Goal: Communication & Community: Answer question/provide support

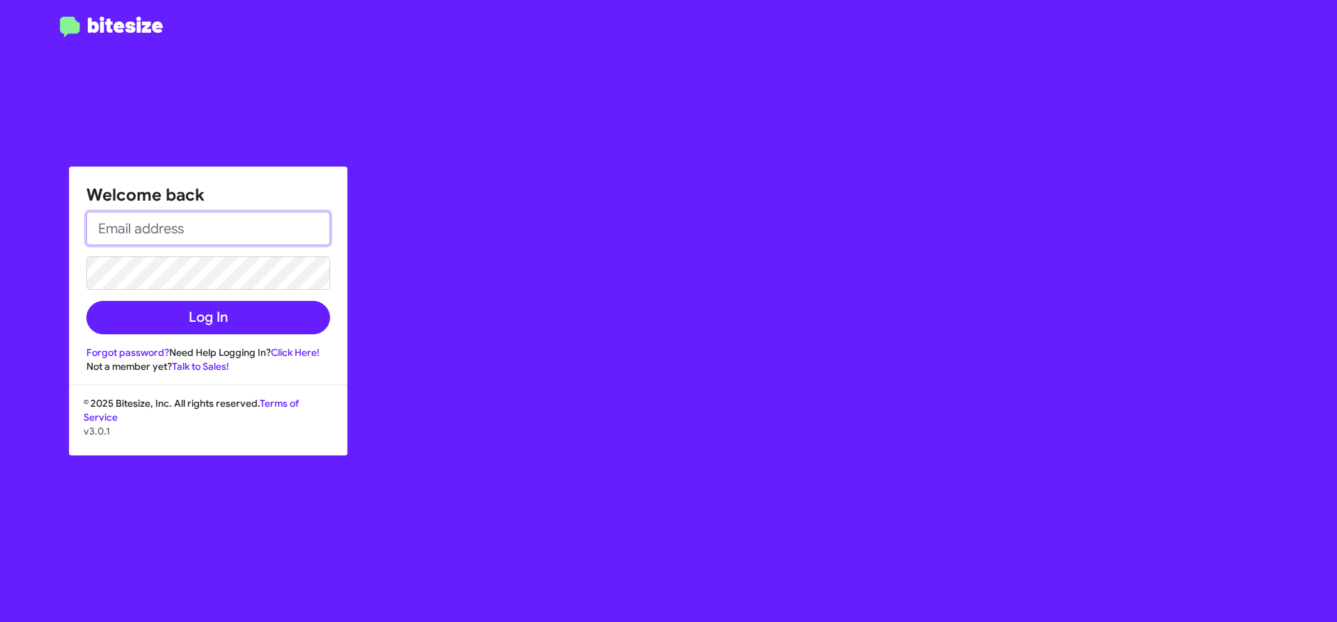
click at [231, 231] on input "email" at bounding box center [208, 228] width 244 height 33
type input "nbettis@pinebeltmotors.com"
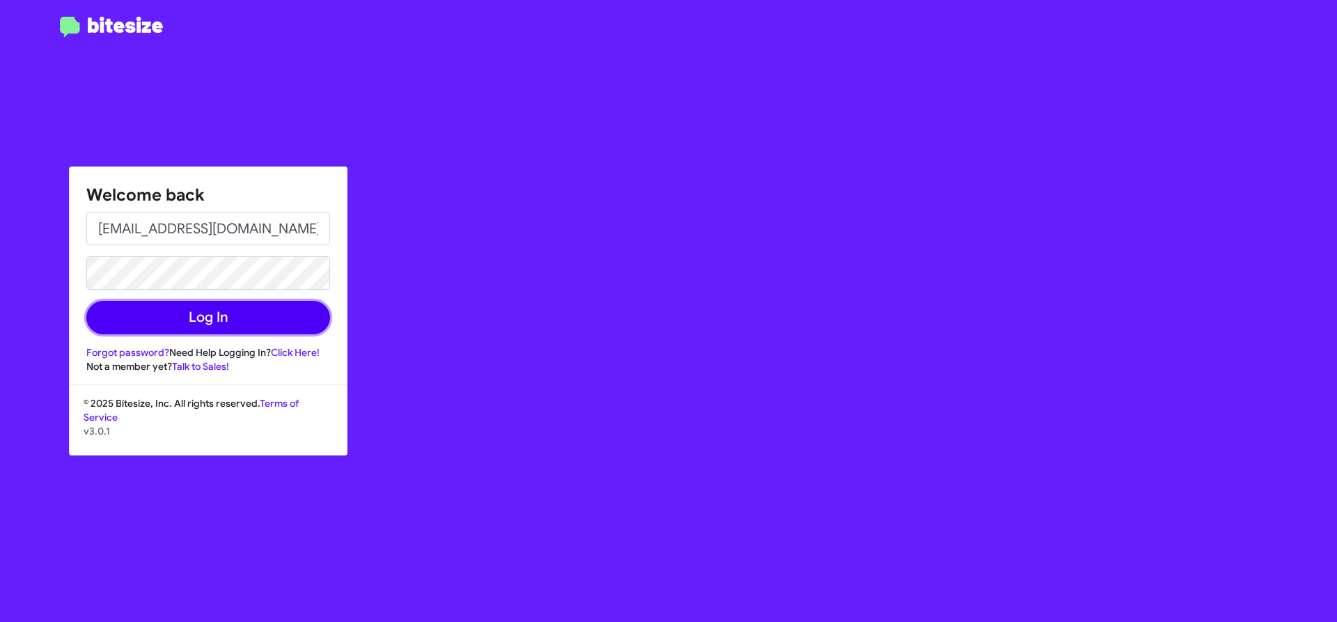
click at [196, 312] on button "Log In" at bounding box center [208, 317] width 244 height 33
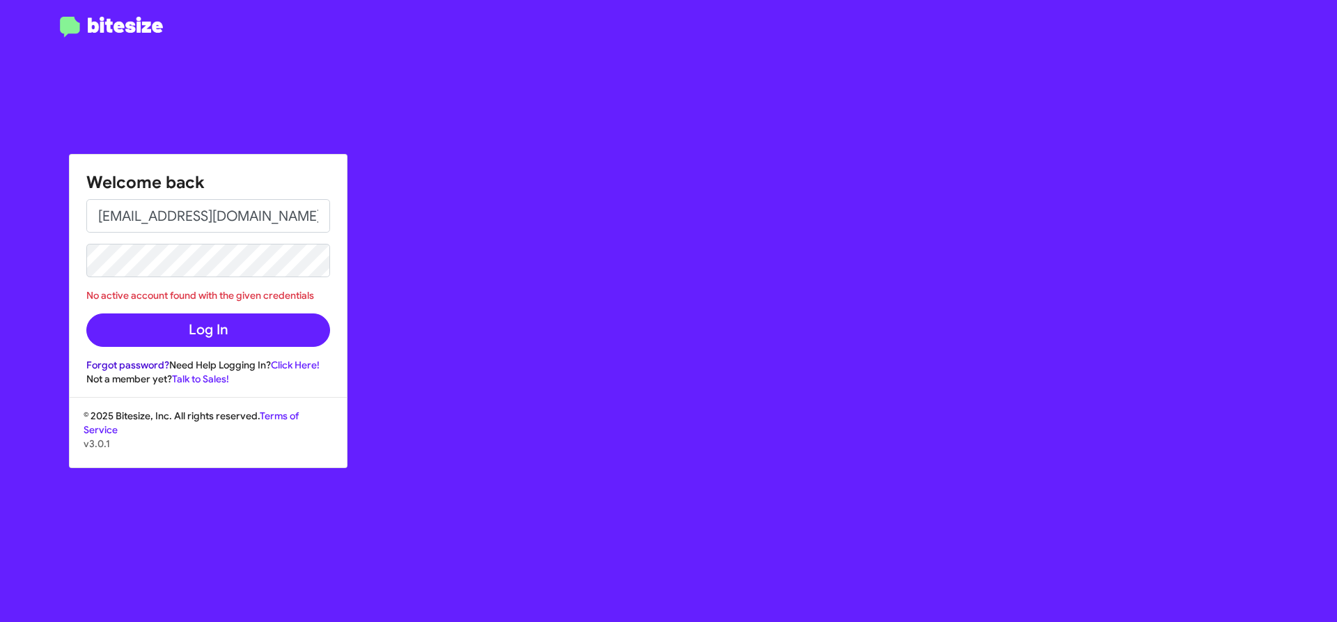
click at [155, 364] on link "Forgot password?" at bounding box center [127, 365] width 83 height 13
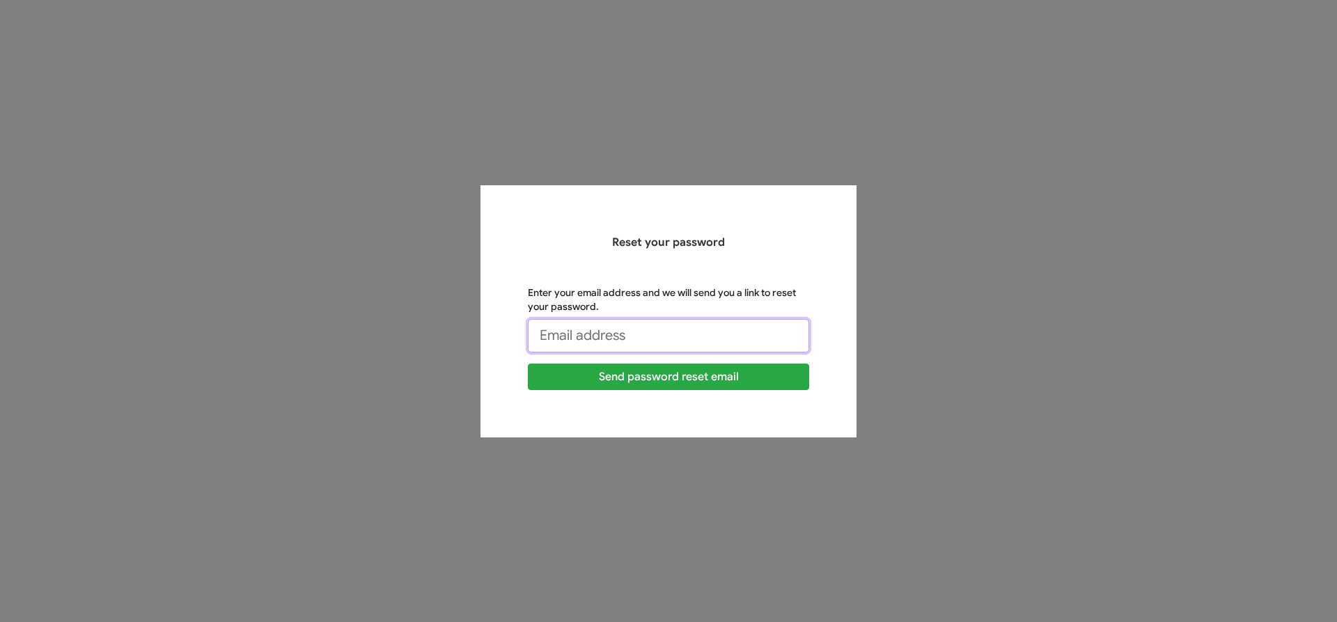
click at [668, 338] on input "Enter your email address and we will send you a link to reset your password." at bounding box center [668, 335] width 281 height 33
type input "[EMAIL_ADDRESS][DOMAIN_NAME]"
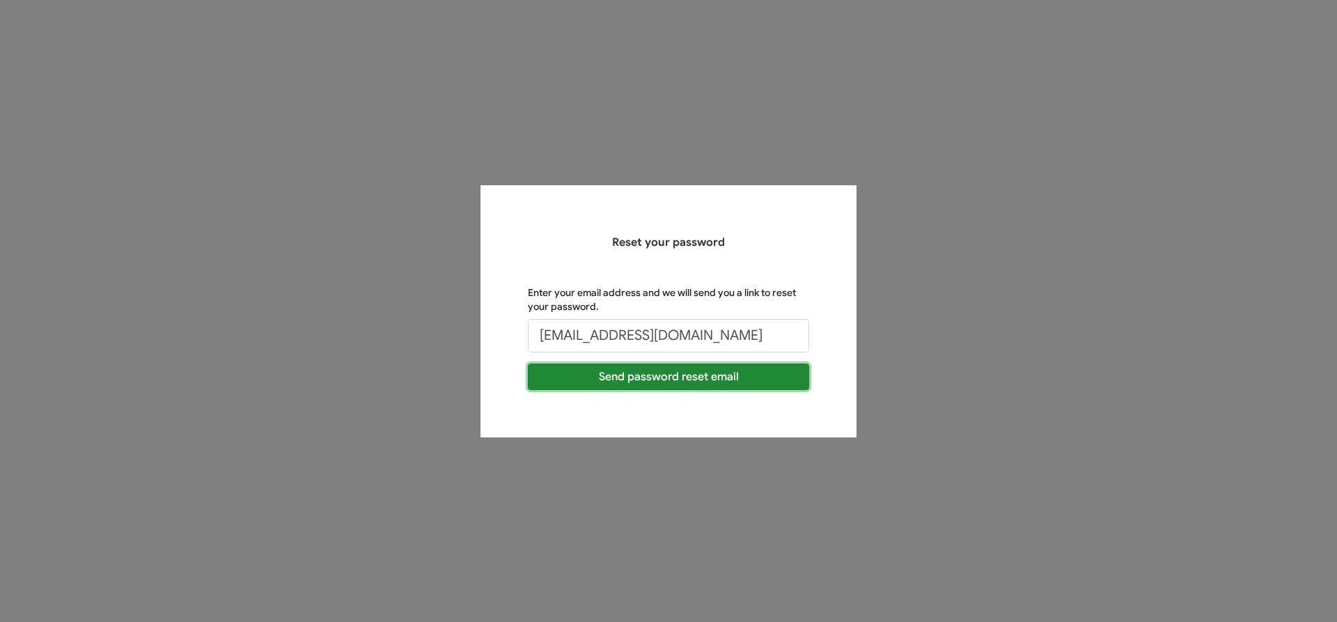
click at [679, 373] on button "Send password reset email" at bounding box center [668, 377] width 281 height 26
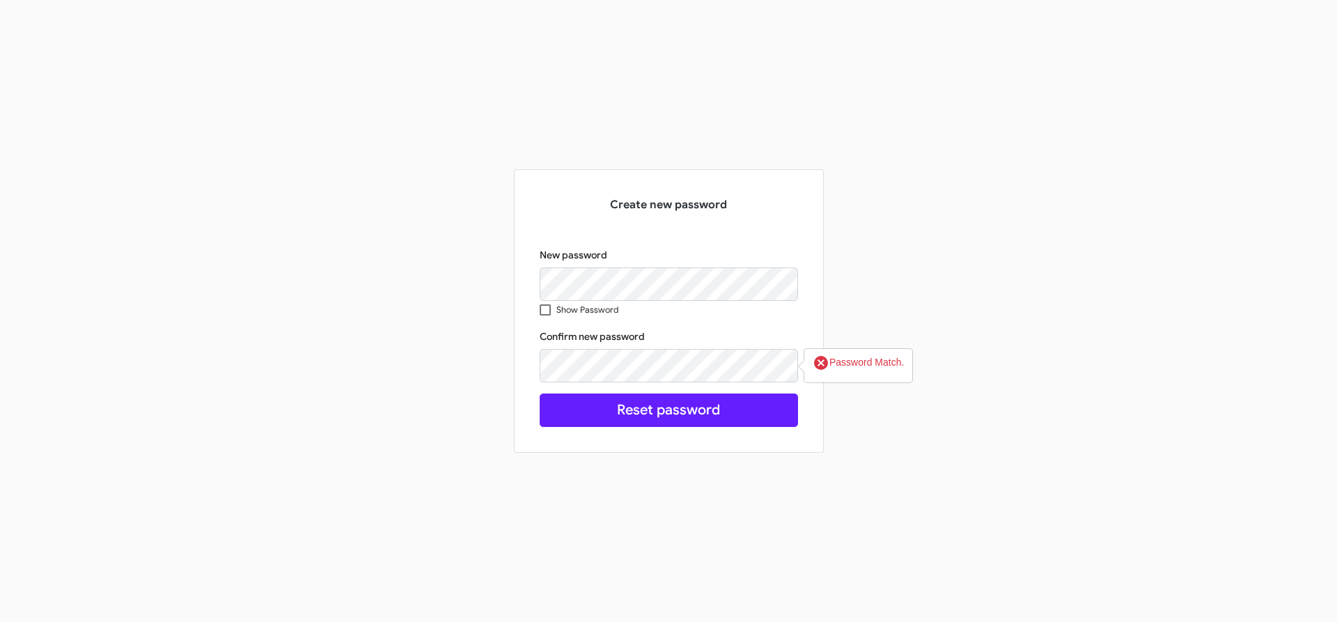
click at [540, 304] on span at bounding box center [545, 309] width 11 height 11
click at [545, 316] on input "Show Password" at bounding box center [545, 316] width 1 height 1
checkbox input "true"
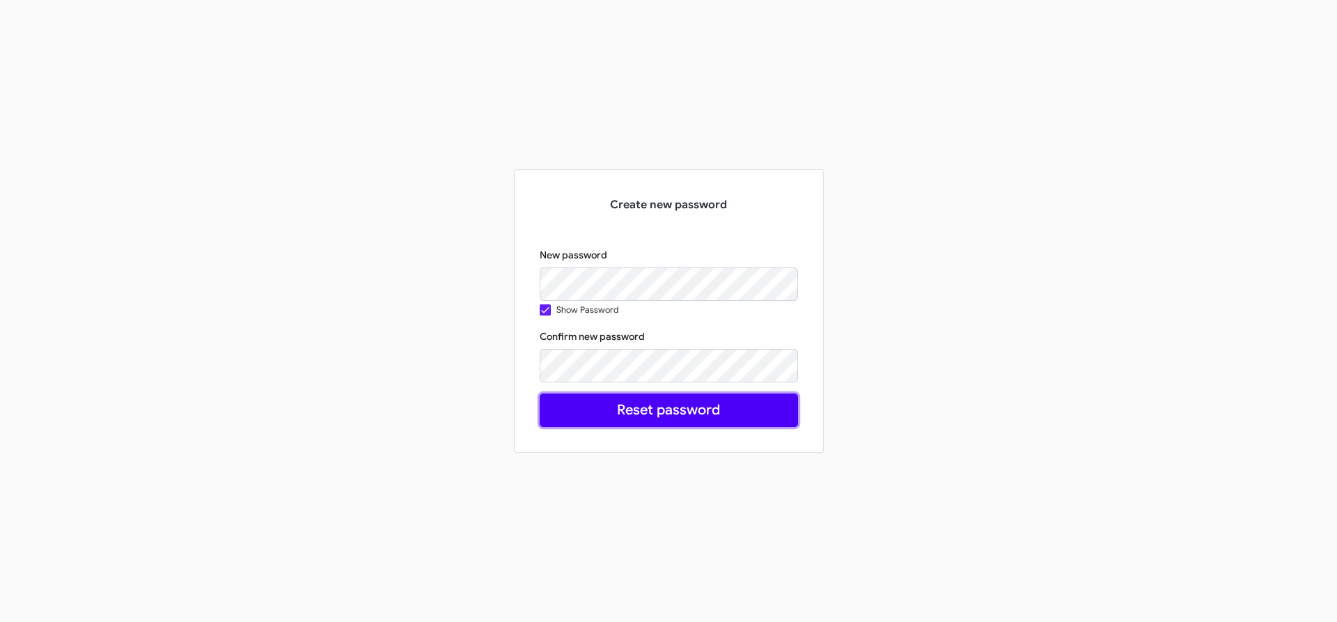
click at [699, 412] on button "Reset password" at bounding box center [669, 410] width 258 height 33
drag, startPoint x: 619, startPoint y: 420, endPoint x: 619, endPoint y: 411, distance: 9.1
click at [619, 415] on button "Reset password" at bounding box center [669, 410] width 258 height 33
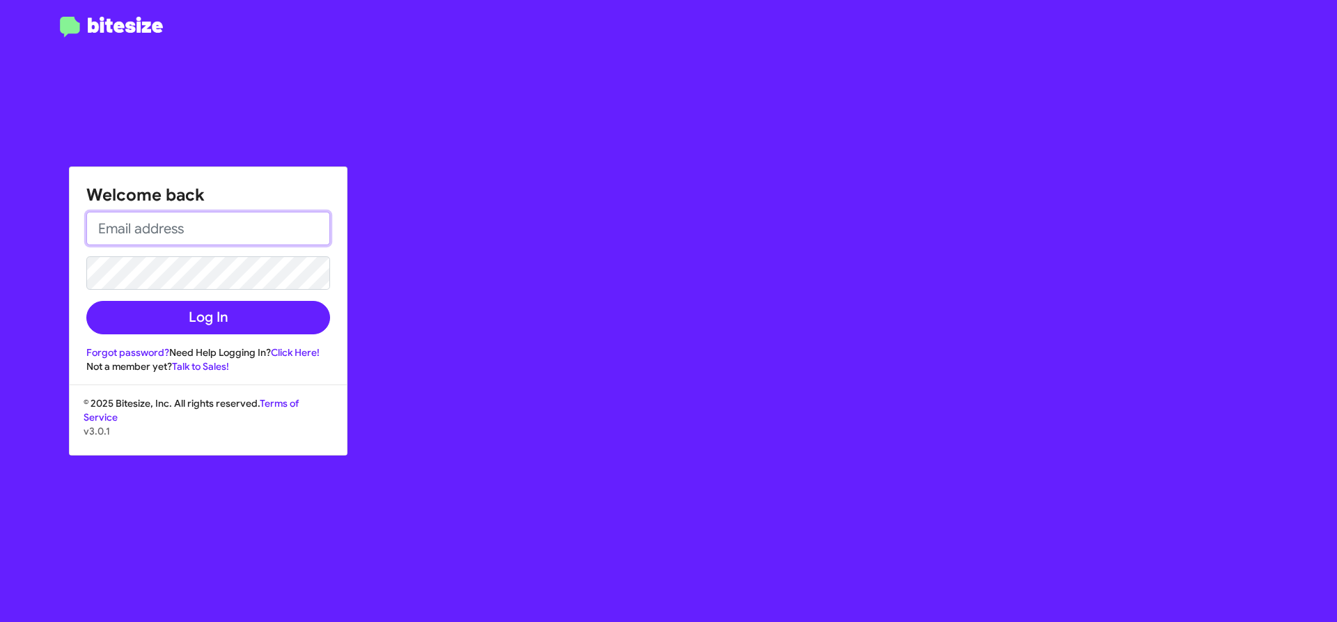
click at [148, 233] on input "email" at bounding box center [208, 228] width 244 height 33
type input "[EMAIL_ADDRESS][DOMAIN_NAME]"
click at [86, 301] on button "Log In" at bounding box center [208, 317] width 244 height 33
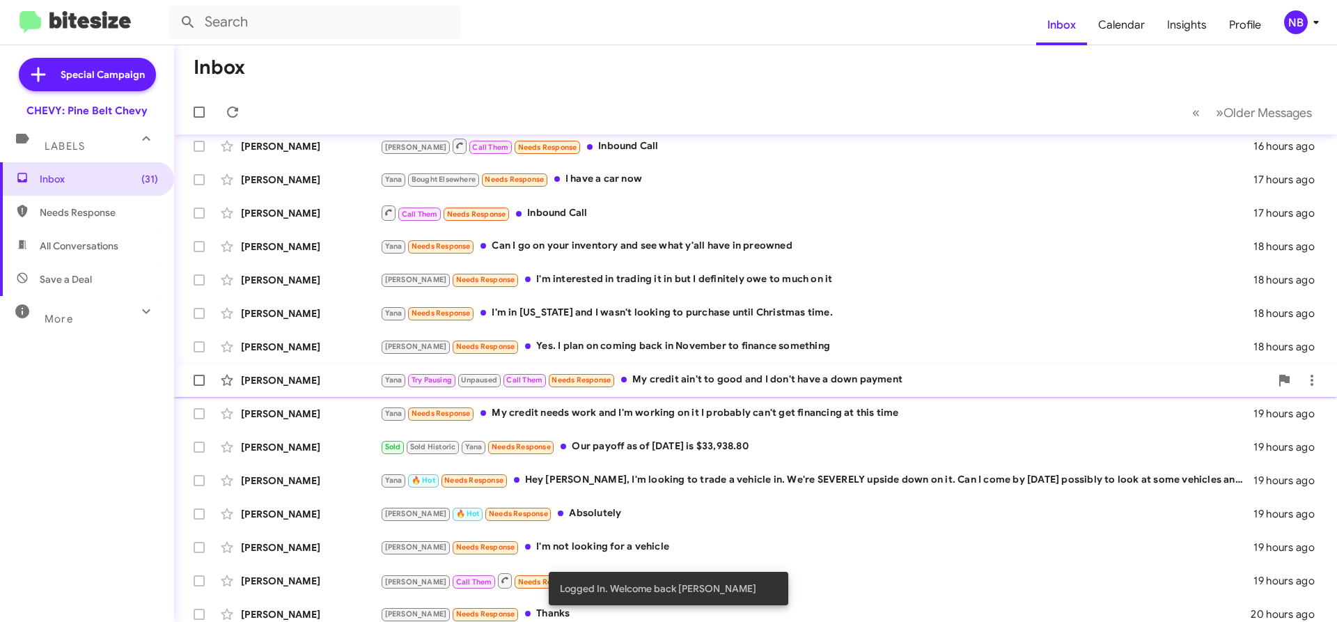
scroll to position [187, 0]
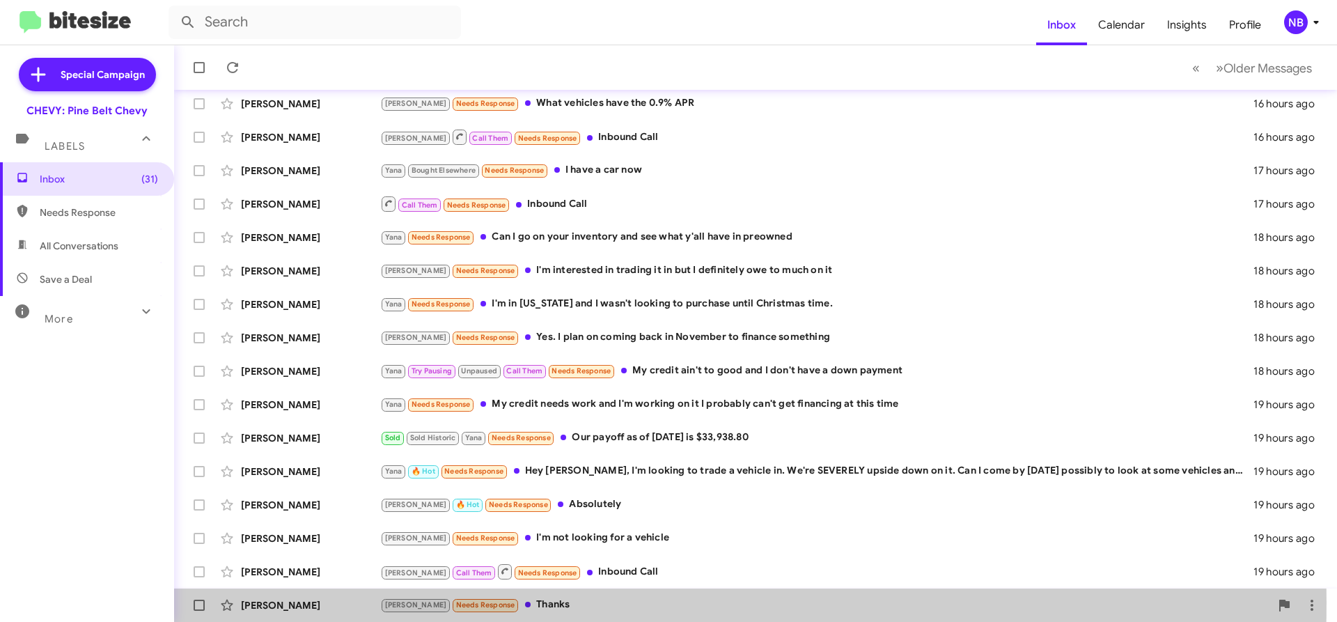
click at [295, 602] on div "[PERSON_NAME]" at bounding box center [310, 605] width 139 height 14
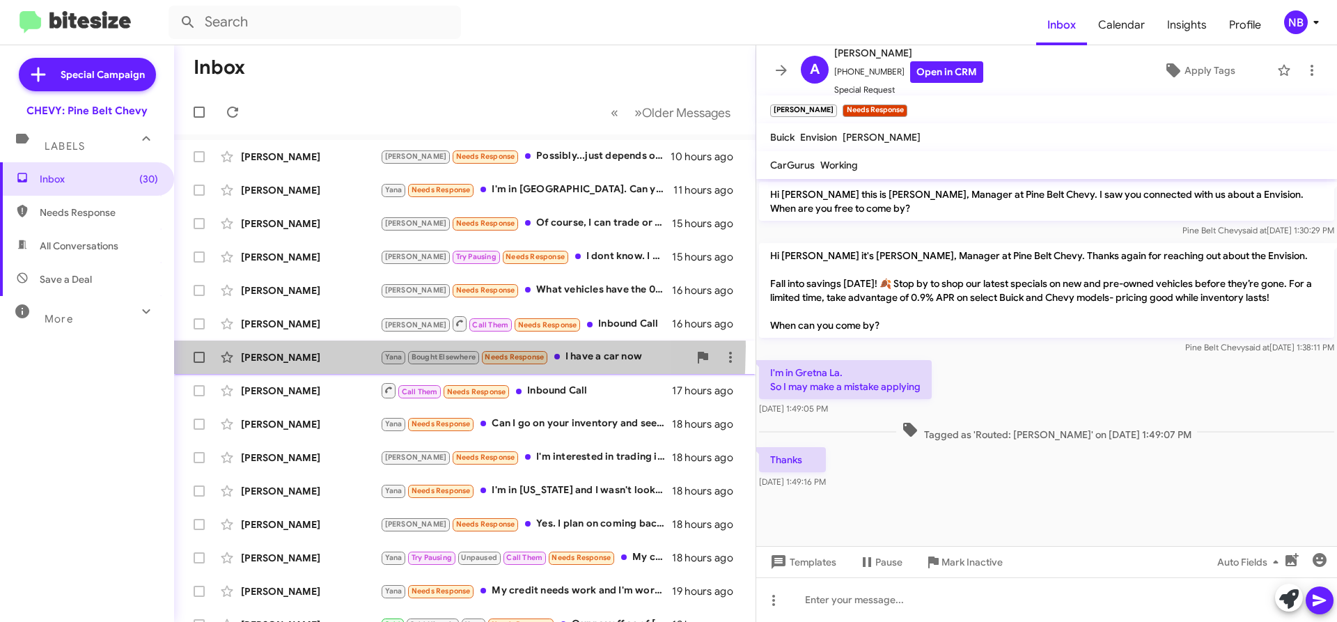
click at [267, 346] on div "[PERSON_NAME] Bought Elsewhere Needs Response I have a car now 17 hours ago" at bounding box center [464, 357] width 559 height 28
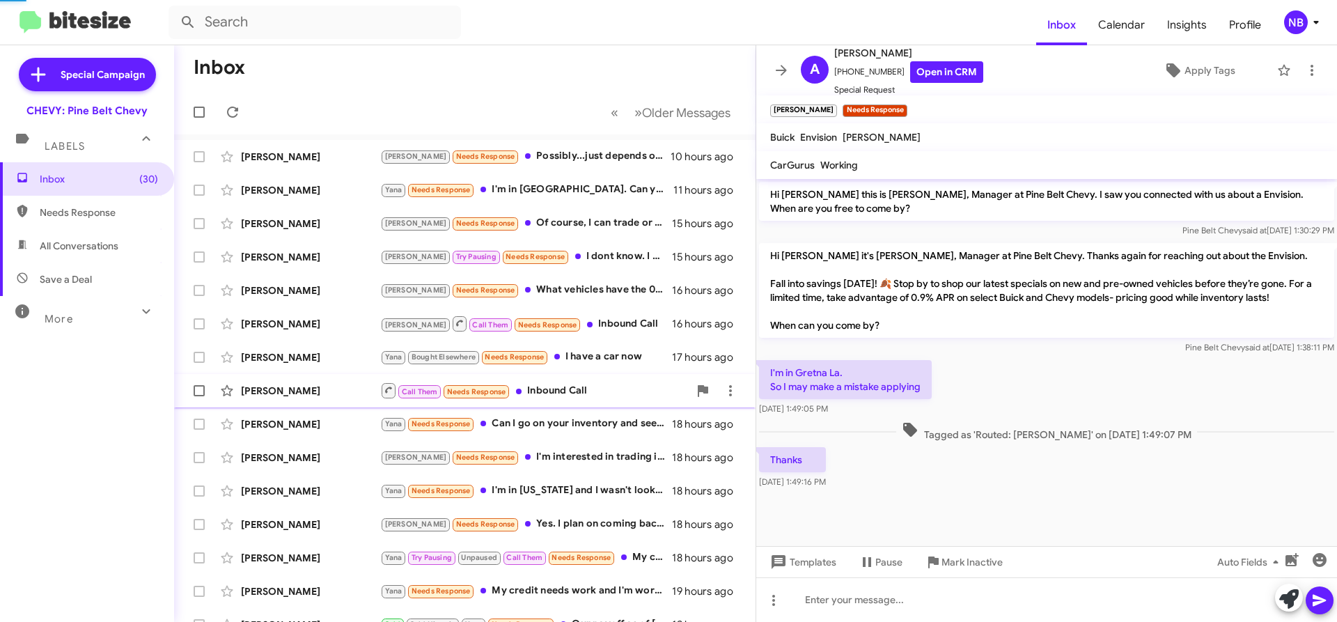
scroll to position [293, 0]
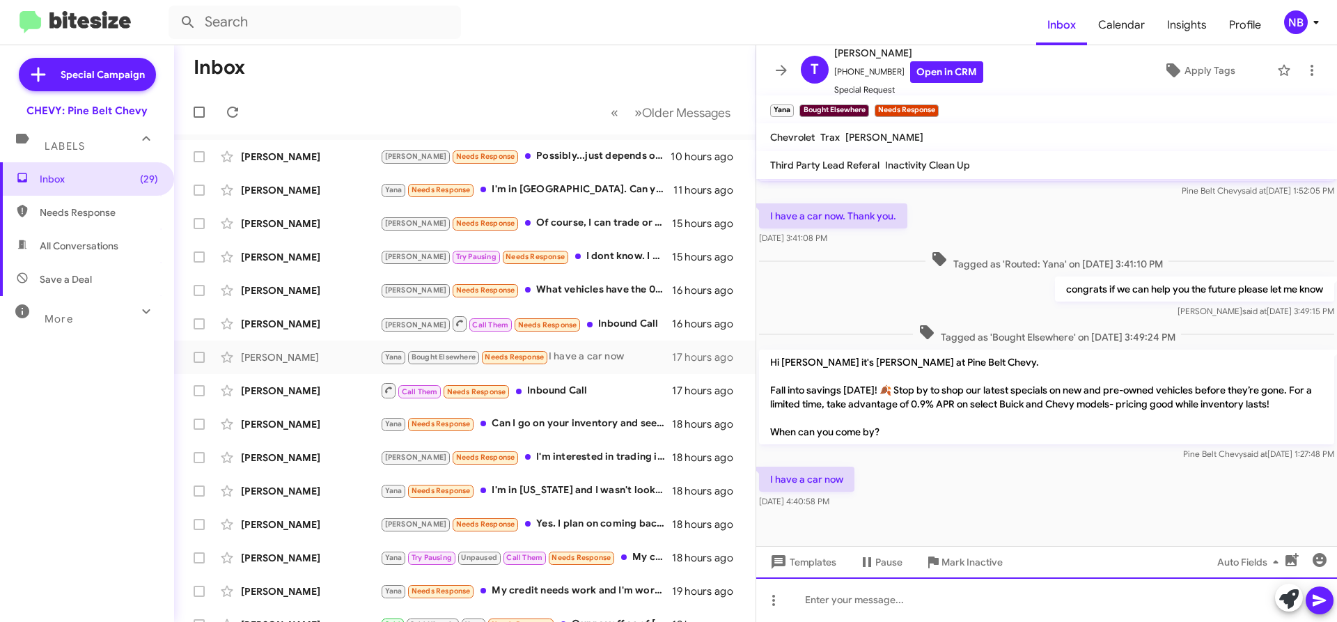
click at [848, 611] on div at bounding box center [1046, 599] width 581 height 45
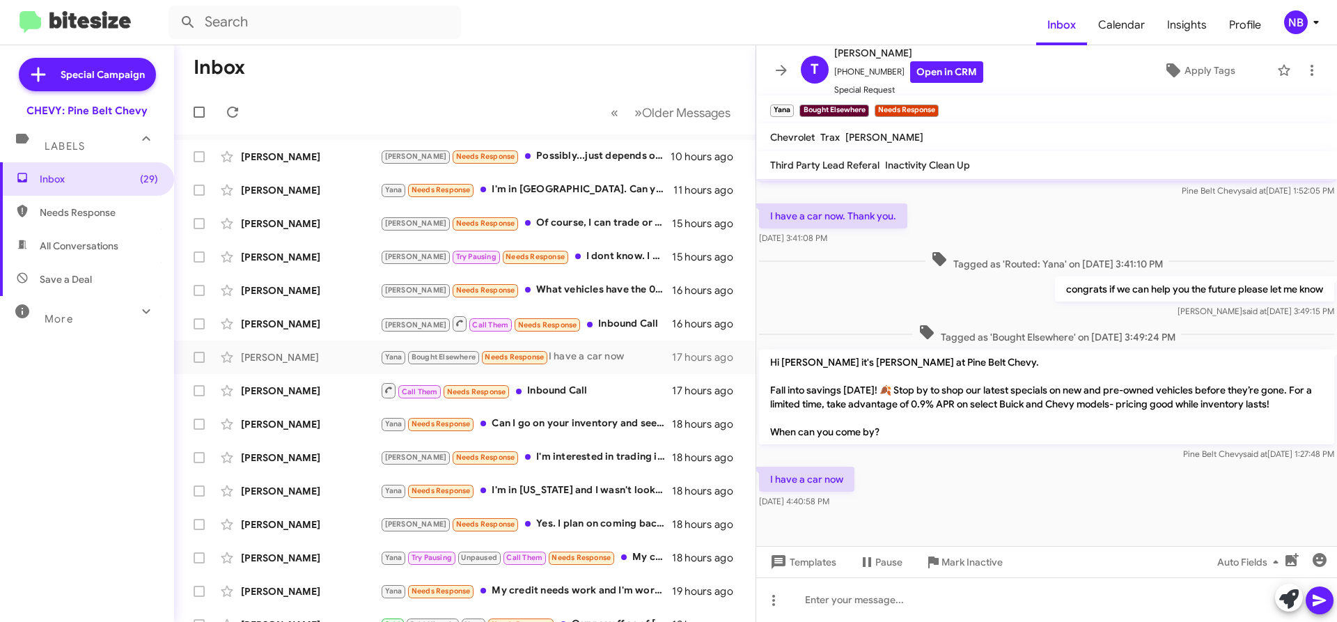
click at [1117, 533] on div at bounding box center [1046, 528] width 581 height 35
click at [269, 391] on div "[PERSON_NAME]" at bounding box center [310, 391] width 139 height 14
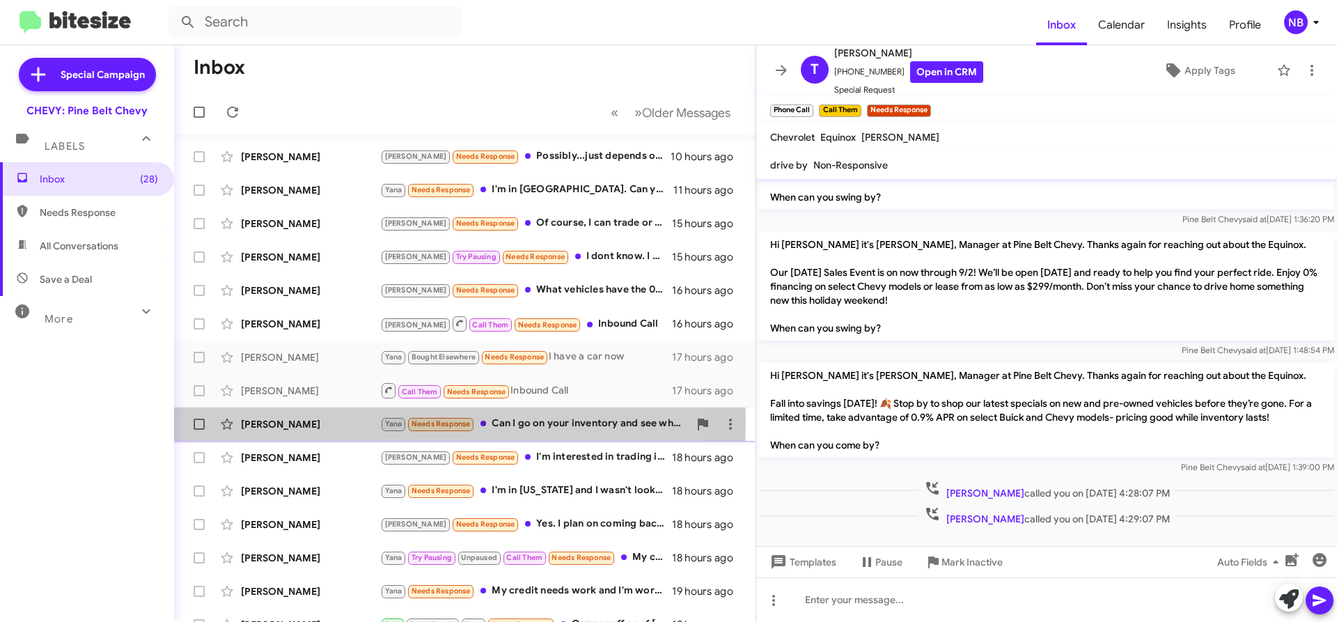
click at [282, 423] on div "[PERSON_NAME]" at bounding box center [310, 424] width 139 height 14
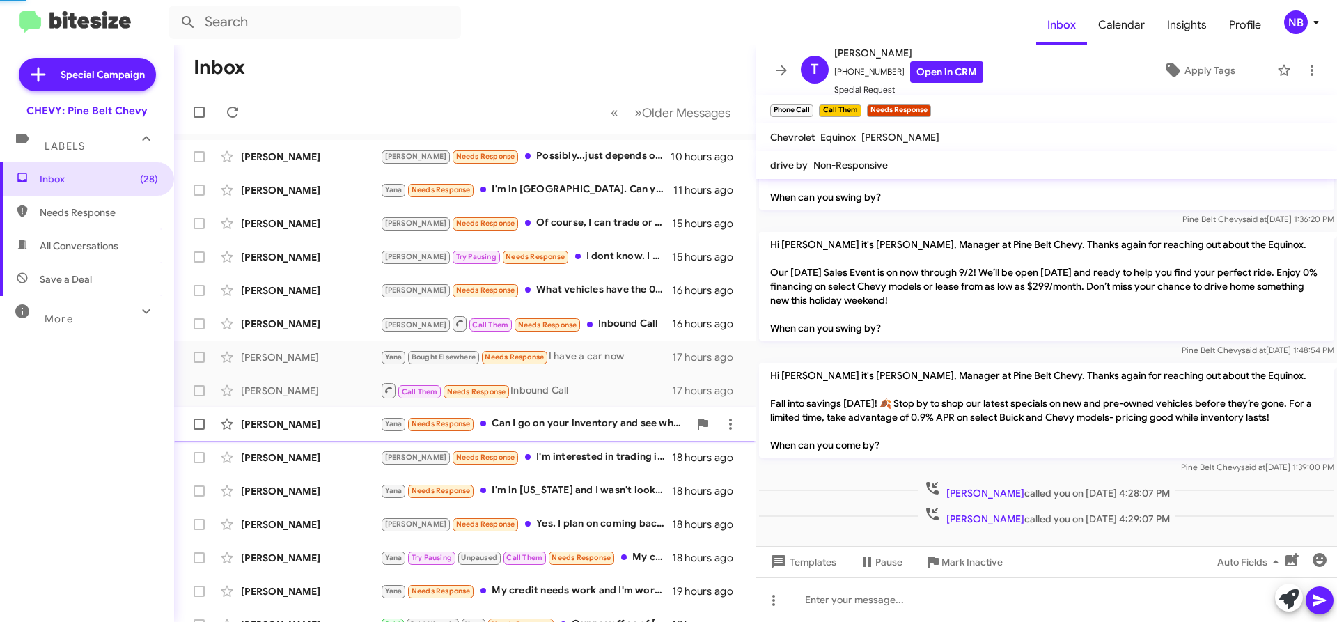
scroll to position [153, 0]
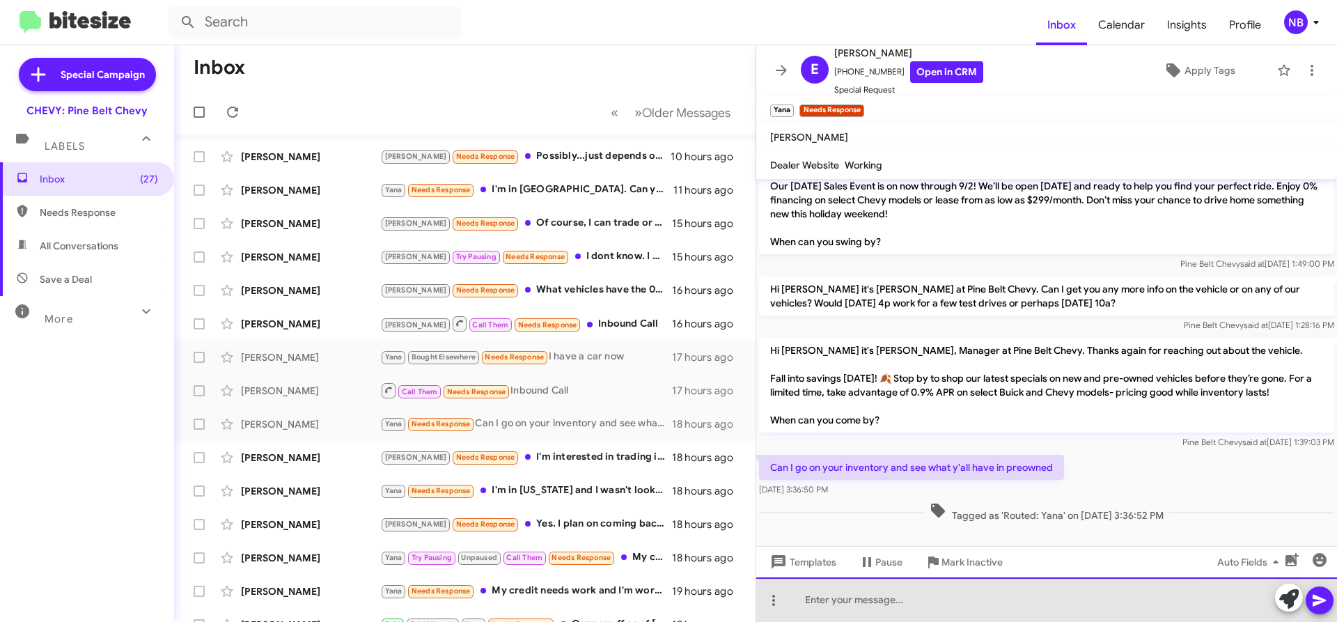
click at [826, 598] on div at bounding box center [1046, 599] width 581 height 45
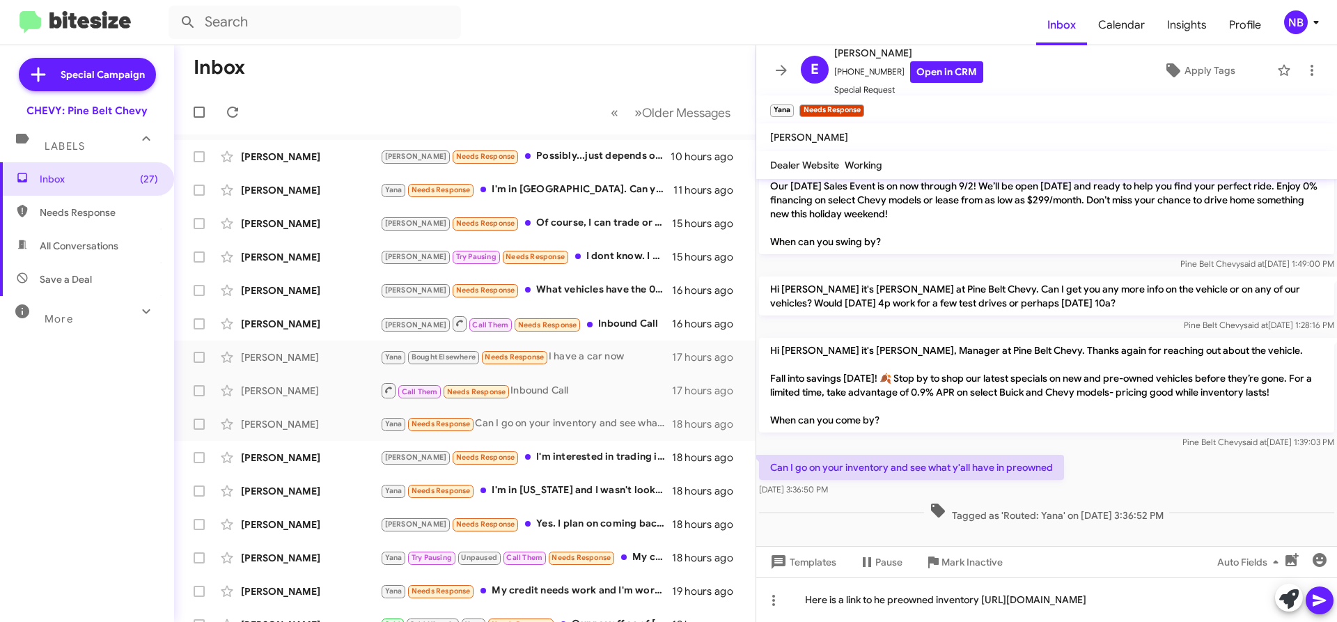
click at [1328, 597] on button at bounding box center [1320, 600] width 28 height 28
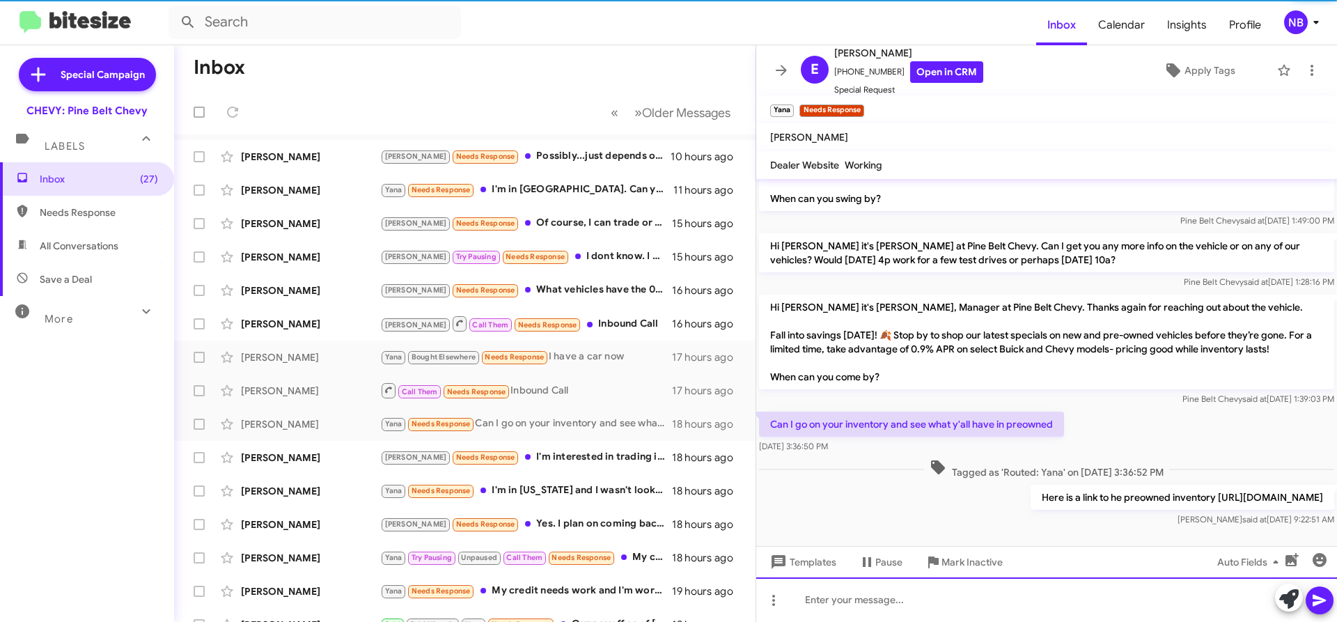
scroll to position [204, 0]
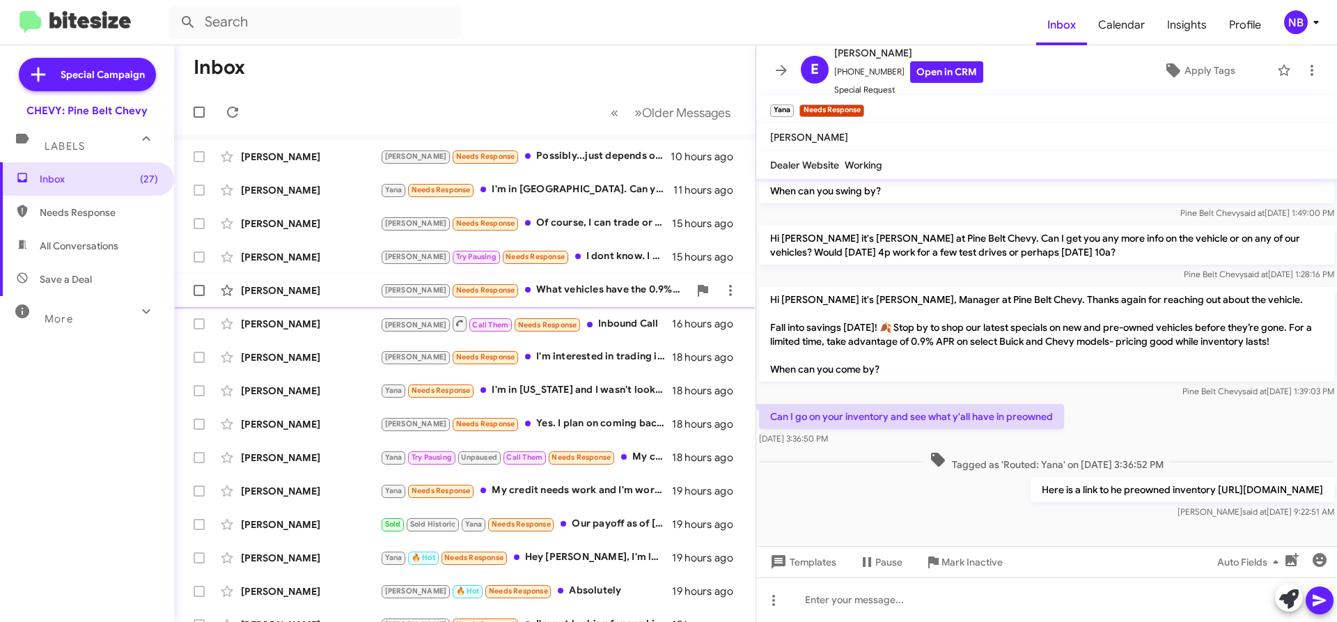
click at [305, 289] on div "[PERSON_NAME]" at bounding box center [310, 290] width 139 height 14
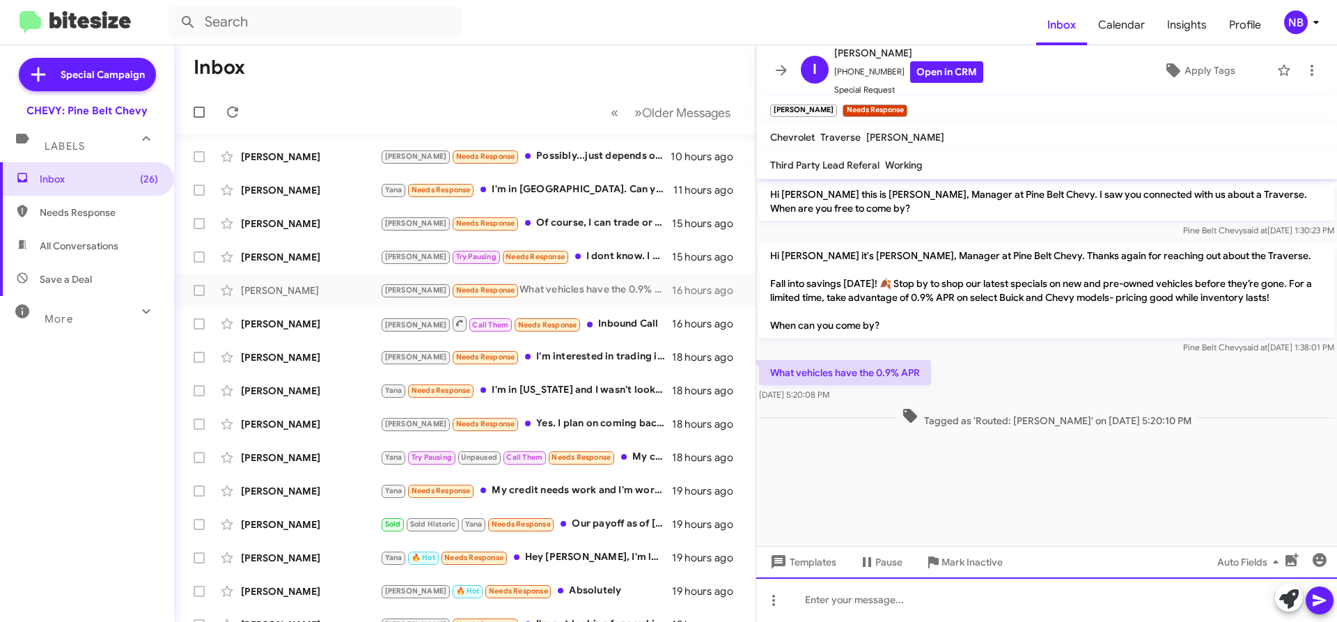
click at [803, 599] on div at bounding box center [1046, 599] width 581 height 45
click at [919, 600] on div "The Buick Envision, Enore Envista, and Enclaves." at bounding box center [1046, 599] width 581 height 45
click at [907, 598] on div "The Buick Envision, Enore, Envista, and Enclaves." at bounding box center [1046, 599] width 581 height 45
drag, startPoint x: 942, startPoint y: 599, endPoint x: 1172, endPoint y: 605, distance: 229.9
click at [1172, 605] on div "The Buick Envision, Encore, Envista, and Enclaves." at bounding box center [1046, 599] width 581 height 45
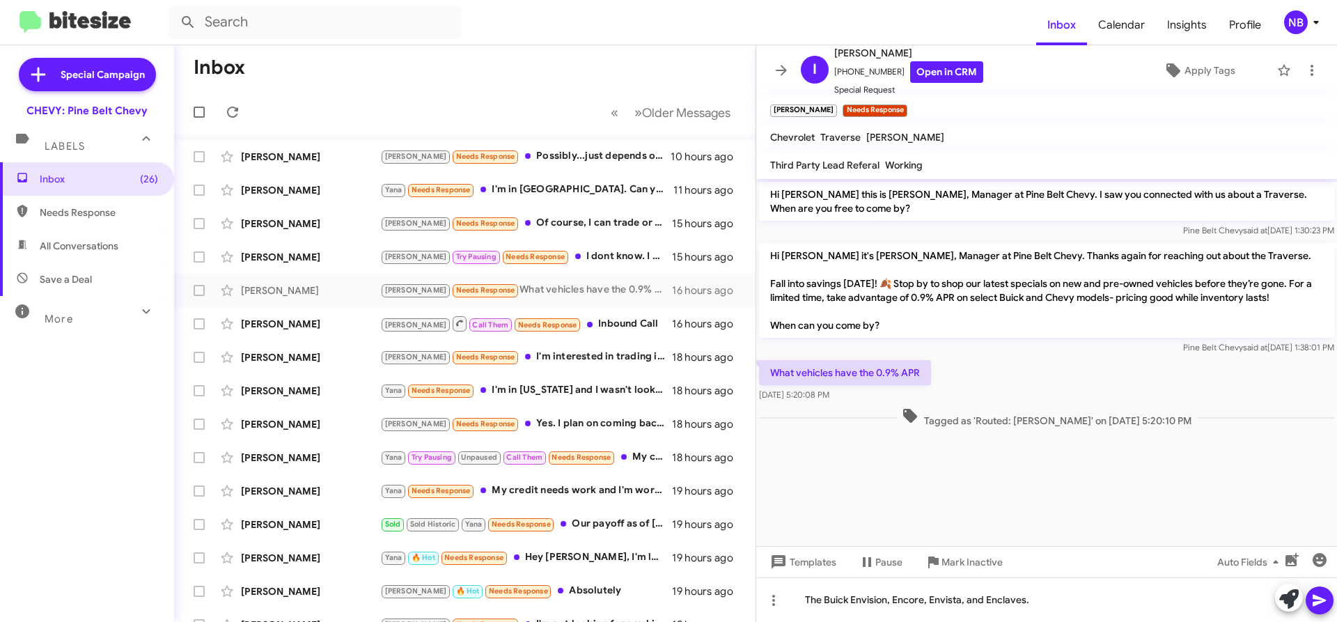
click at [1322, 595] on icon at bounding box center [1320, 600] width 17 height 17
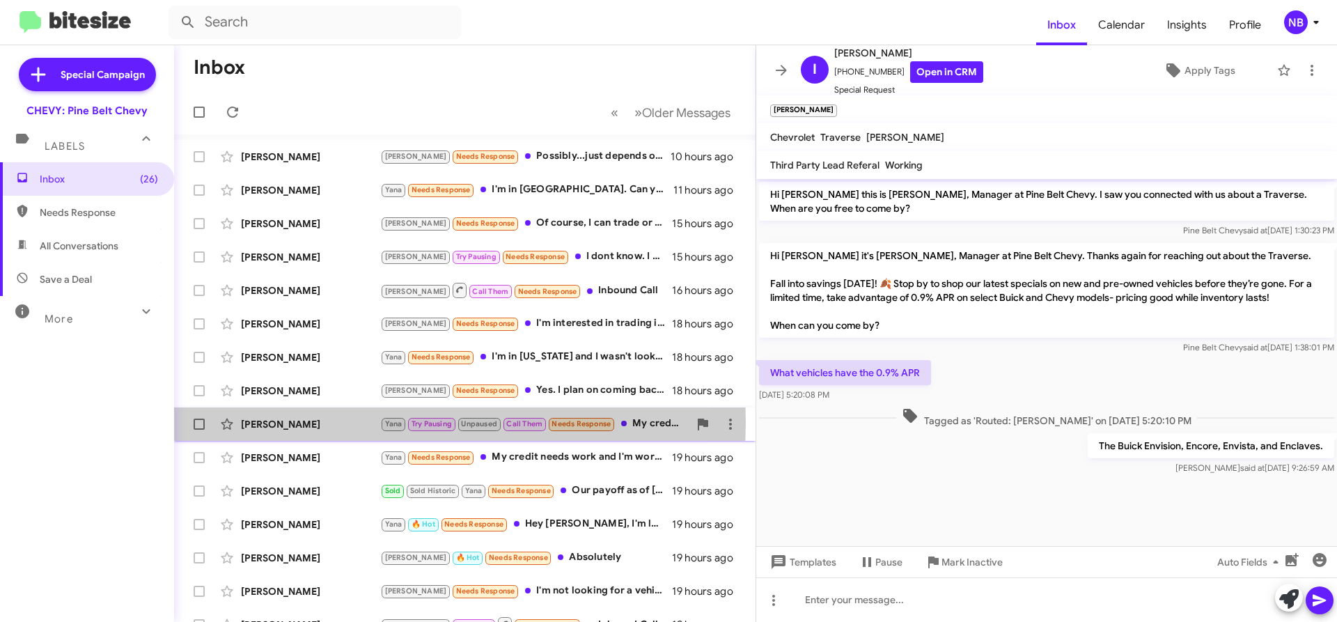
click at [286, 422] on div "[PERSON_NAME]" at bounding box center [310, 424] width 139 height 14
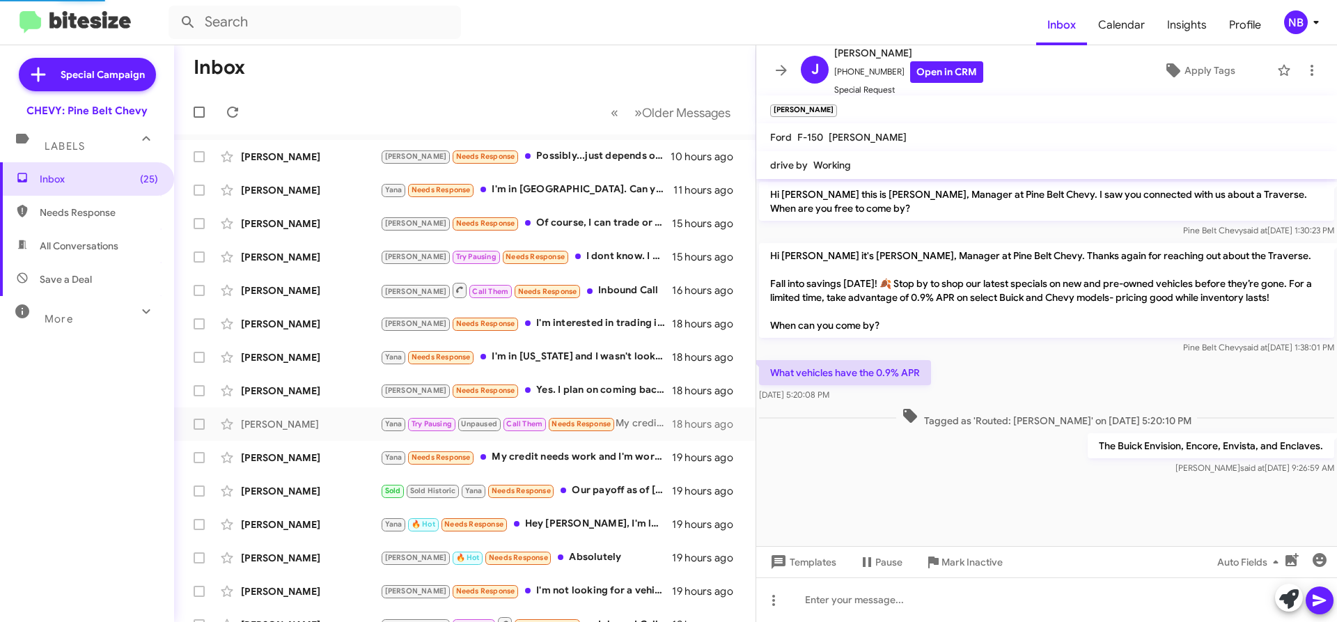
scroll to position [389, 0]
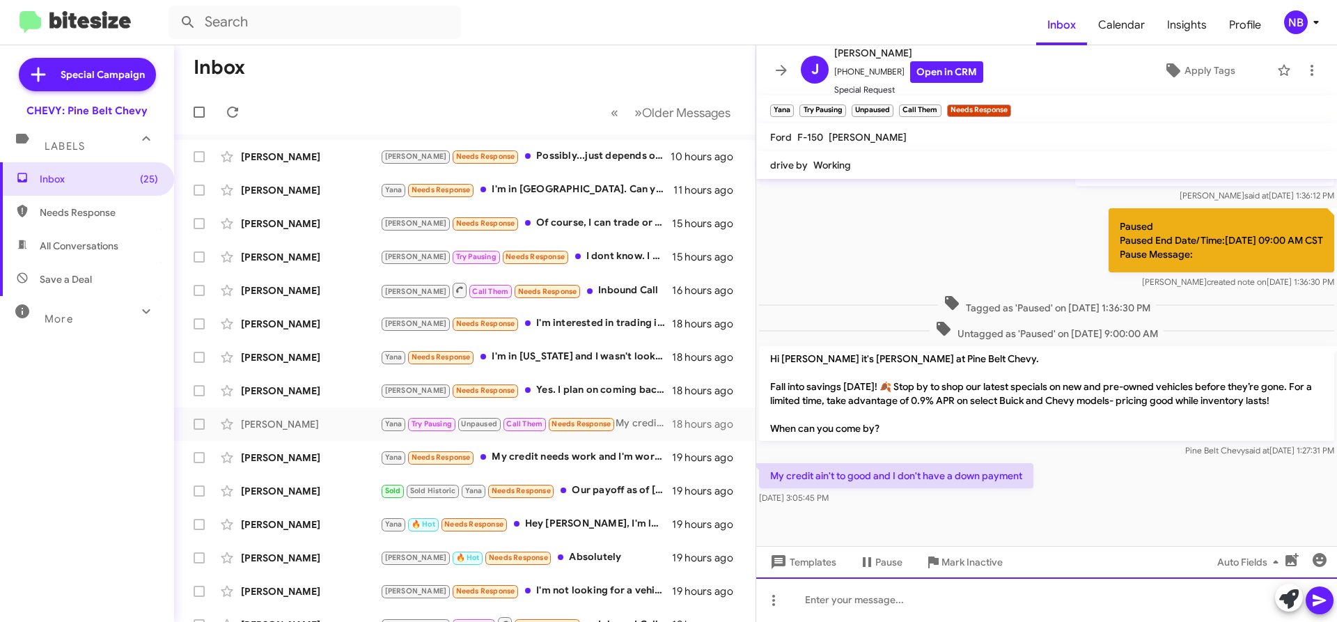
click at [936, 600] on div at bounding box center [1046, 599] width 581 height 45
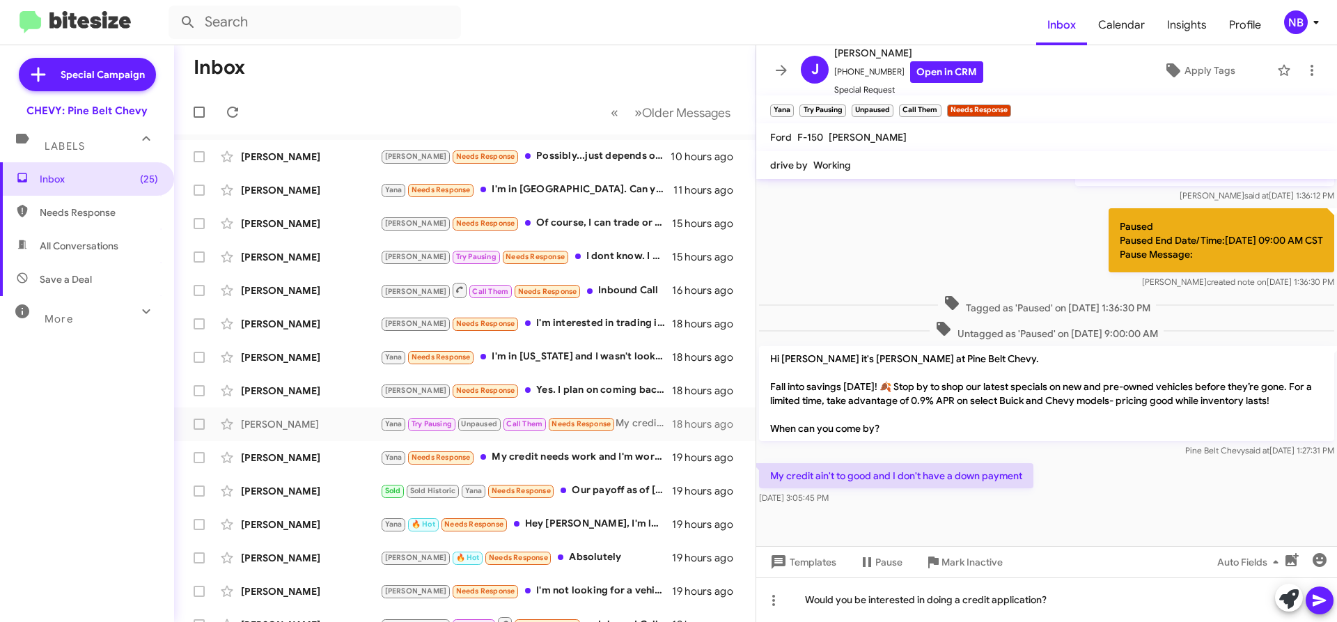
click at [1327, 606] on icon at bounding box center [1320, 600] width 17 height 17
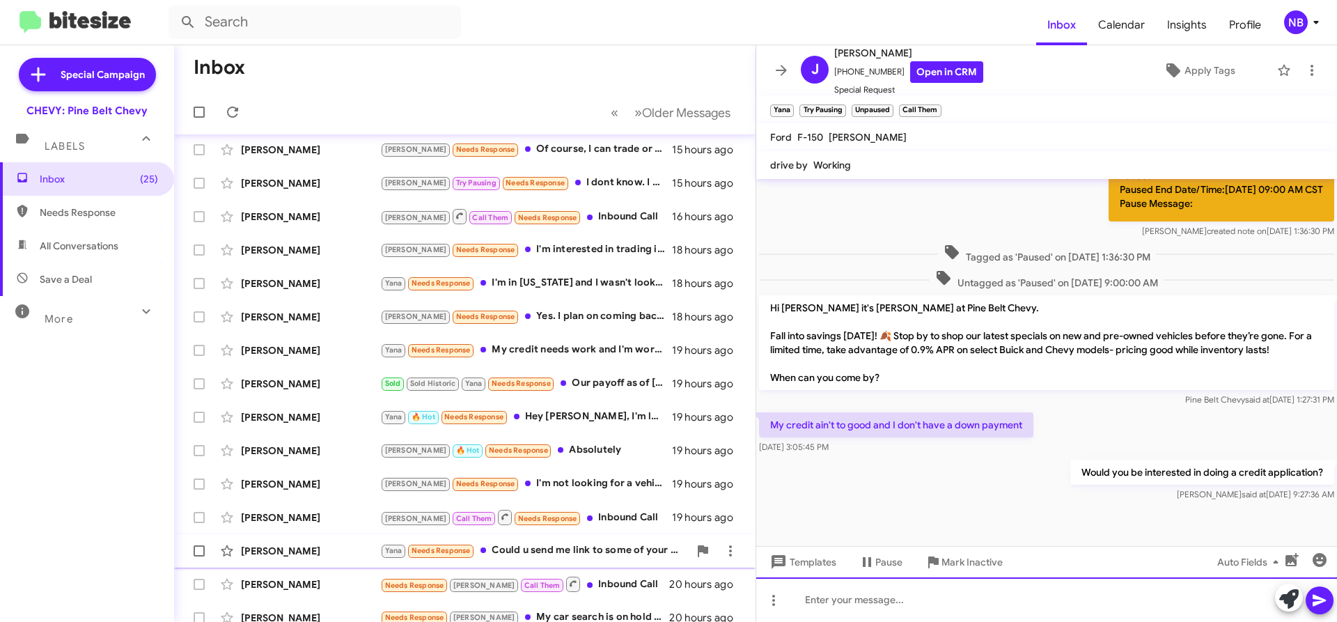
scroll to position [0, 0]
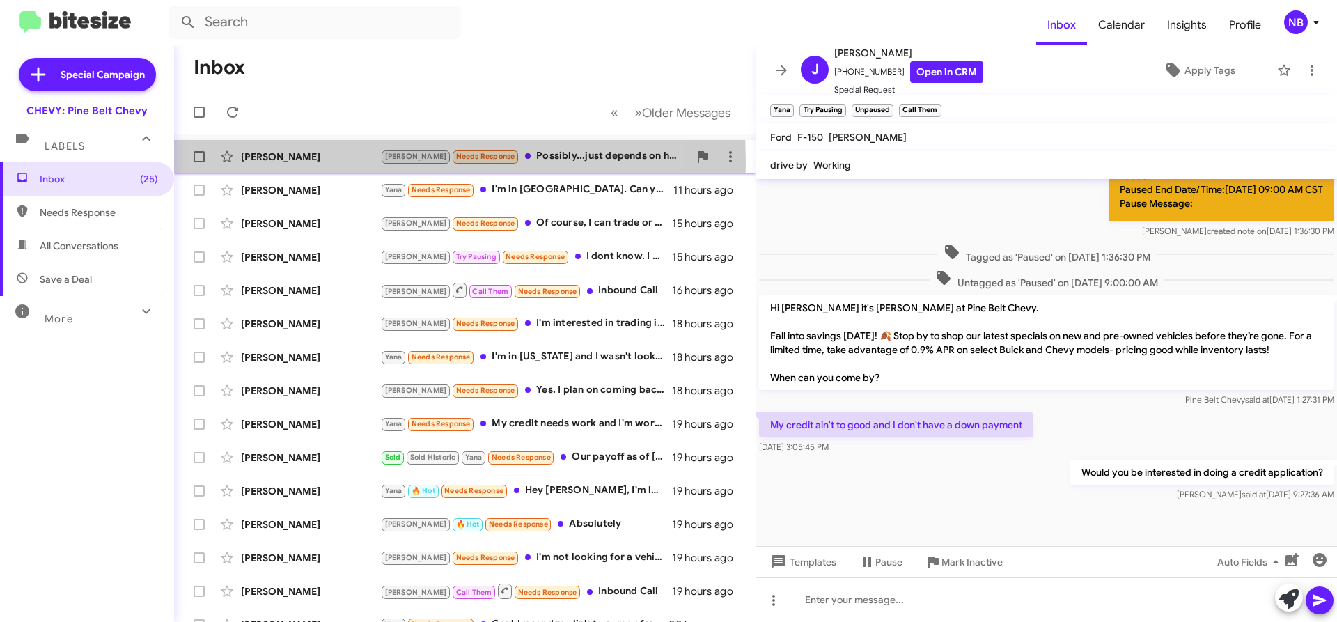
click at [272, 163] on div "[PERSON_NAME]" at bounding box center [310, 157] width 139 height 14
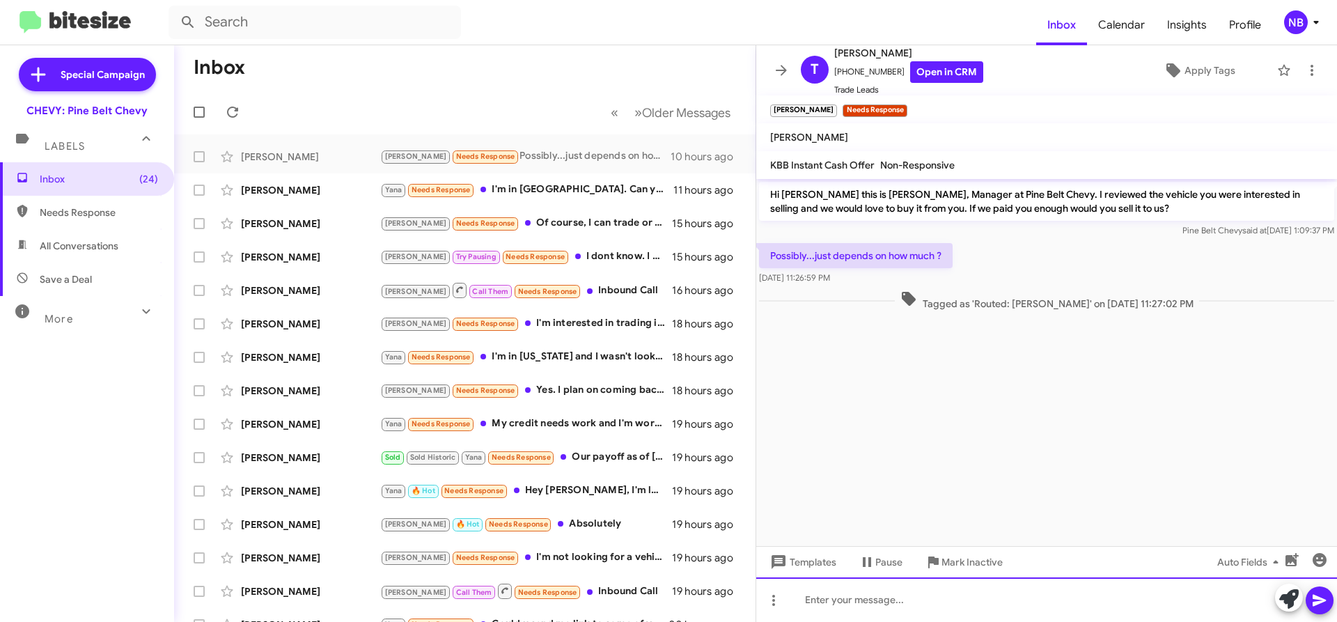
click at [903, 600] on div at bounding box center [1046, 599] width 581 height 45
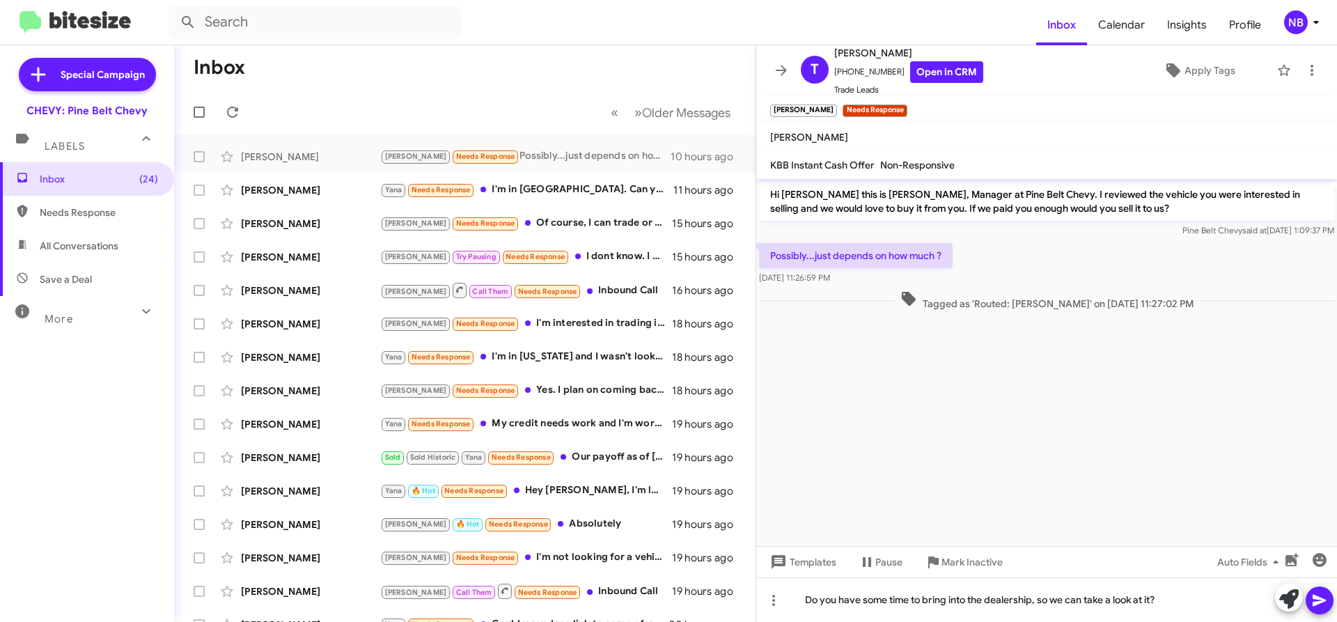
click at [1320, 603] on icon at bounding box center [1319, 601] width 13 height 12
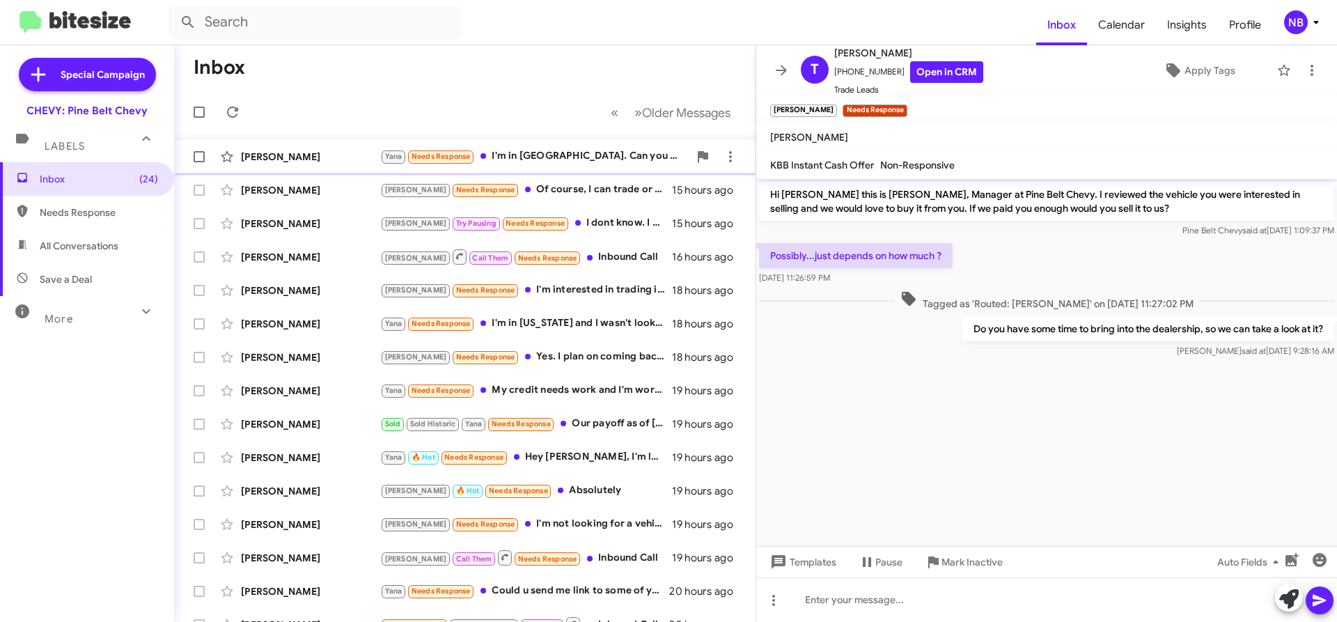
click at [283, 163] on div "[PERSON_NAME]" at bounding box center [310, 157] width 139 height 14
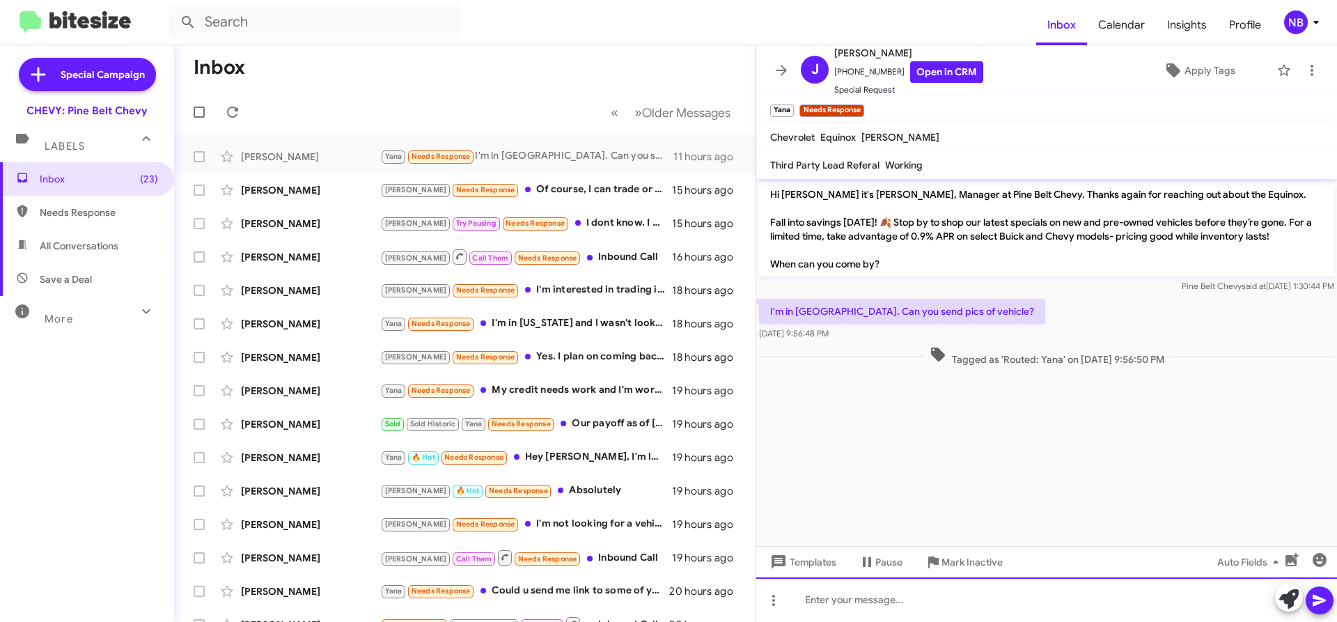
click at [949, 602] on div at bounding box center [1046, 599] width 581 height 45
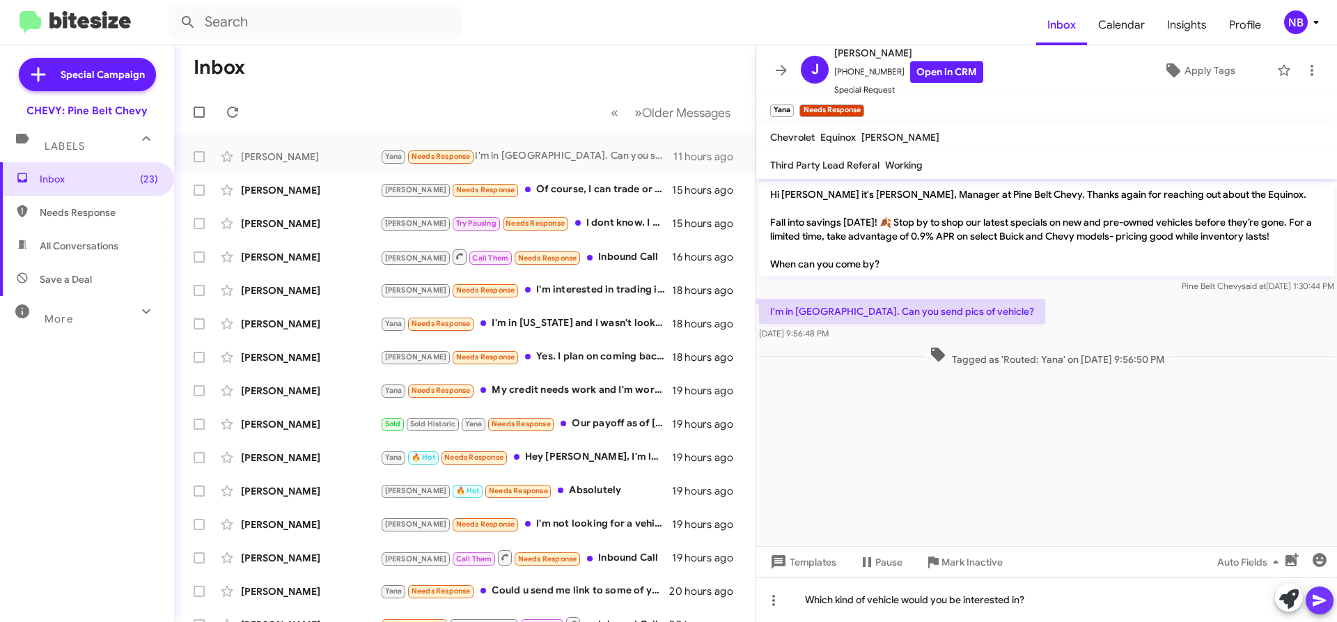
click at [1321, 592] on icon at bounding box center [1320, 600] width 17 height 17
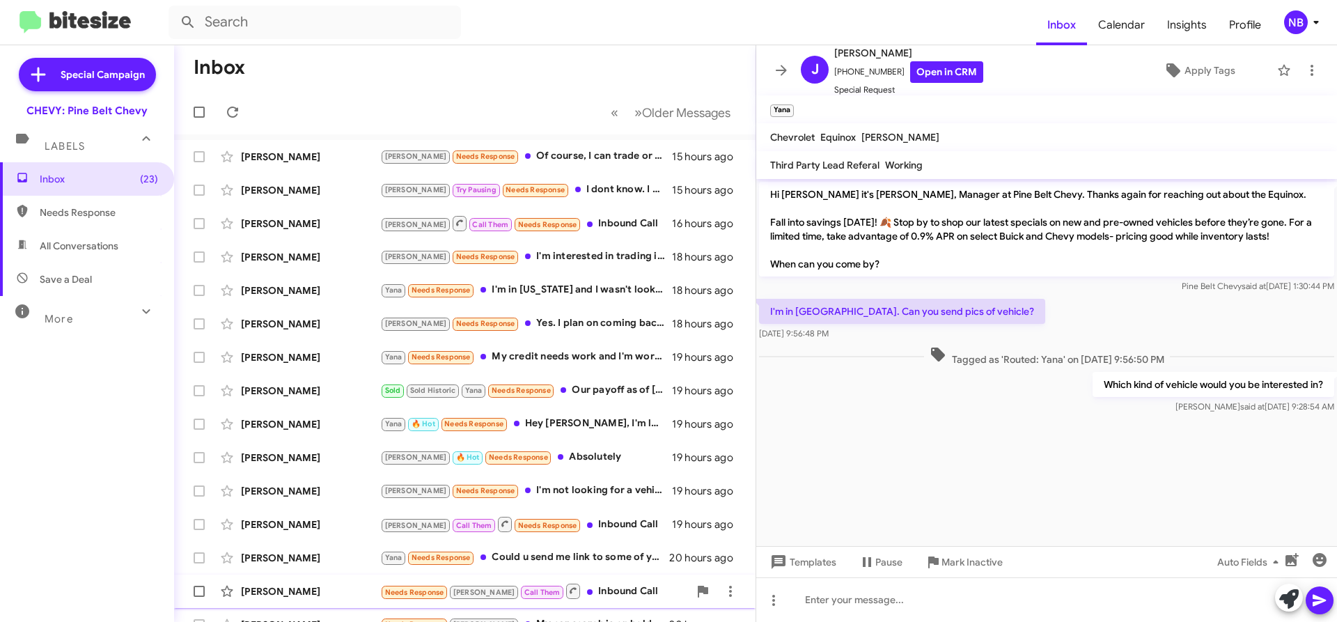
click at [261, 600] on div "[PERSON_NAME] Needs Response [PERSON_NAME] Call Them Inbound Call 20 hours ago" at bounding box center [464, 591] width 559 height 28
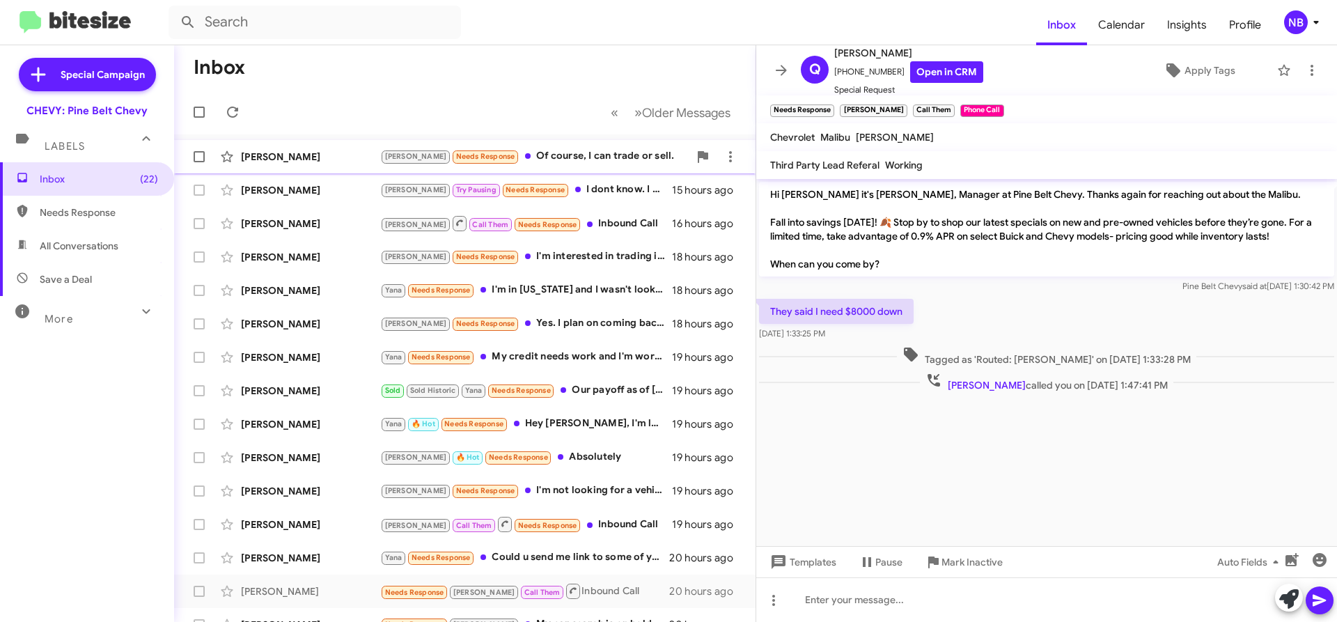
click at [263, 153] on div "[PERSON_NAME]" at bounding box center [310, 157] width 139 height 14
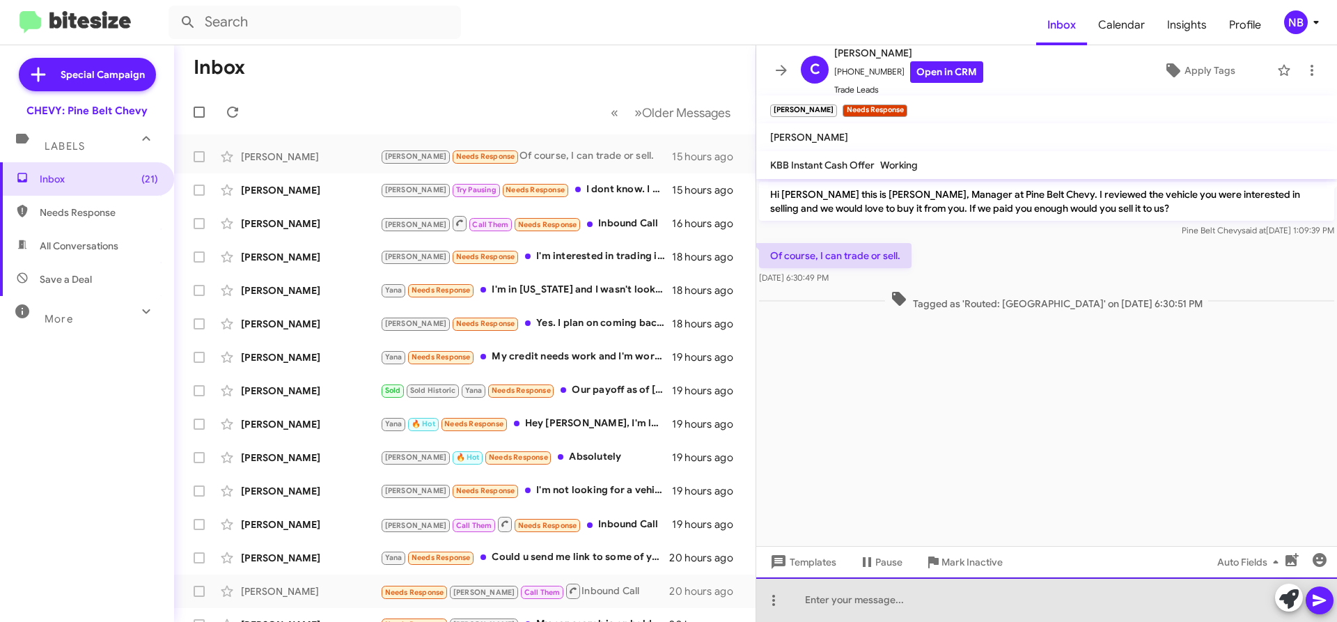
click at [857, 605] on div at bounding box center [1046, 599] width 581 height 45
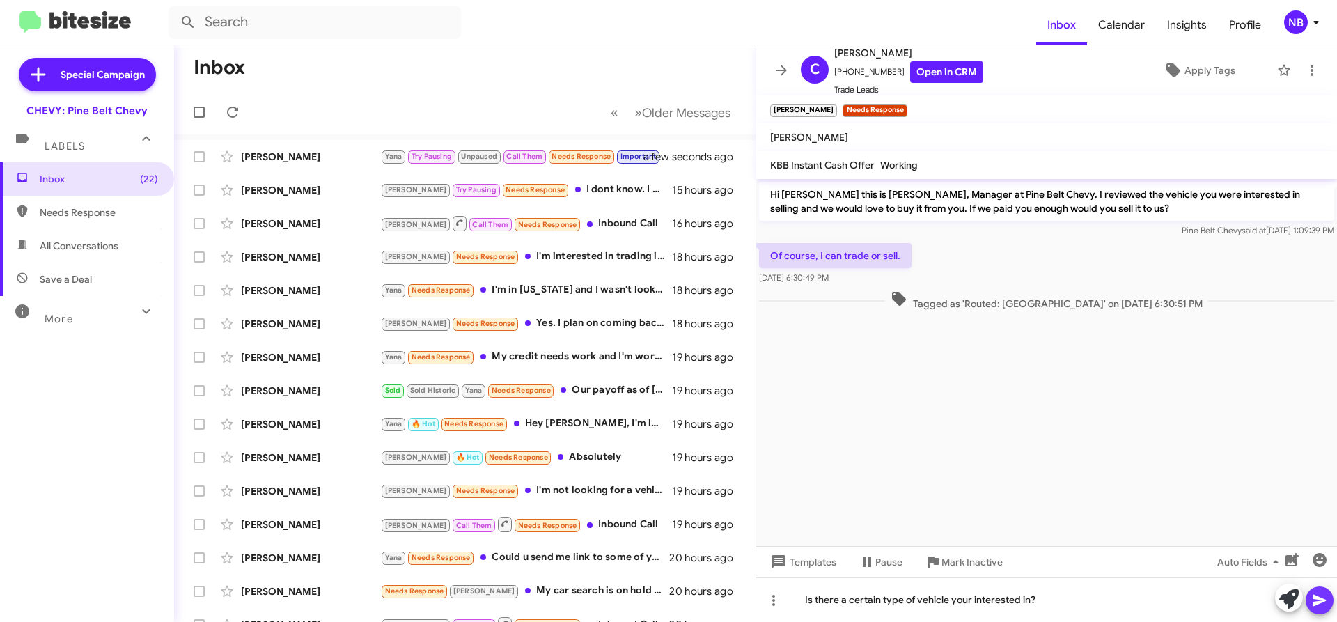
click at [1315, 599] on icon at bounding box center [1319, 601] width 13 height 12
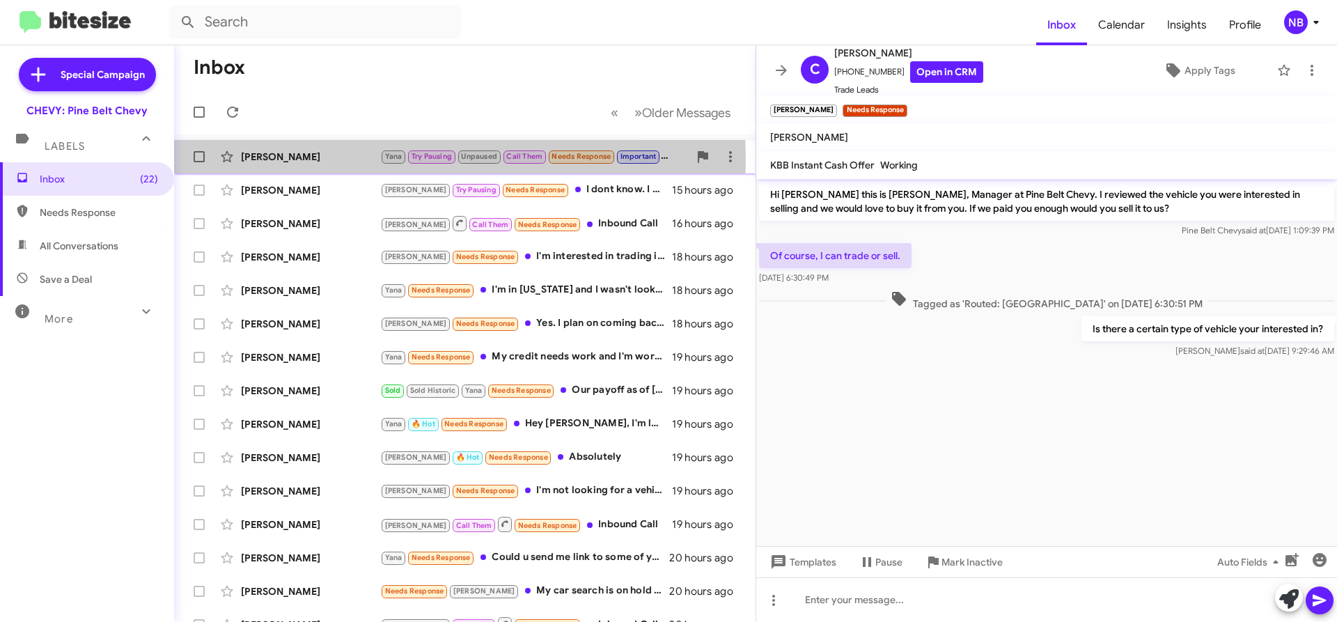
click at [250, 159] on div "[PERSON_NAME]" at bounding box center [310, 157] width 139 height 14
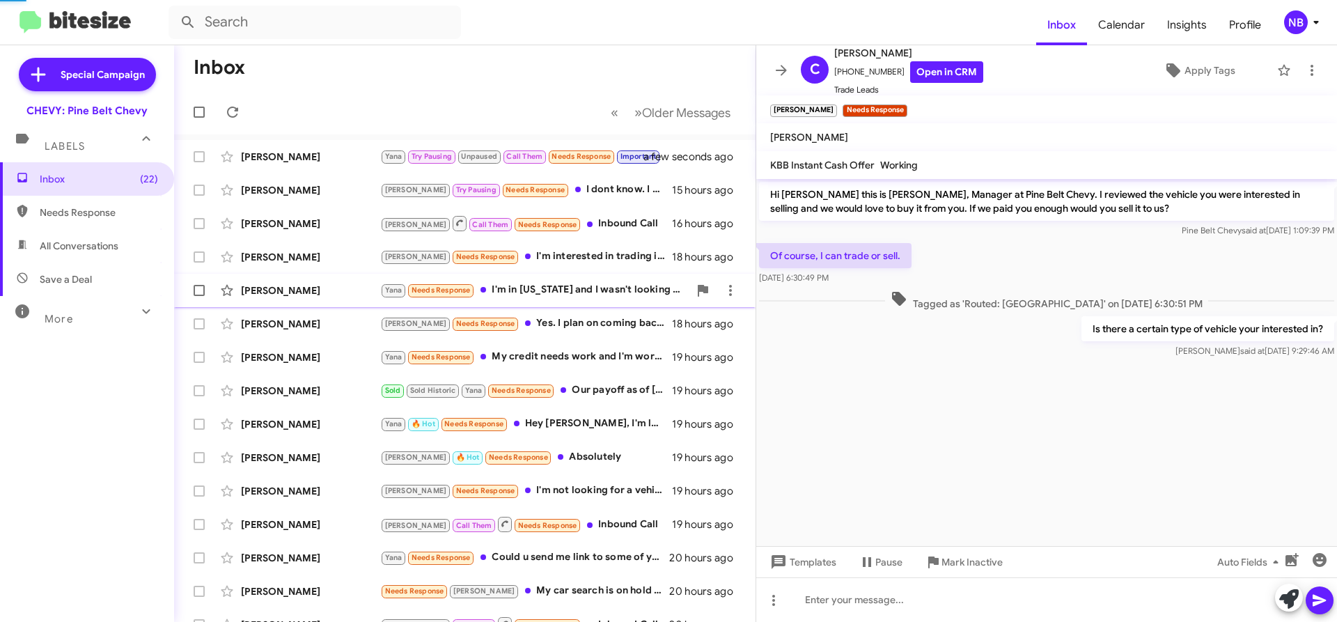
scroll to position [491, 0]
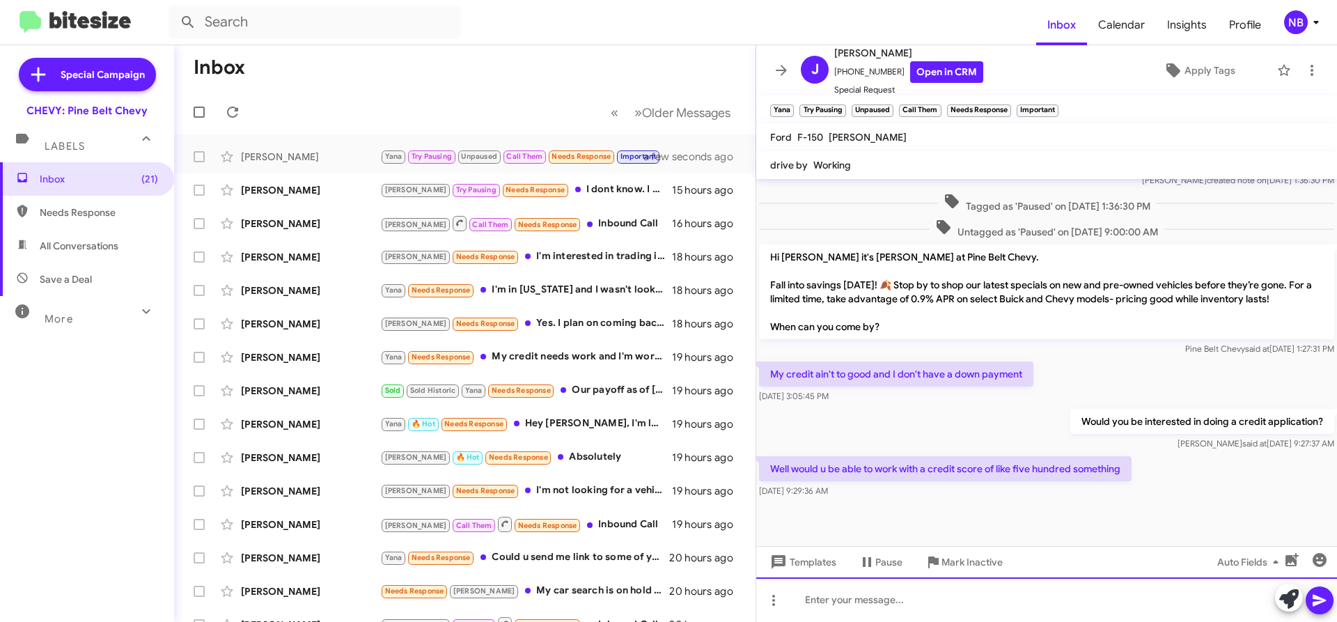
click at [985, 603] on div at bounding box center [1046, 599] width 581 height 45
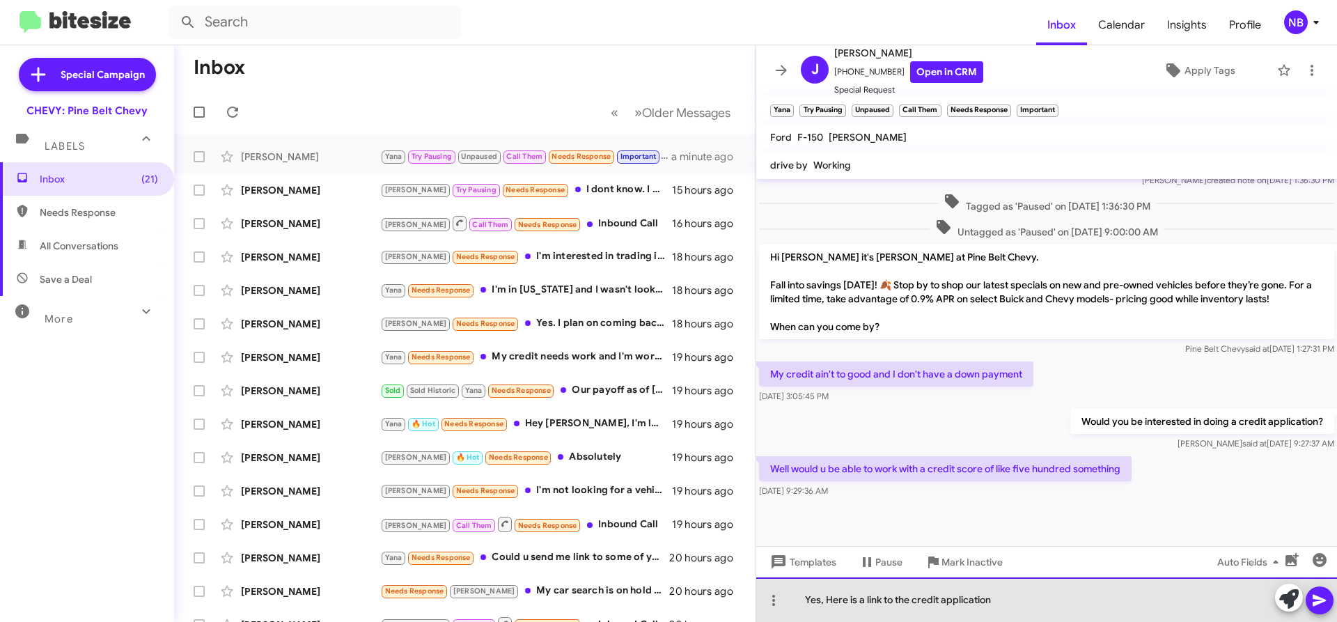
click at [1034, 588] on div "Yes, Here is a link to the credit application" at bounding box center [1046, 599] width 581 height 45
click at [1039, 591] on div "Yes, Here is a link to the credit application" at bounding box center [1046, 599] width 581 height 45
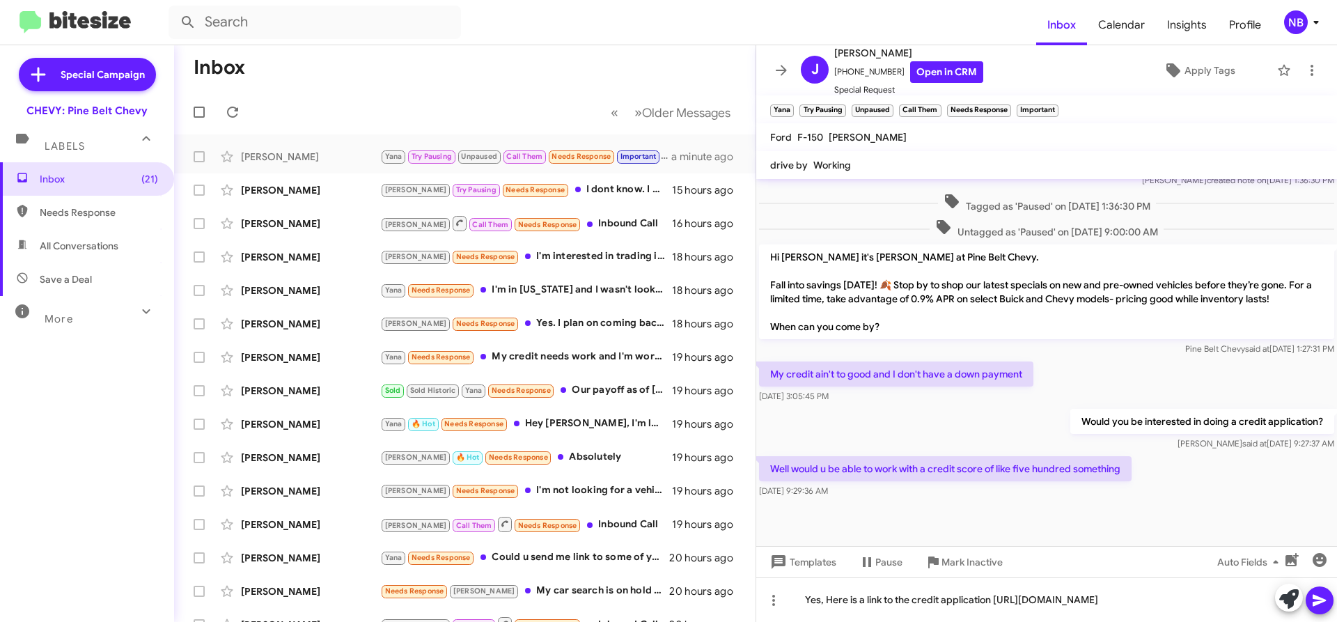
click at [1320, 591] on span at bounding box center [1320, 600] width 17 height 28
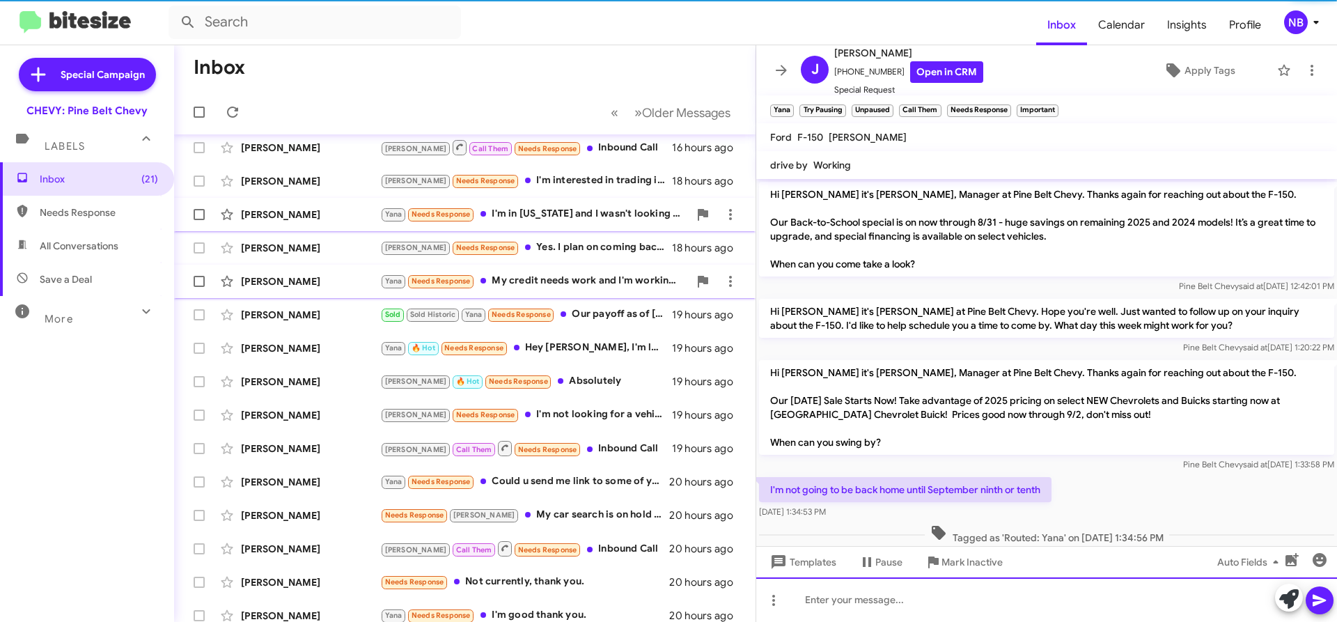
scroll to position [0, 0]
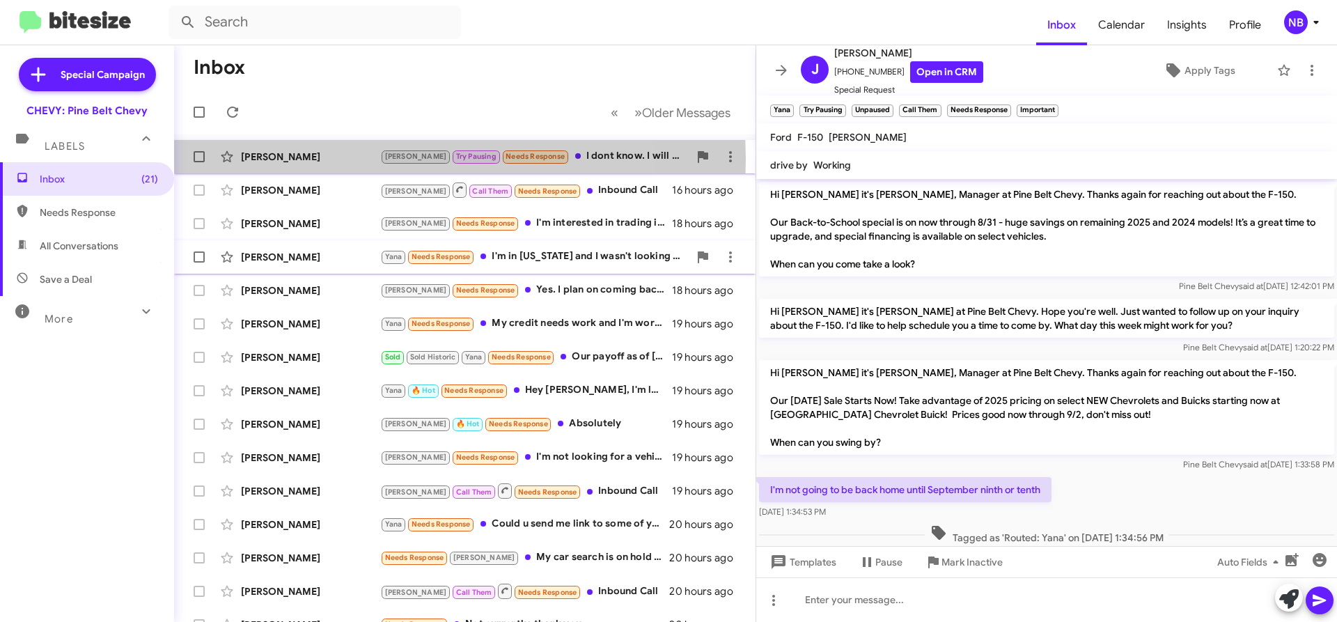
click at [258, 160] on div "[PERSON_NAME]" at bounding box center [310, 157] width 139 height 14
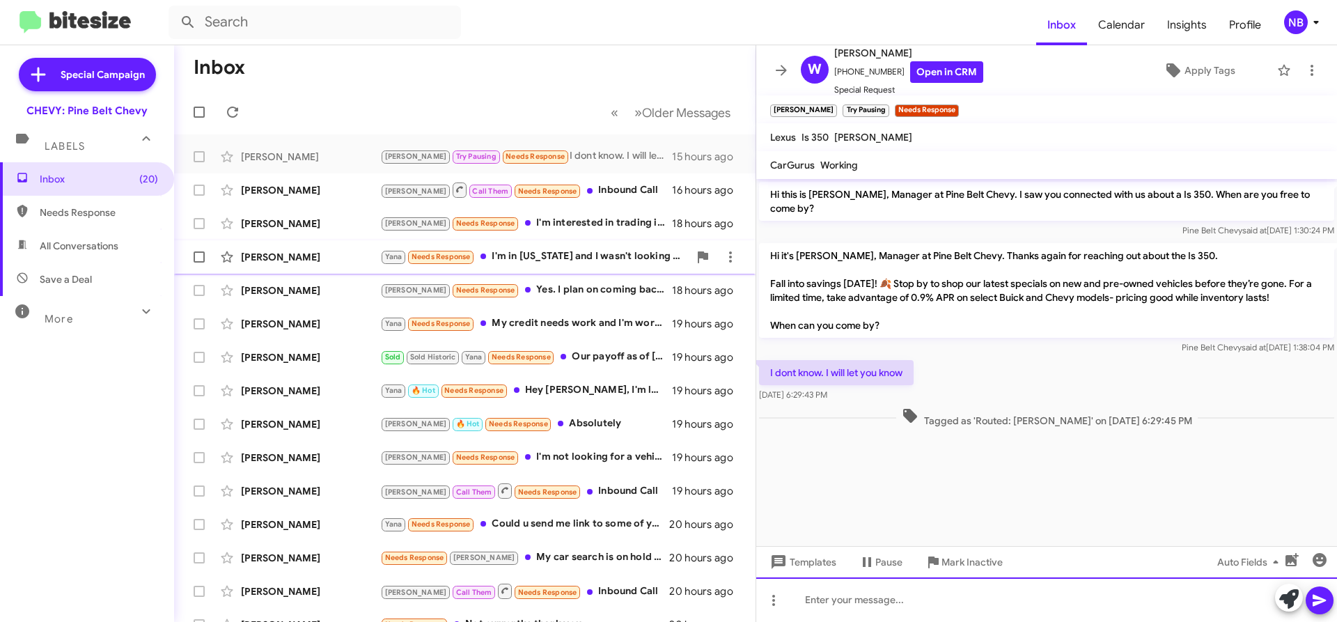
click at [887, 603] on div at bounding box center [1046, 599] width 581 height 45
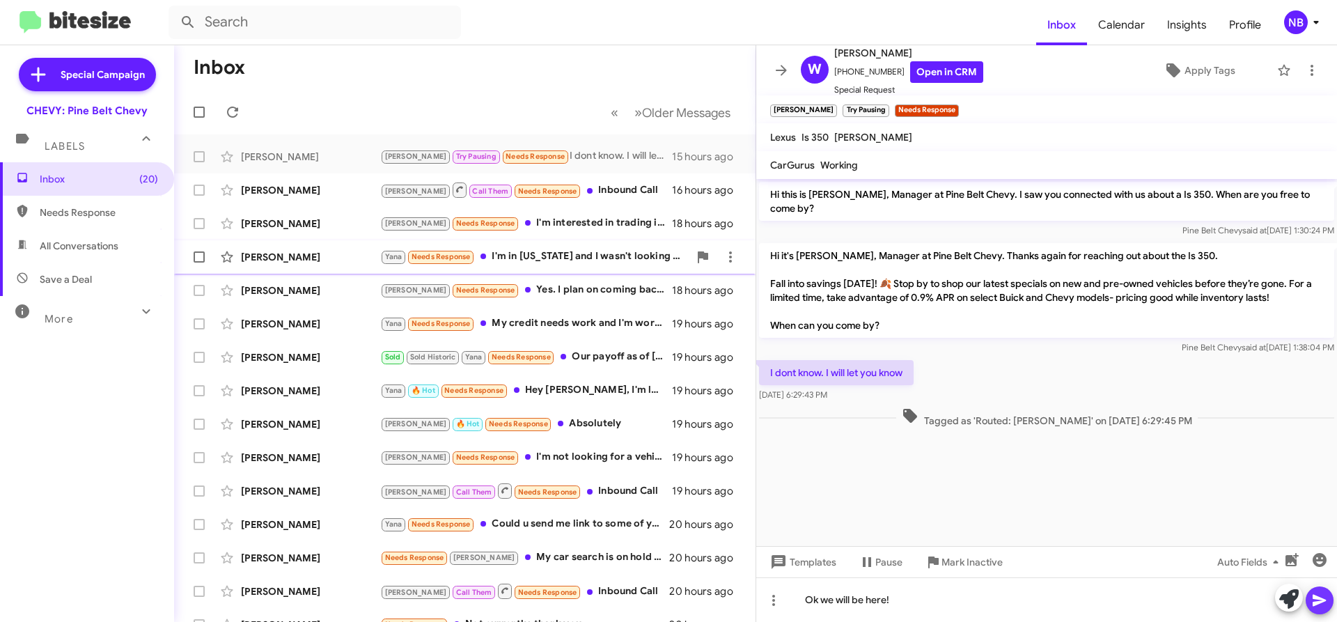
click at [1322, 596] on icon at bounding box center [1320, 600] width 17 height 17
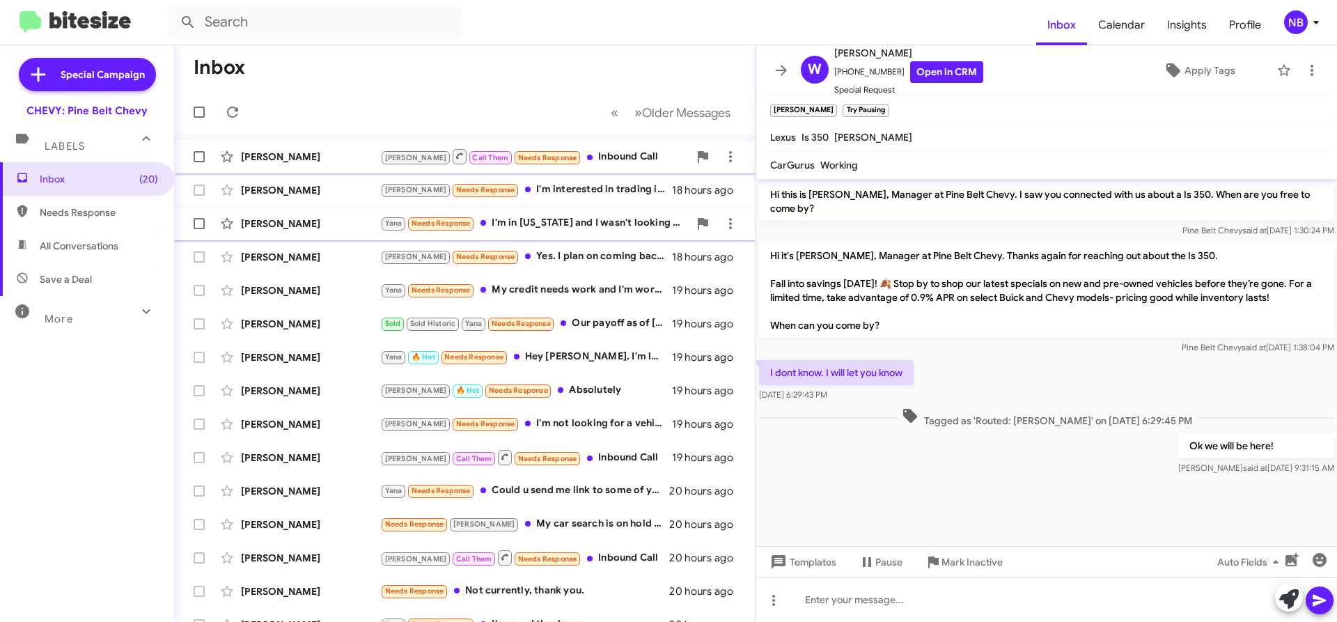
click at [269, 164] on div "[PERSON_NAME] [PERSON_NAME] Call Them Needs Response Inbound Call 16 hours ago" at bounding box center [464, 157] width 559 height 28
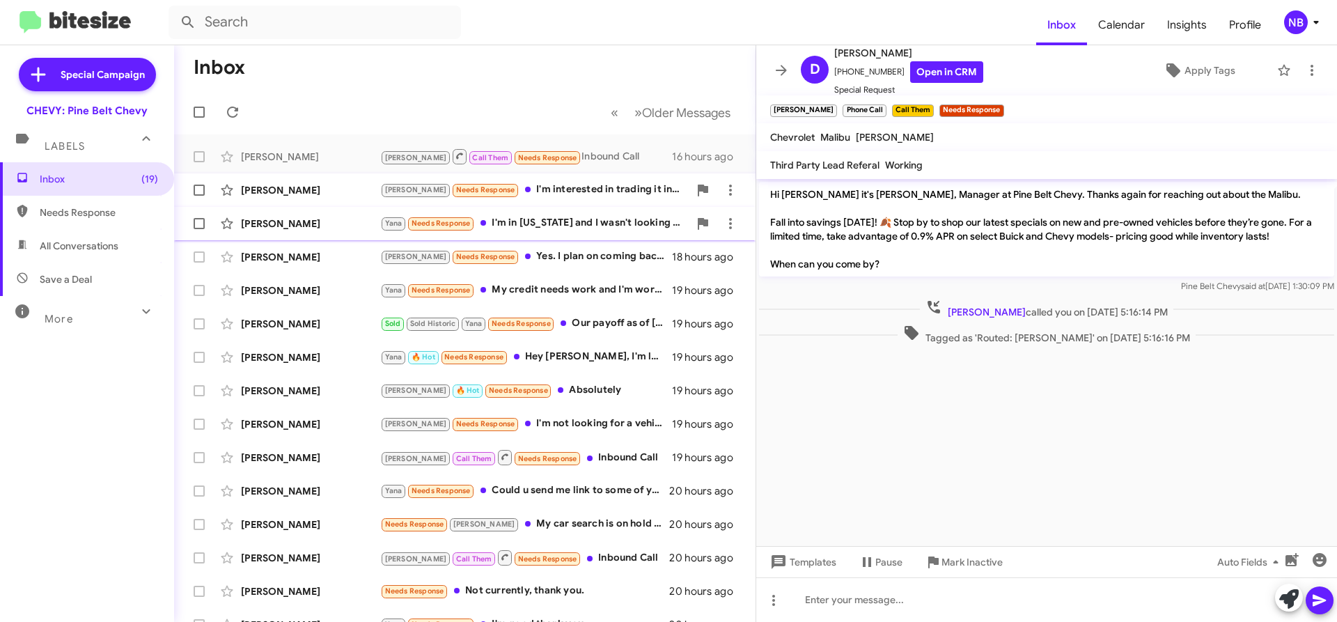
click at [289, 192] on div "[PERSON_NAME]" at bounding box center [310, 190] width 139 height 14
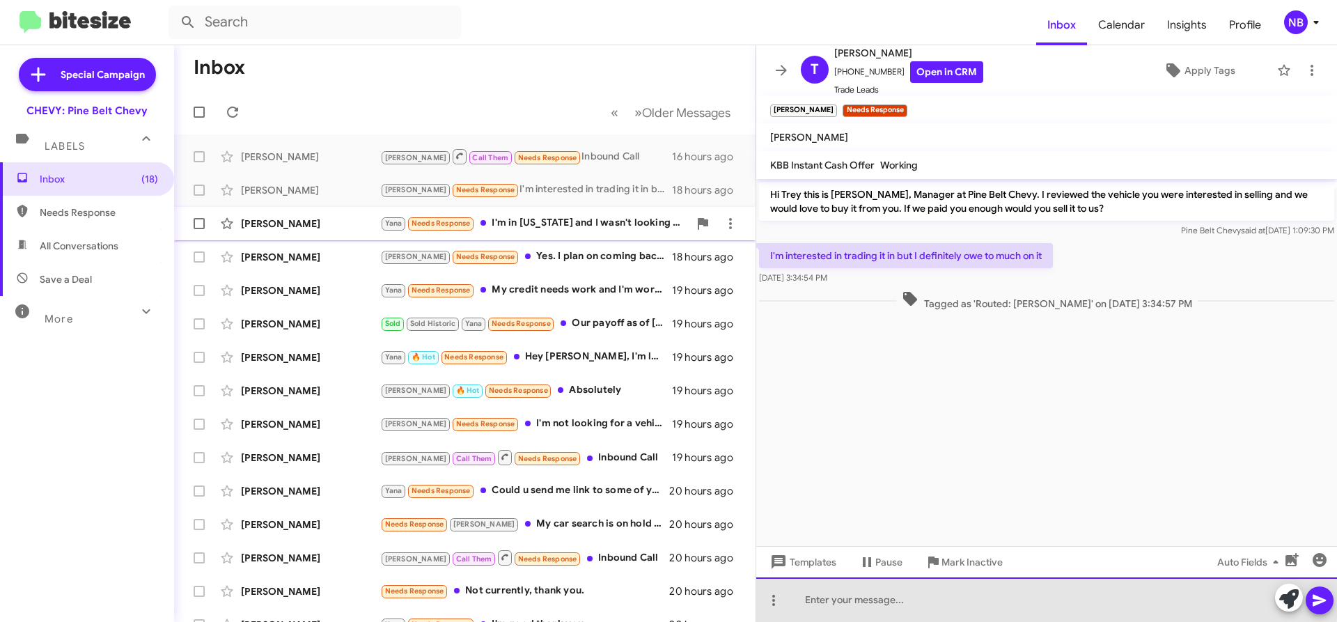
click at [962, 598] on div at bounding box center [1046, 599] width 581 height 45
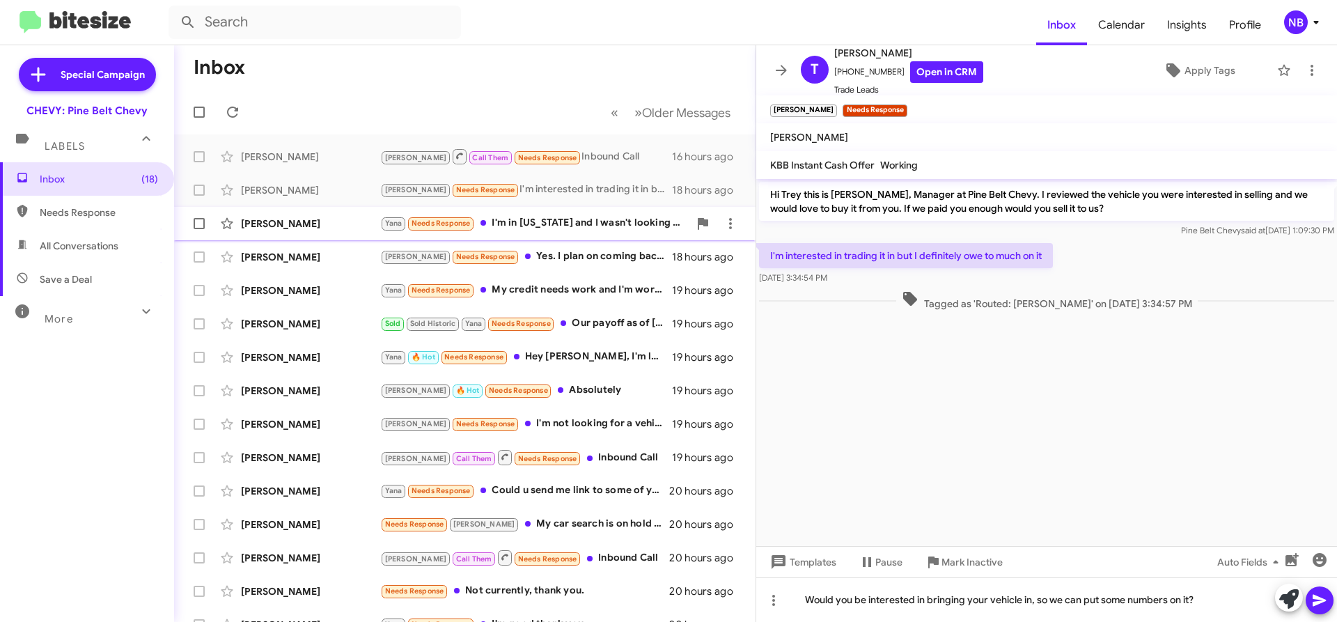
click at [1326, 603] on icon at bounding box center [1320, 600] width 17 height 17
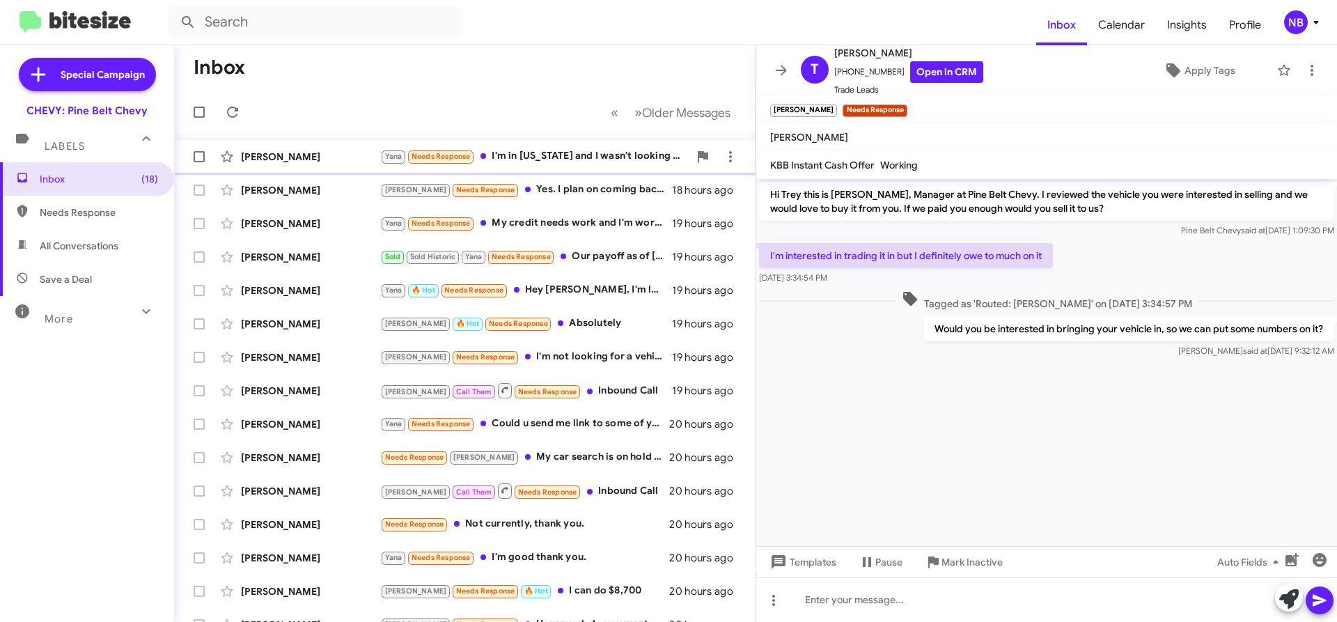
click at [308, 162] on div "[PERSON_NAME]" at bounding box center [310, 157] width 139 height 14
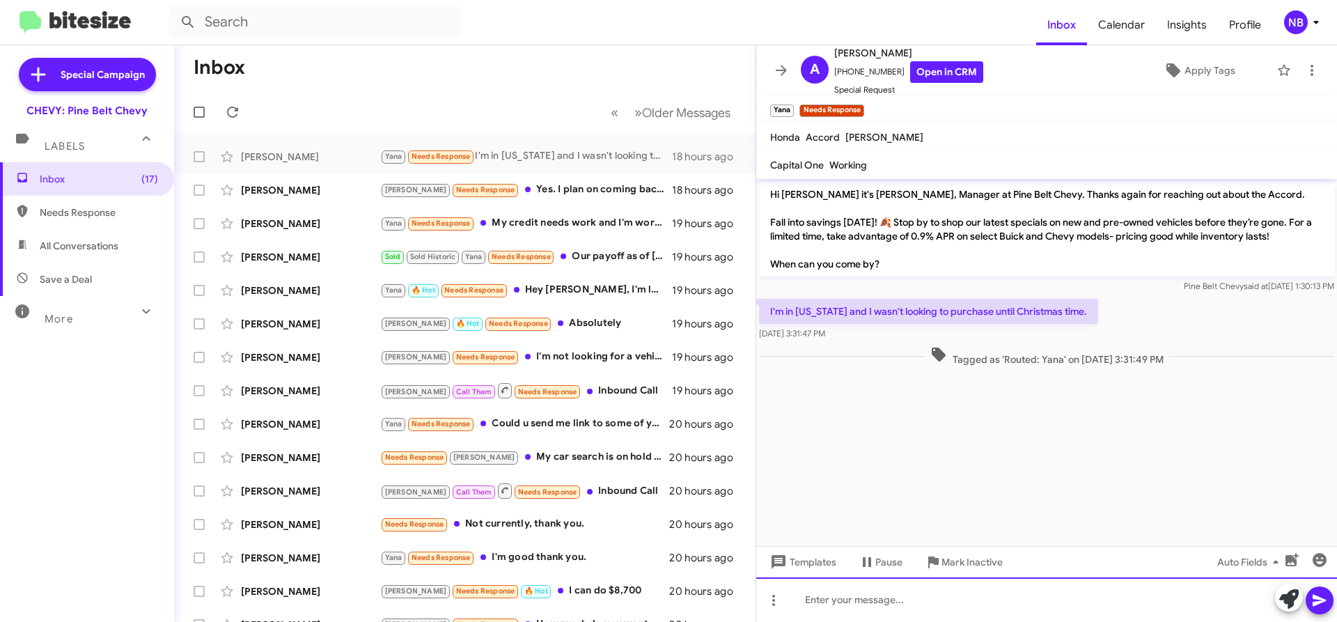
click at [922, 599] on div at bounding box center [1046, 599] width 581 height 45
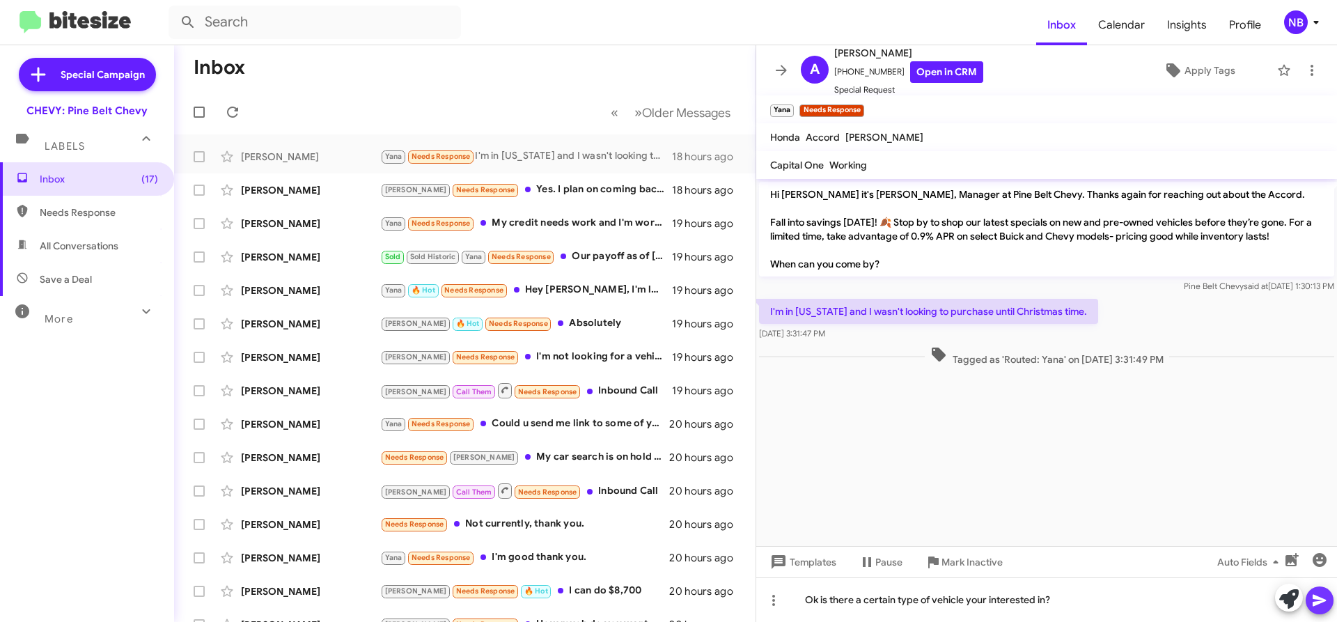
click at [1329, 608] on button at bounding box center [1320, 600] width 28 height 28
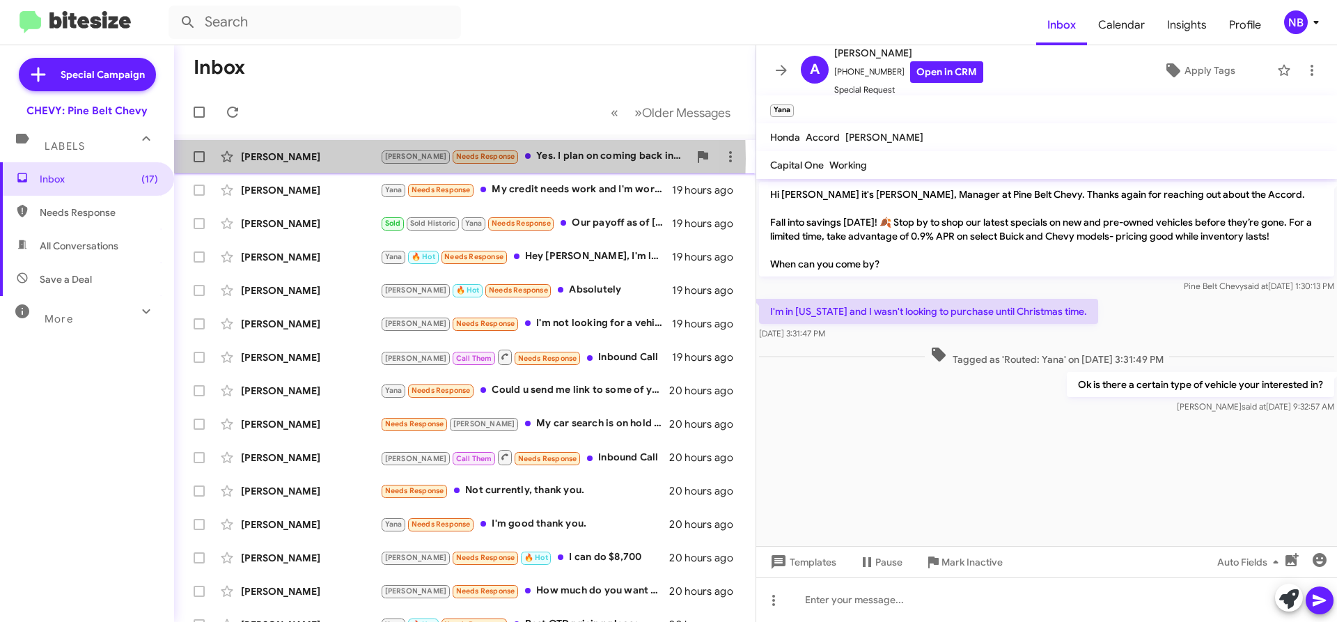
click at [290, 159] on div "[PERSON_NAME]" at bounding box center [310, 157] width 139 height 14
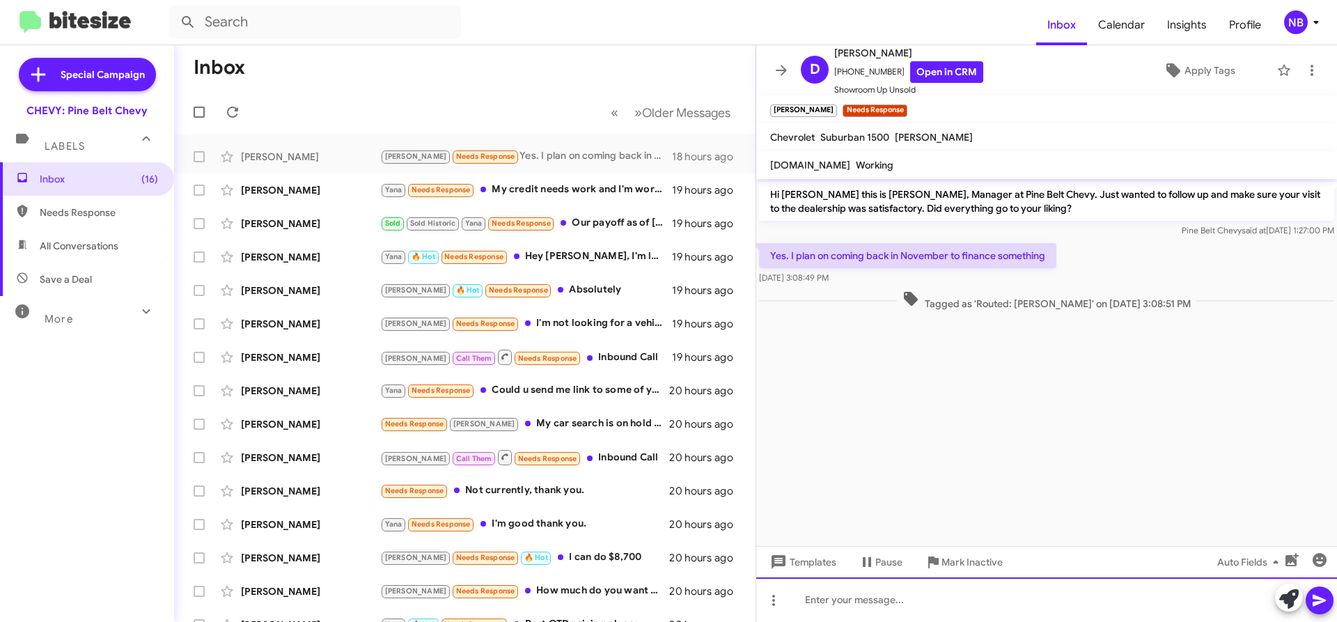
click at [961, 612] on div at bounding box center [1046, 599] width 581 height 45
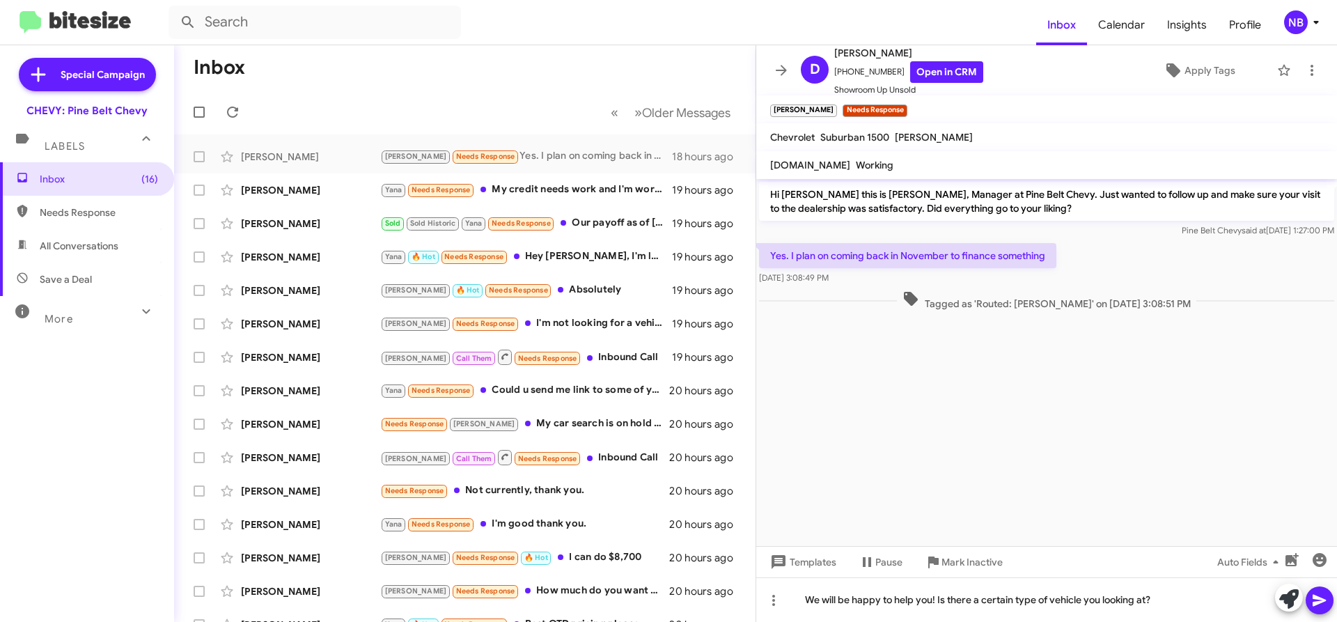
click at [1307, 602] on button at bounding box center [1320, 600] width 28 height 28
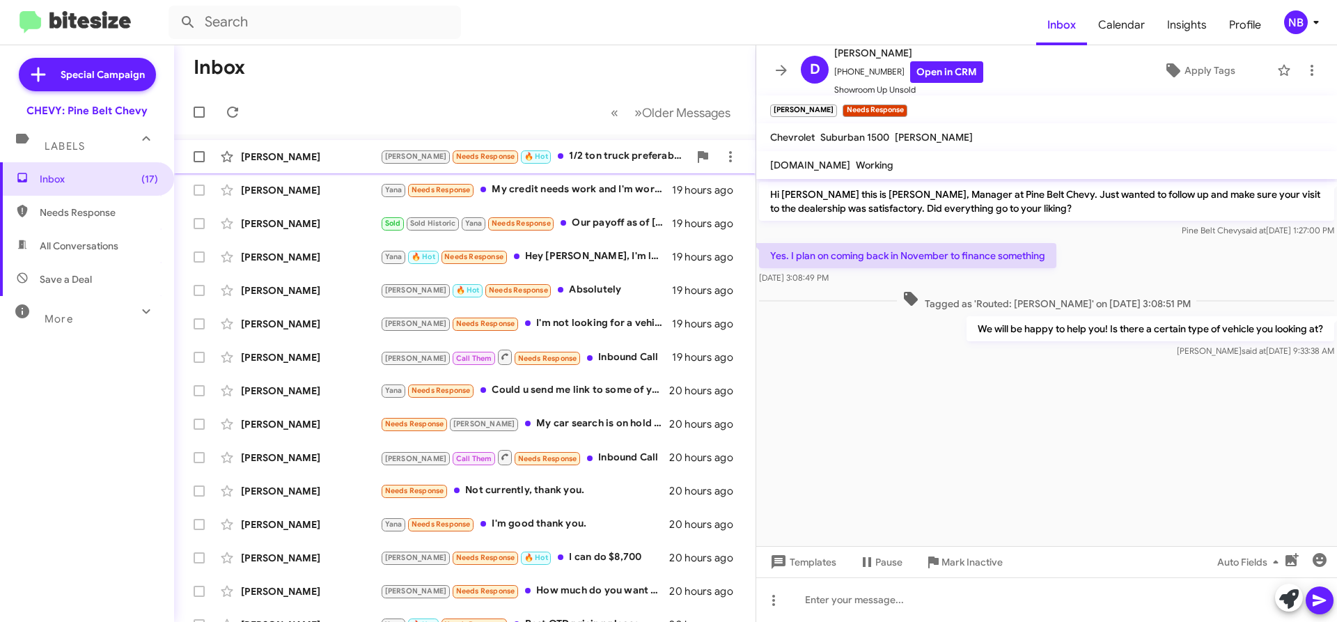
click at [300, 155] on div "[PERSON_NAME]" at bounding box center [310, 157] width 139 height 14
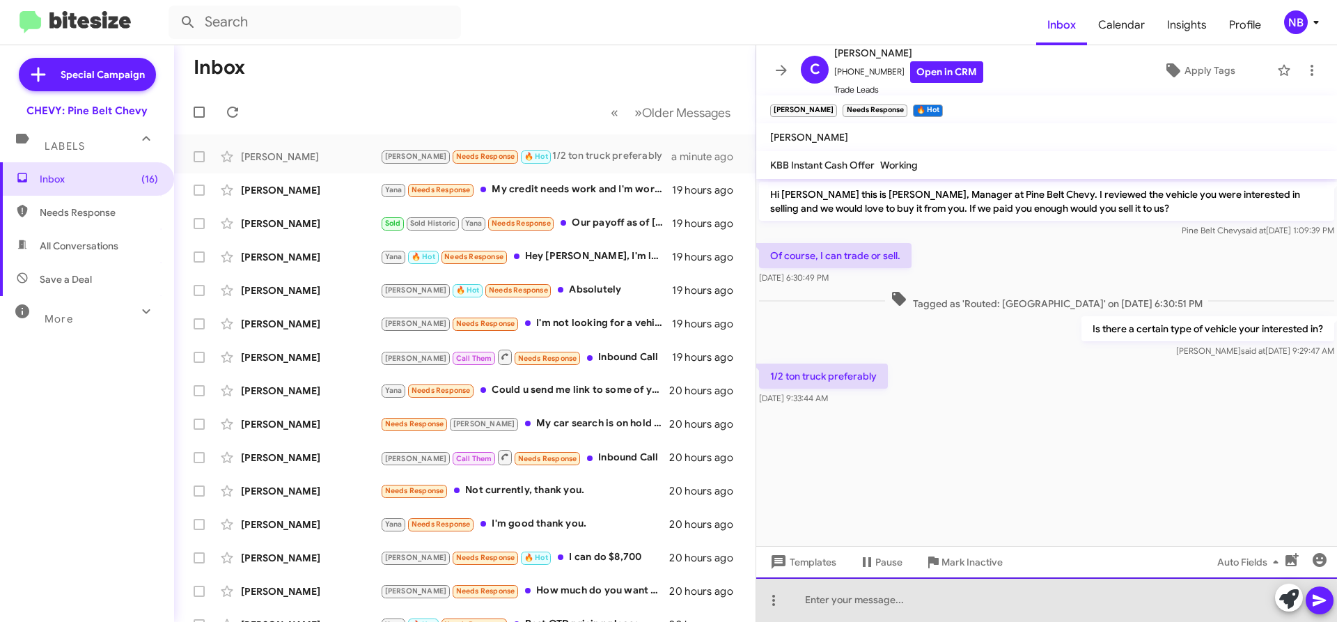
click at [889, 605] on div at bounding box center [1046, 599] width 581 height 45
click at [1179, 593] on div "Here is a link to our 1/2 ton trucks. Let me know if you see something you like" at bounding box center [1046, 599] width 581 height 45
drag, startPoint x: 1179, startPoint y: 593, endPoint x: 1218, endPoint y: 602, distance: 40.7
click at [1218, 602] on div "Here is a link to our 1/2 ton trucks. Let me know if you see something you like" at bounding box center [1046, 599] width 581 height 45
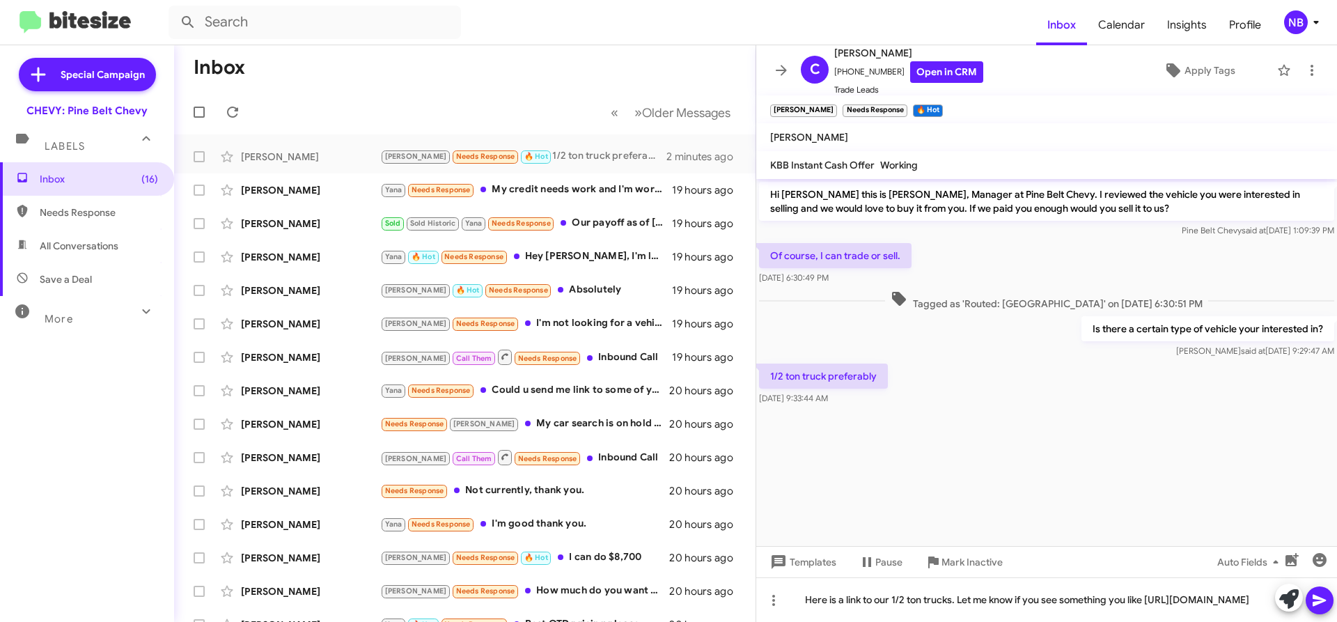
click at [1329, 605] on button at bounding box center [1320, 600] width 28 height 28
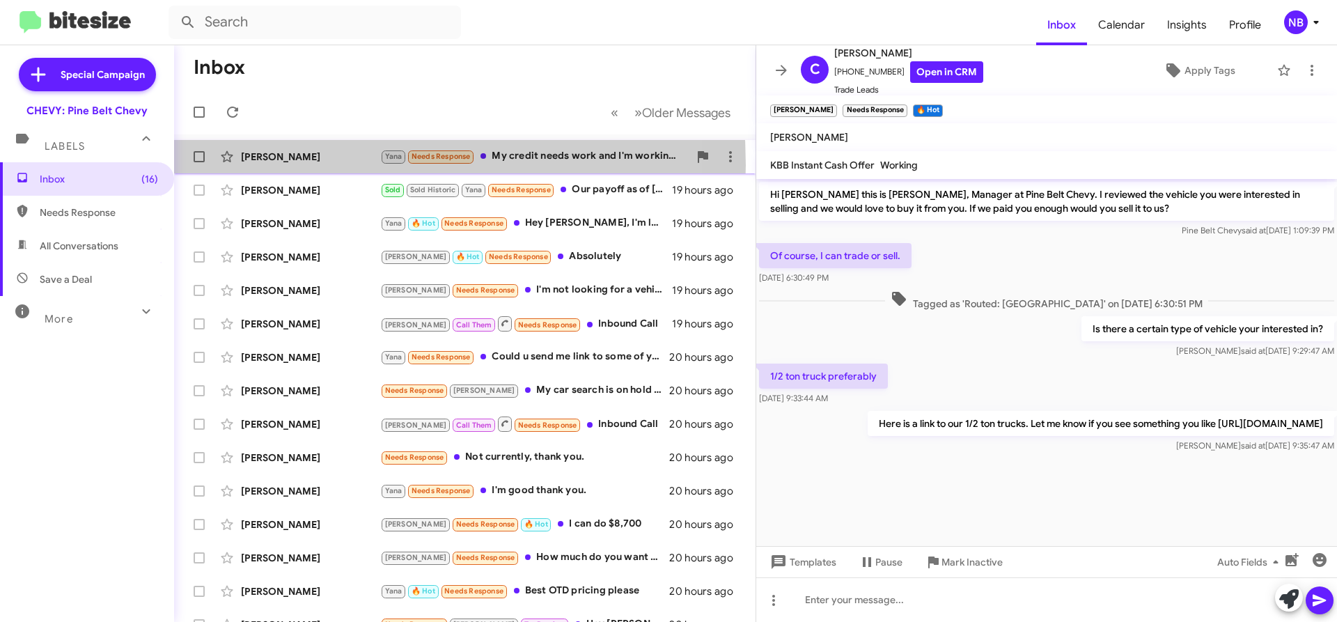
click at [281, 165] on div "[PERSON_NAME] Needs Response My credit needs work and I'm working on it I proba…" at bounding box center [464, 157] width 559 height 28
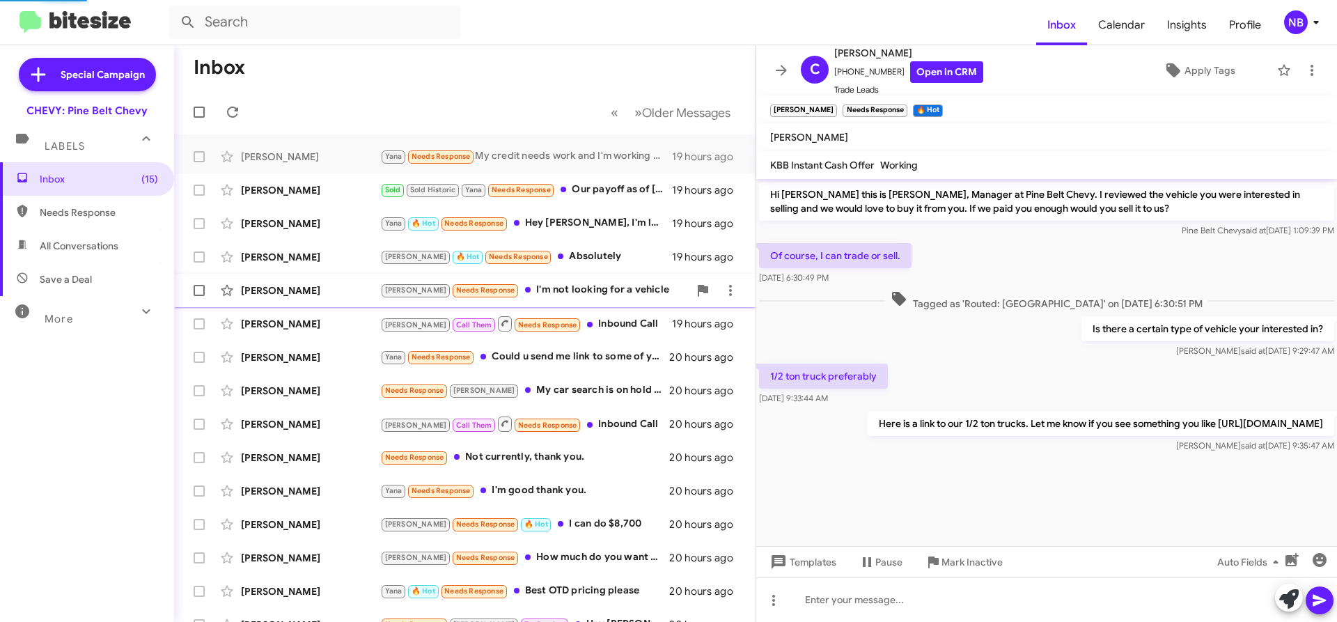
scroll to position [347, 0]
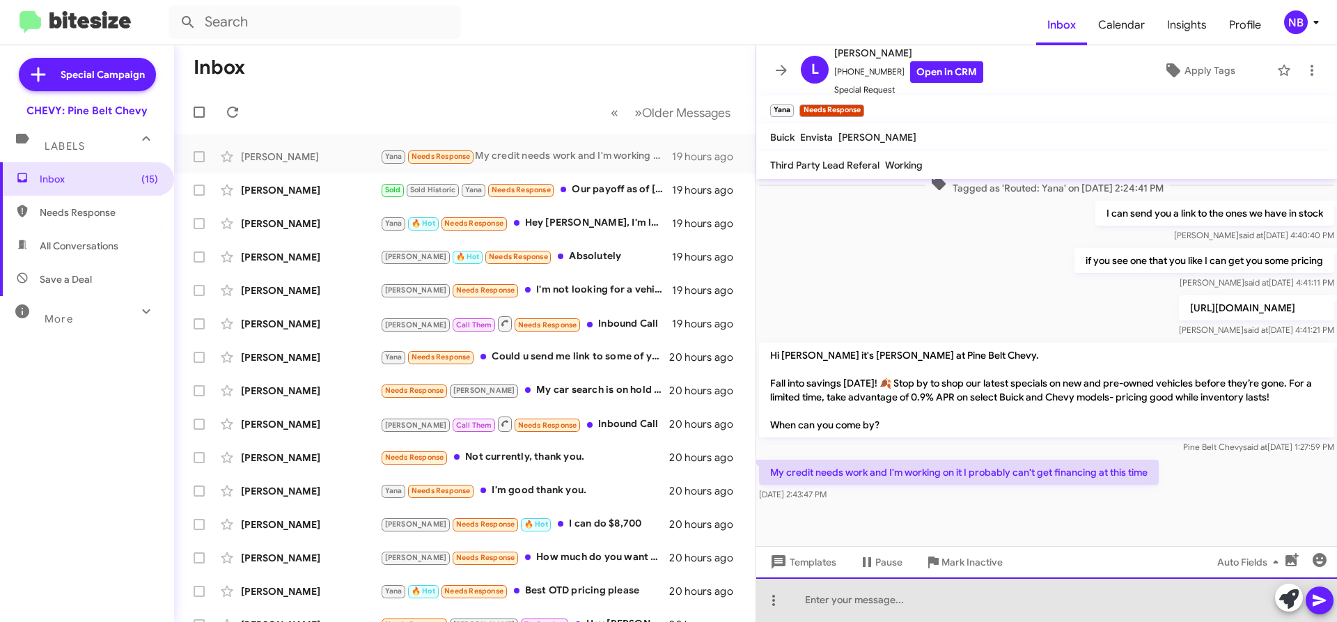
click at [940, 609] on div at bounding box center [1046, 599] width 581 height 45
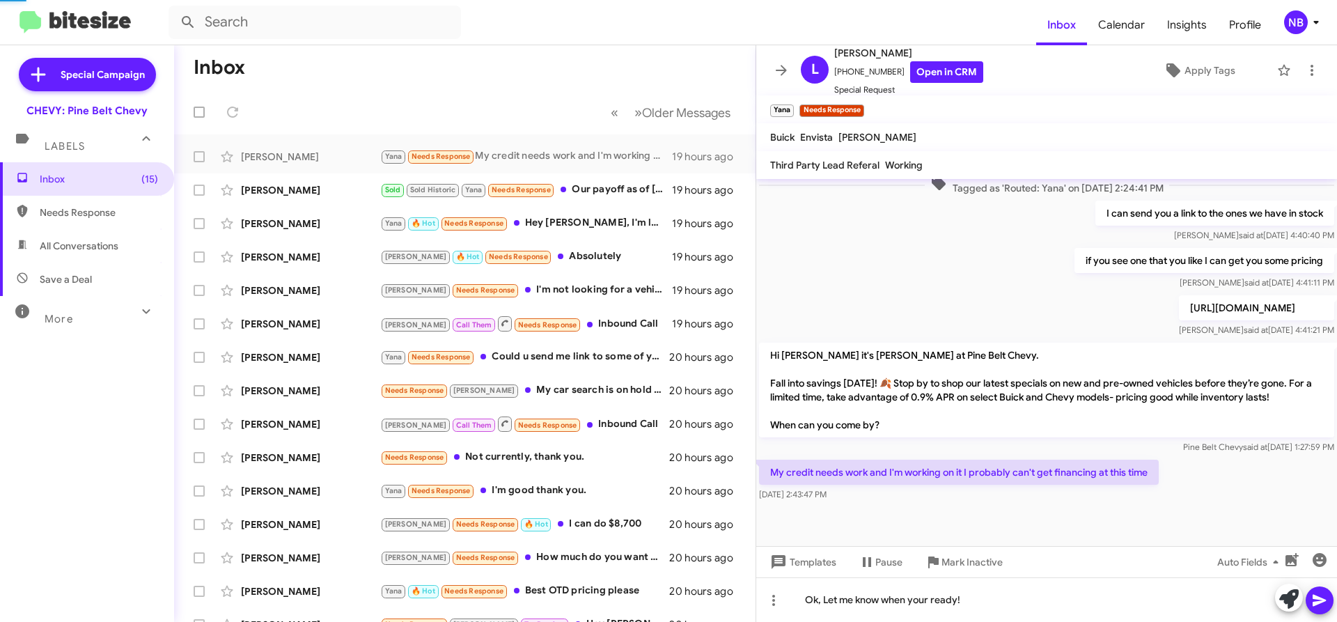
click at [1320, 589] on span at bounding box center [1320, 600] width 17 height 28
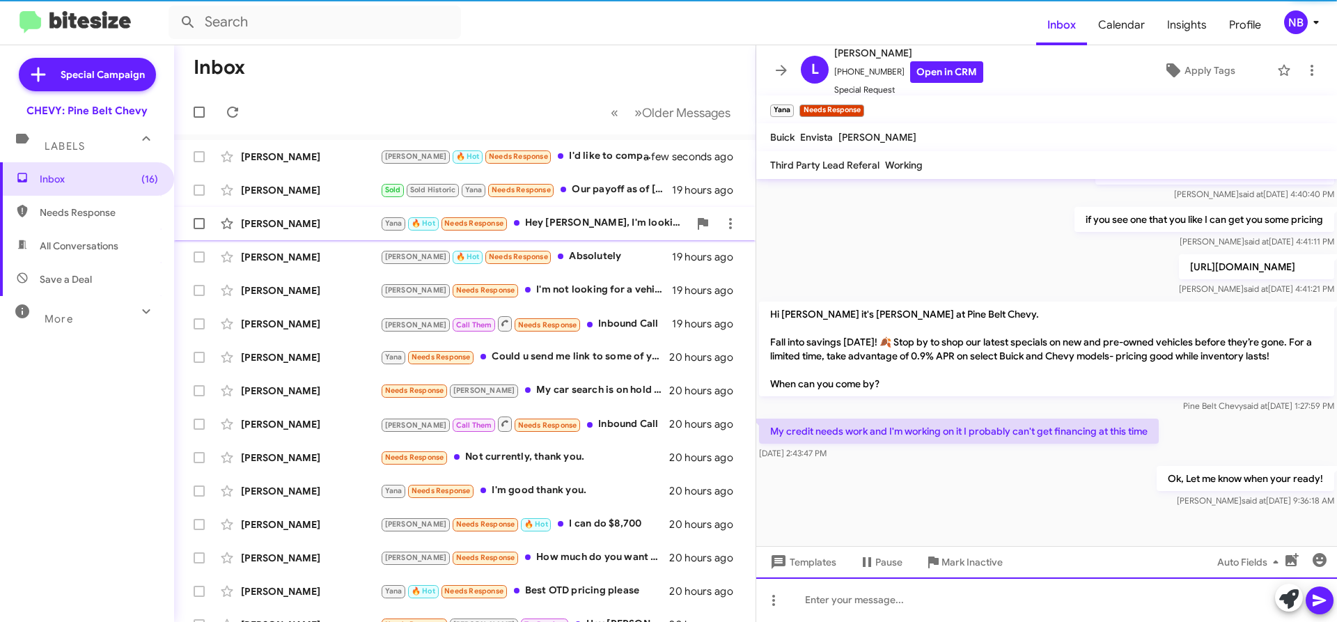
scroll to position [398, 0]
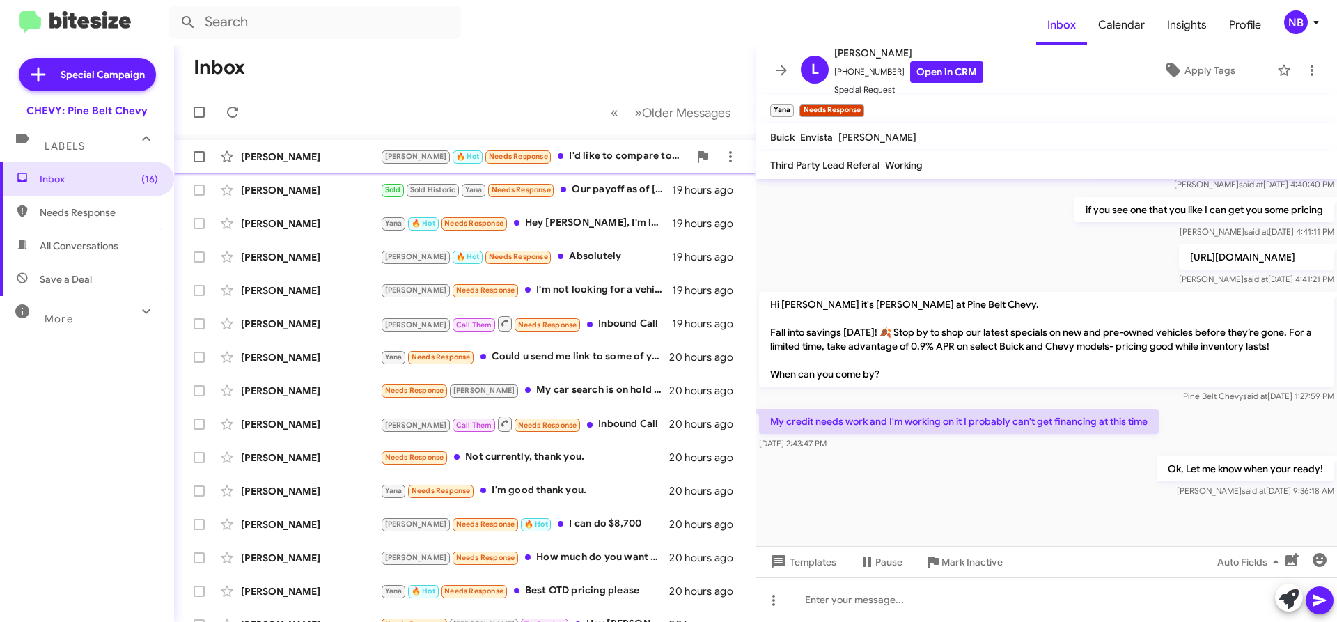
click at [290, 160] on div "[PERSON_NAME]" at bounding box center [310, 157] width 139 height 14
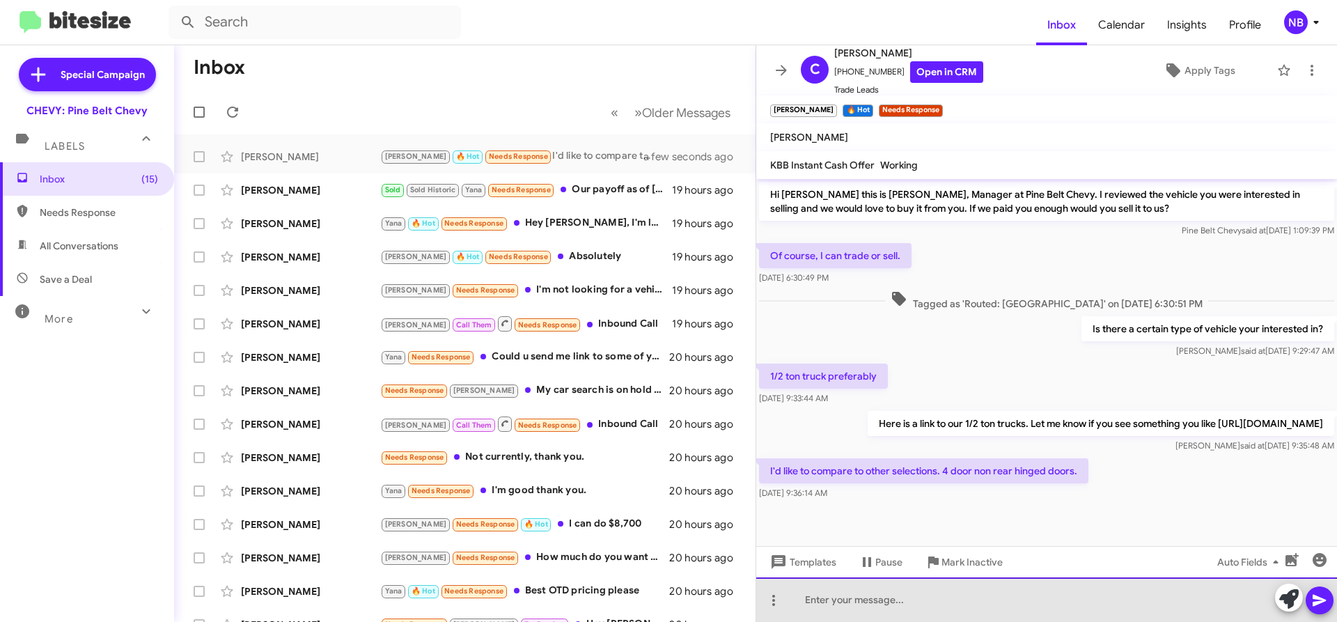
click at [937, 613] on div at bounding box center [1046, 599] width 581 height 45
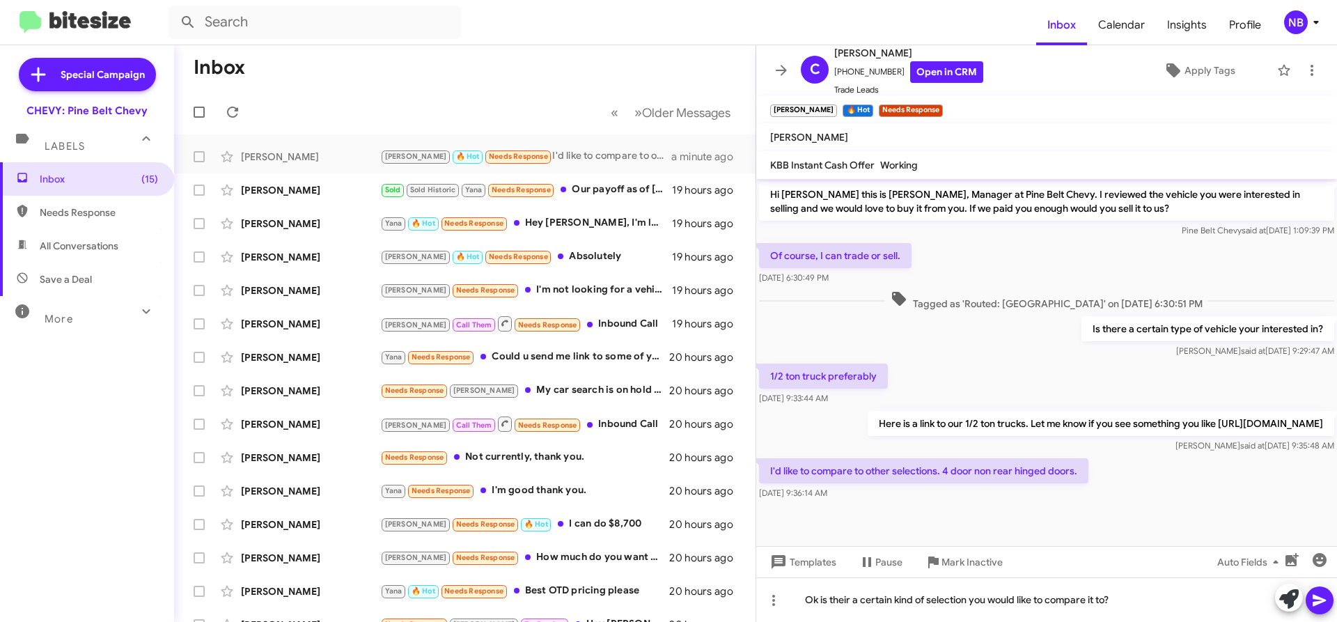
click at [1322, 611] on span at bounding box center [1320, 600] width 17 height 28
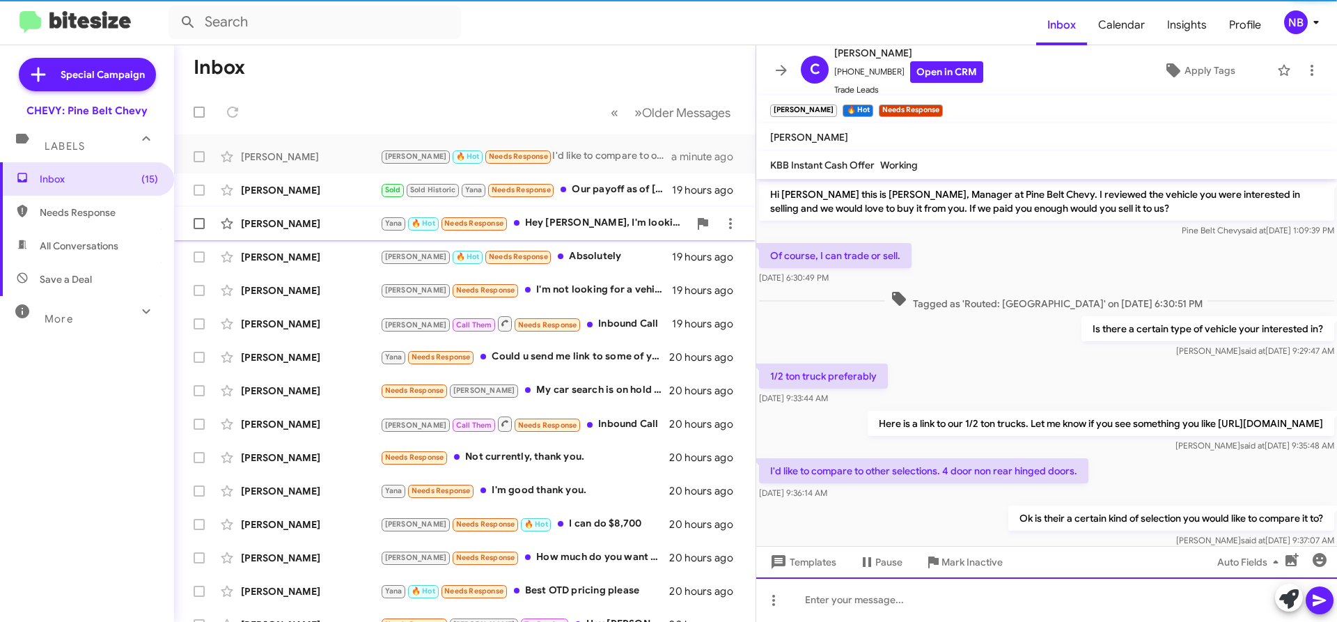
scroll to position [46, 0]
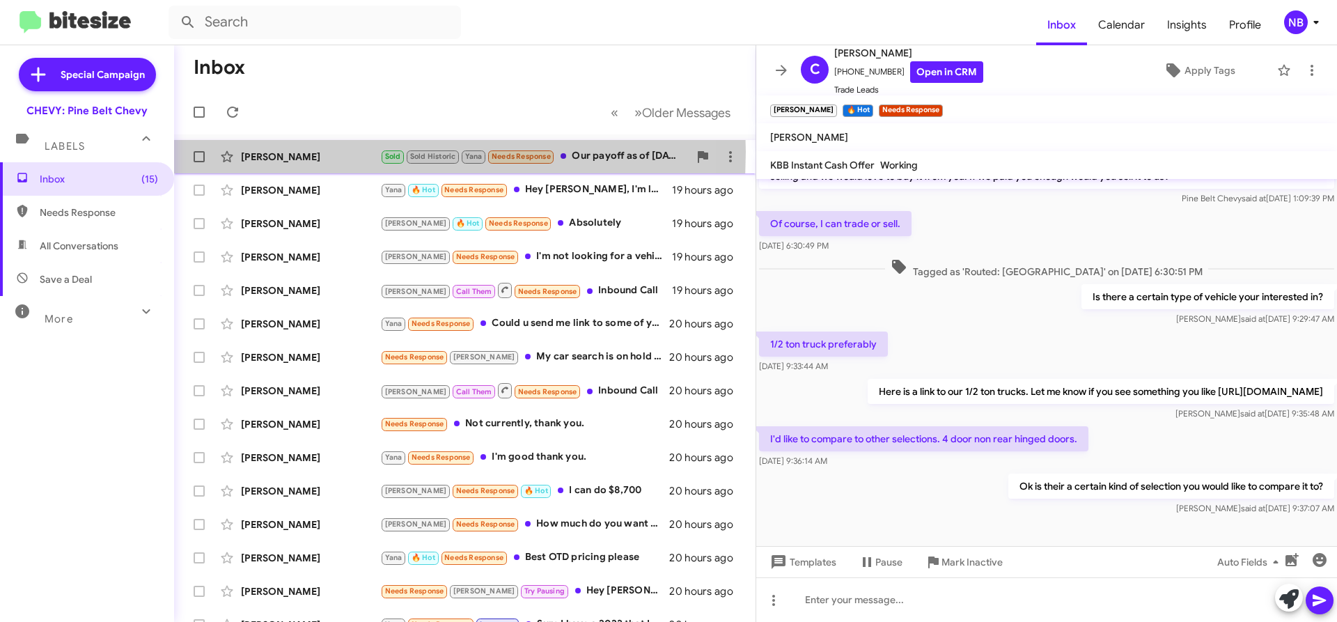
click at [288, 152] on div "[PERSON_NAME]" at bounding box center [310, 157] width 139 height 14
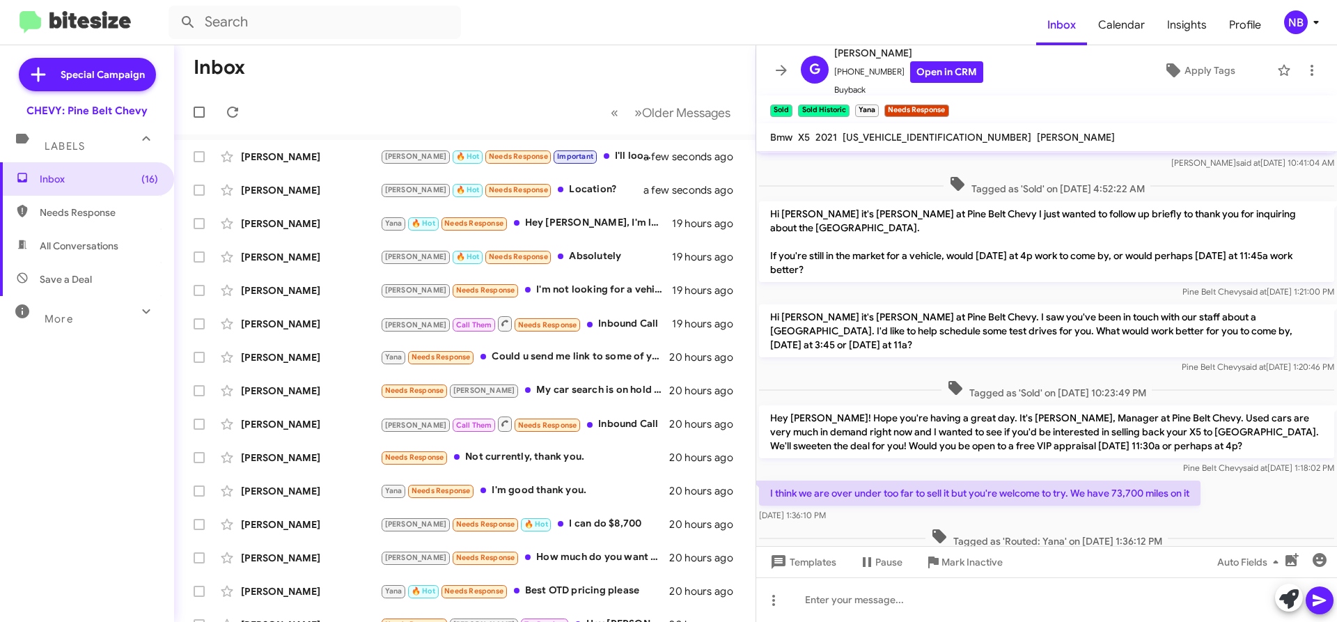
scroll to position [137, 0]
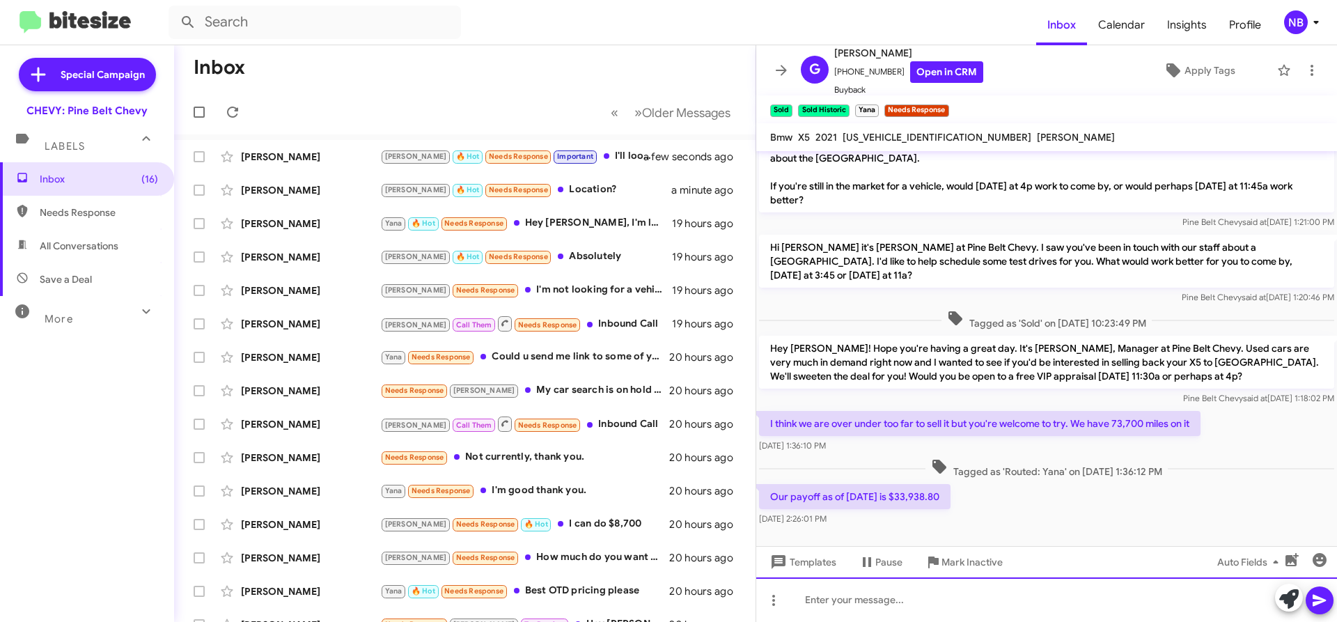
click at [807, 592] on div at bounding box center [1046, 599] width 581 height 45
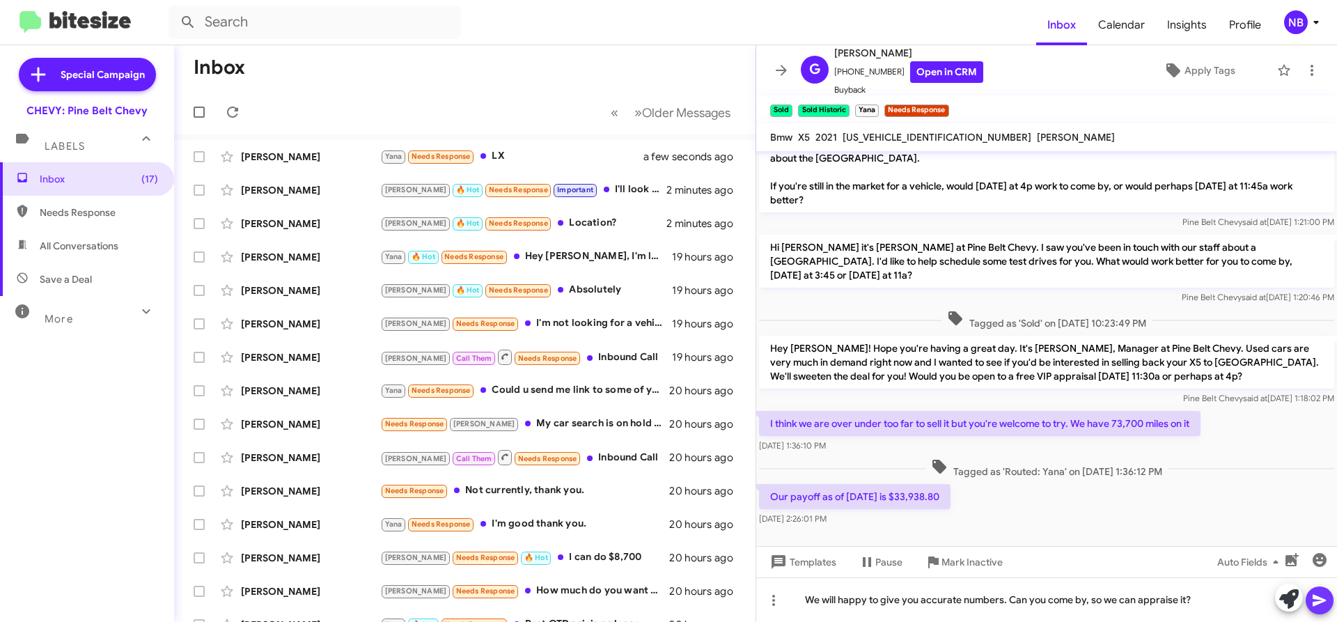
click at [1319, 596] on icon at bounding box center [1320, 600] width 17 height 17
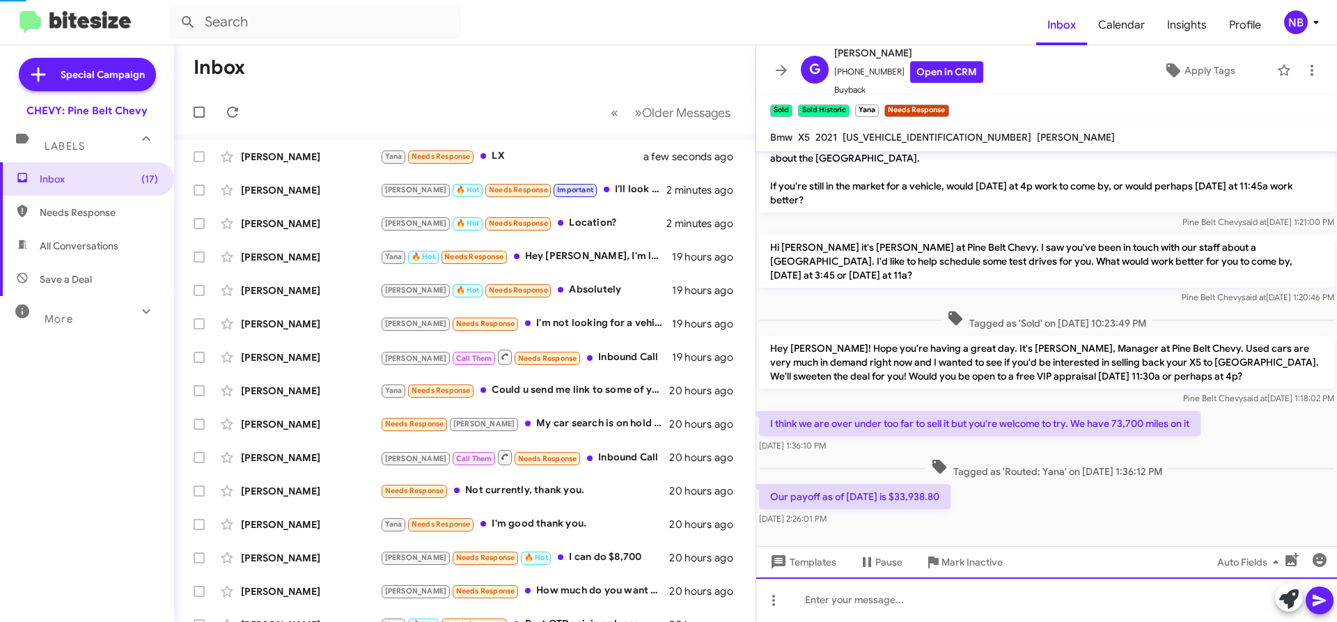
scroll to position [0, 0]
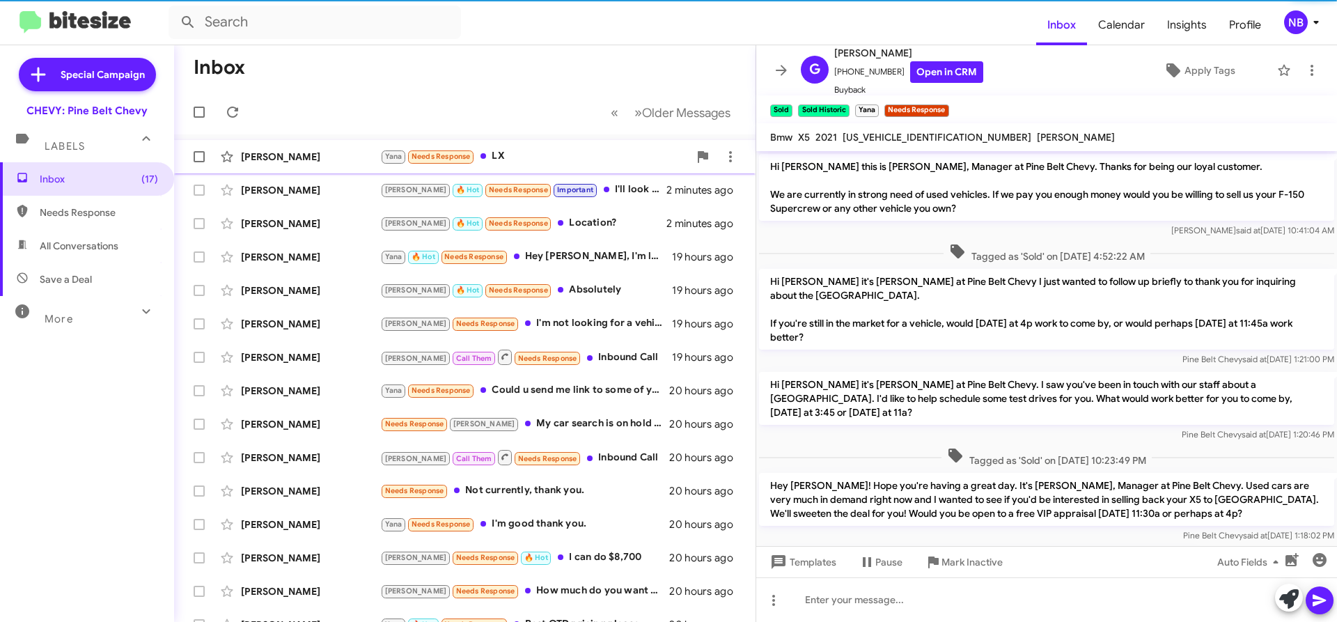
click at [299, 153] on div "[PERSON_NAME]" at bounding box center [310, 157] width 139 height 14
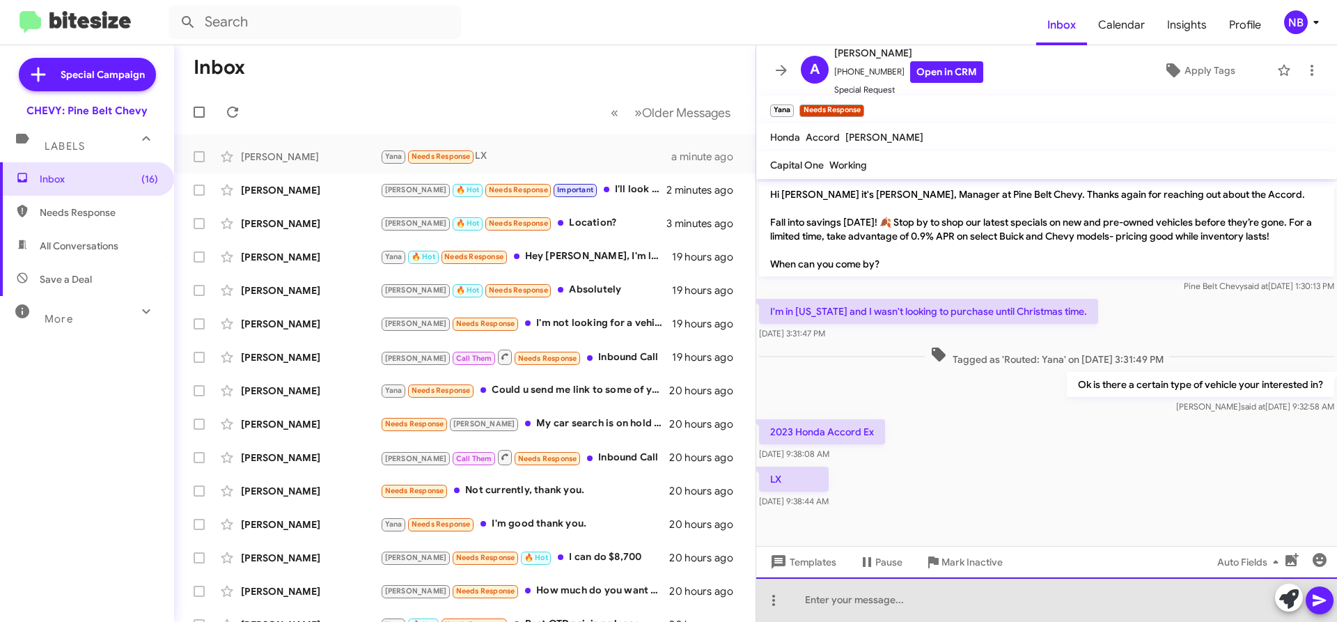
click at [940, 602] on div at bounding box center [1046, 599] width 581 height 45
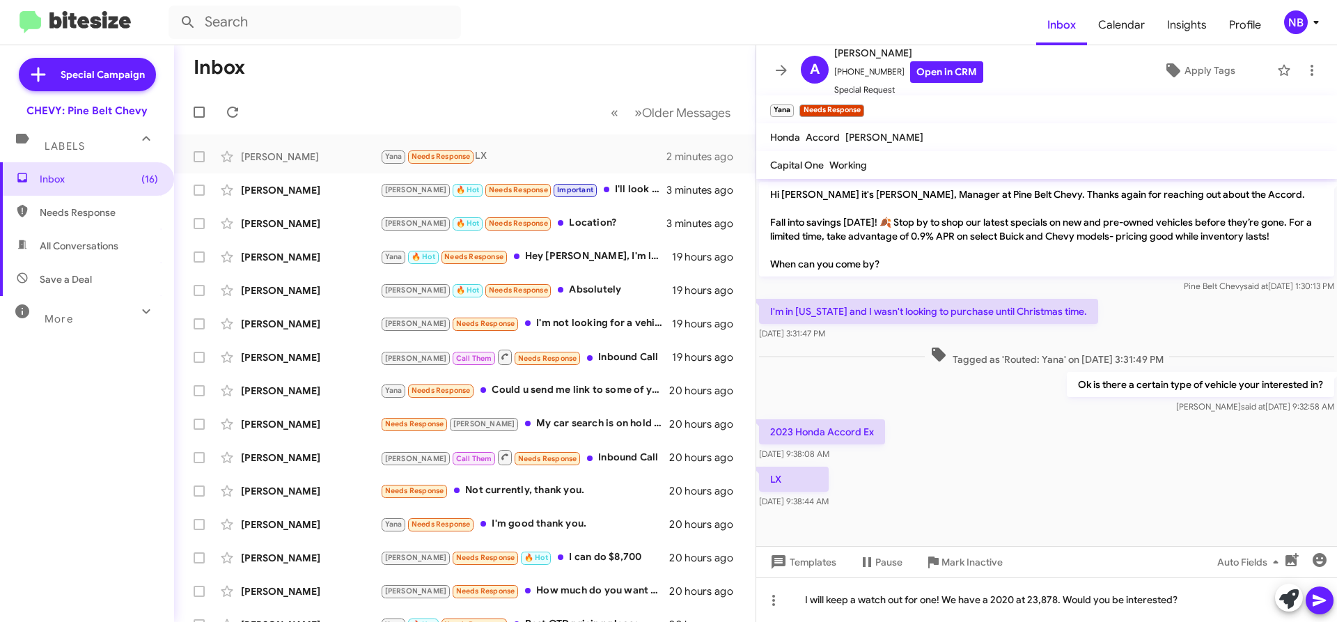
click at [1316, 605] on icon at bounding box center [1319, 601] width 13 height 12
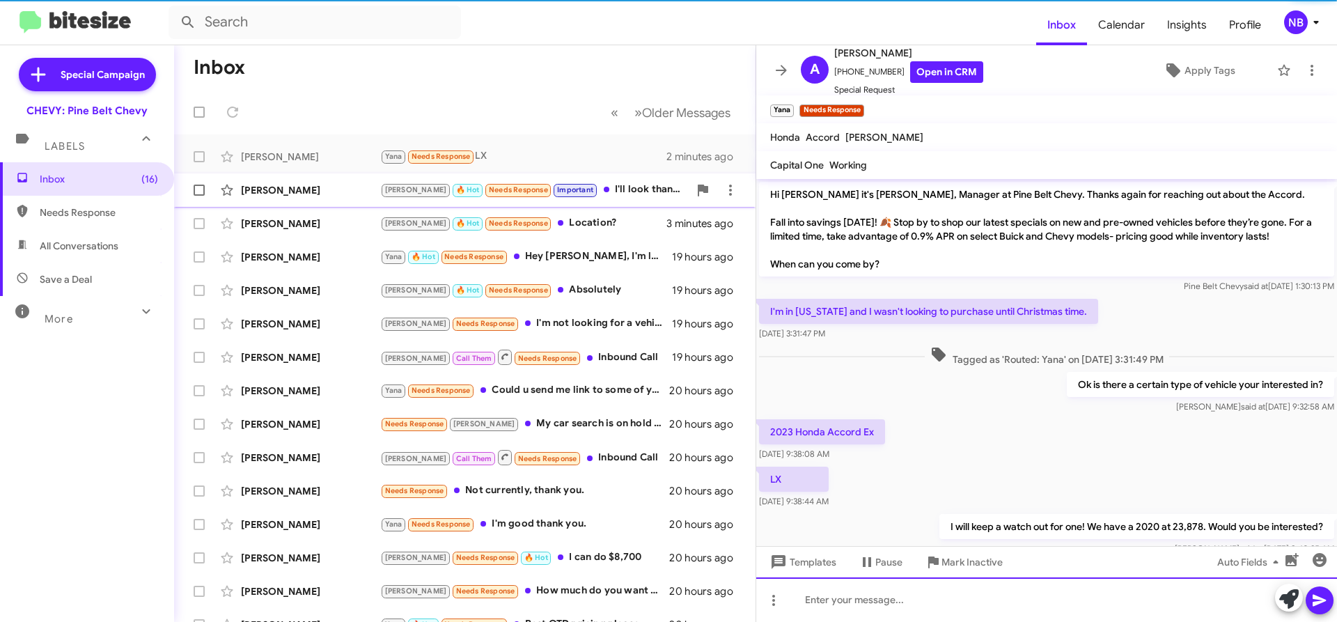
scroll to position [37, 0]
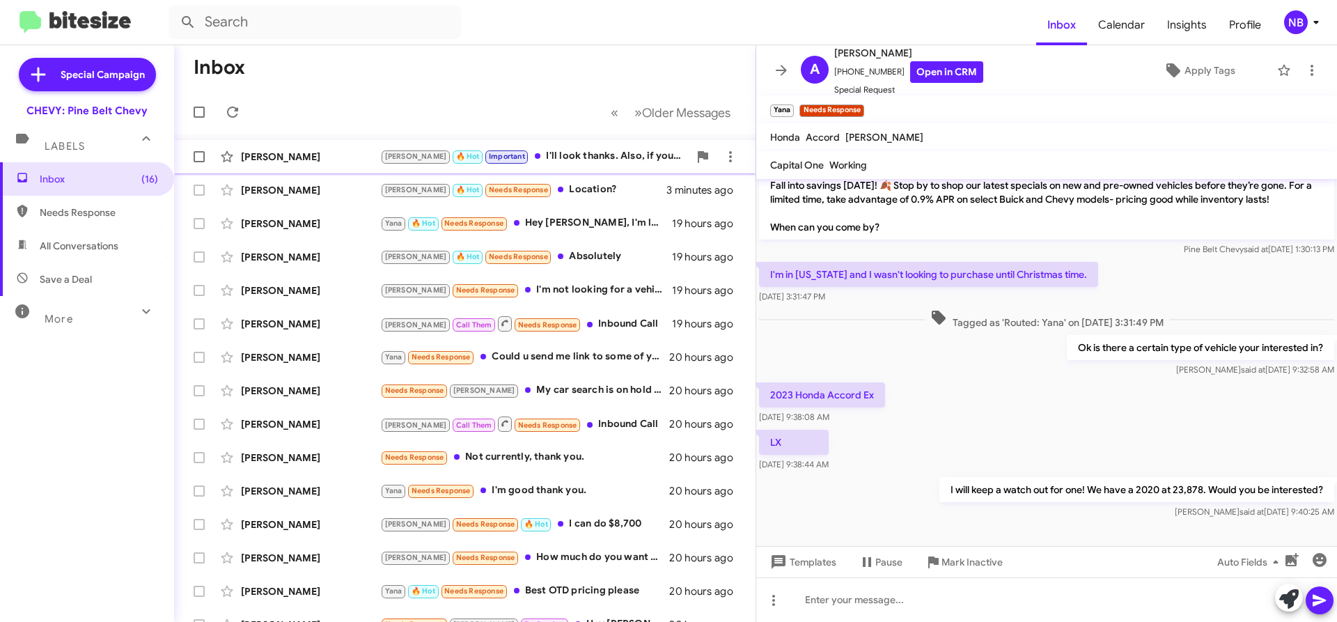
click at [300, 161] on div "[PERSON_NAME]" at bounding box center [310, 157] width 139 height 14
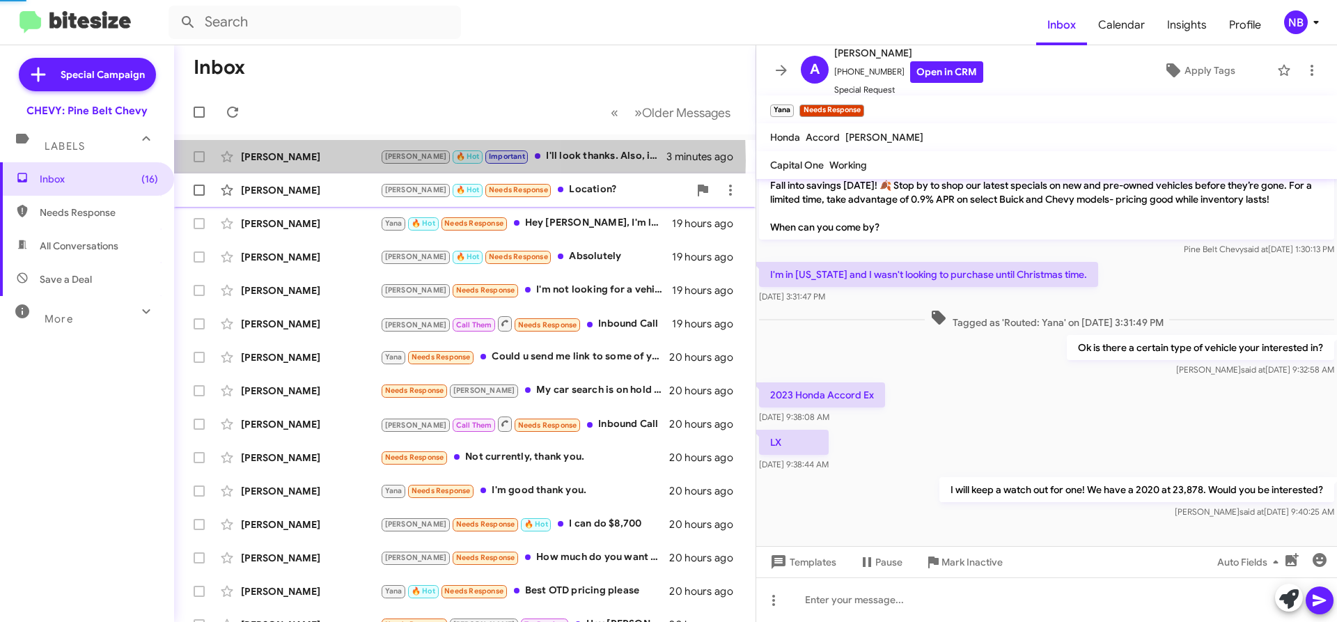
scroll to position [111, 0]
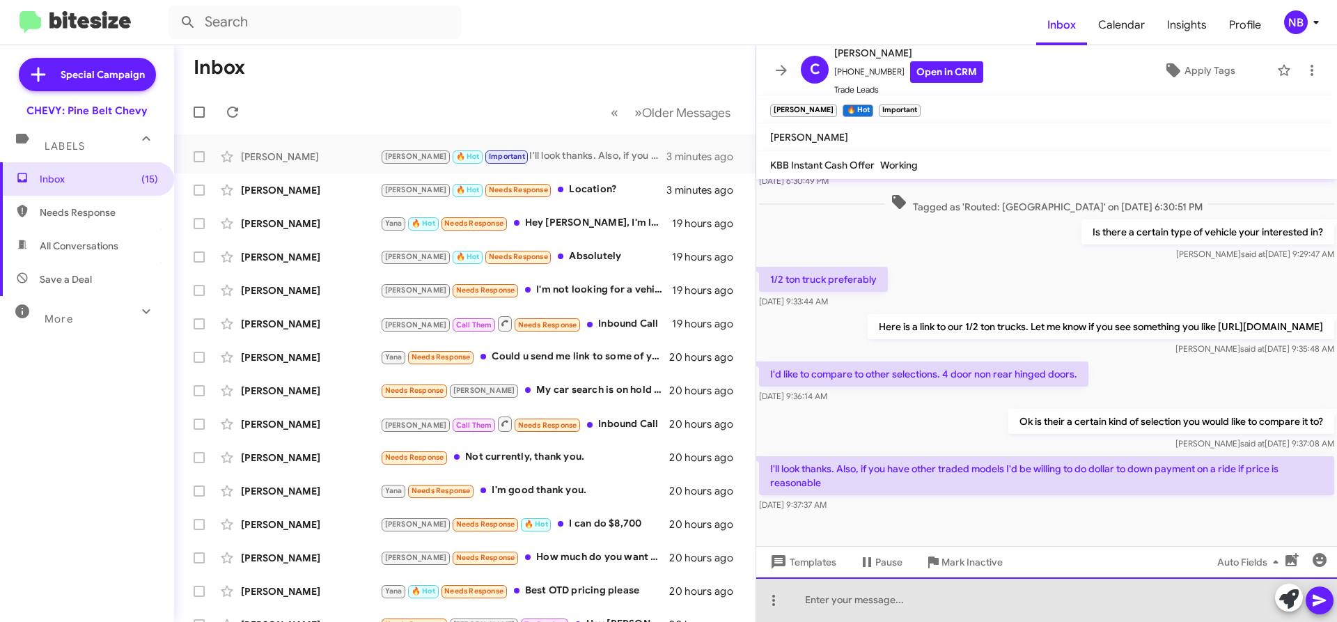
click at [839, 600] on div at bounding box center [1046, 599] width 581 height 45
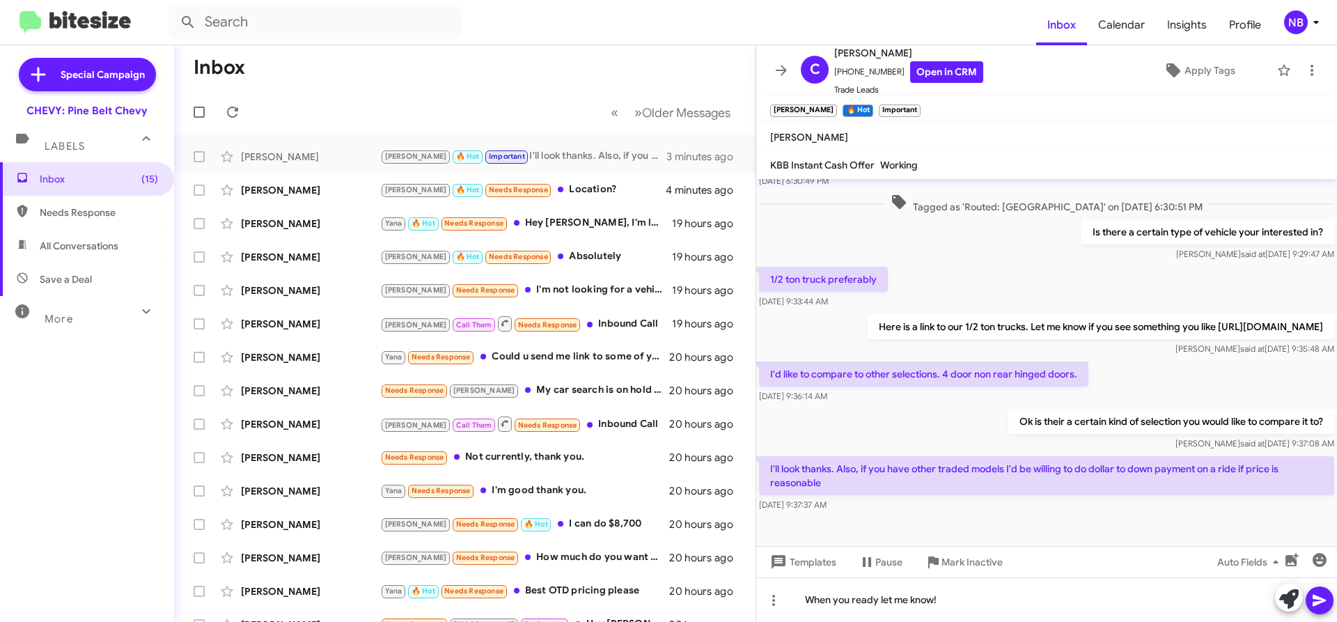
click at [1319, 593] on icon at bounding box center [1320, 600] width 17 height 17
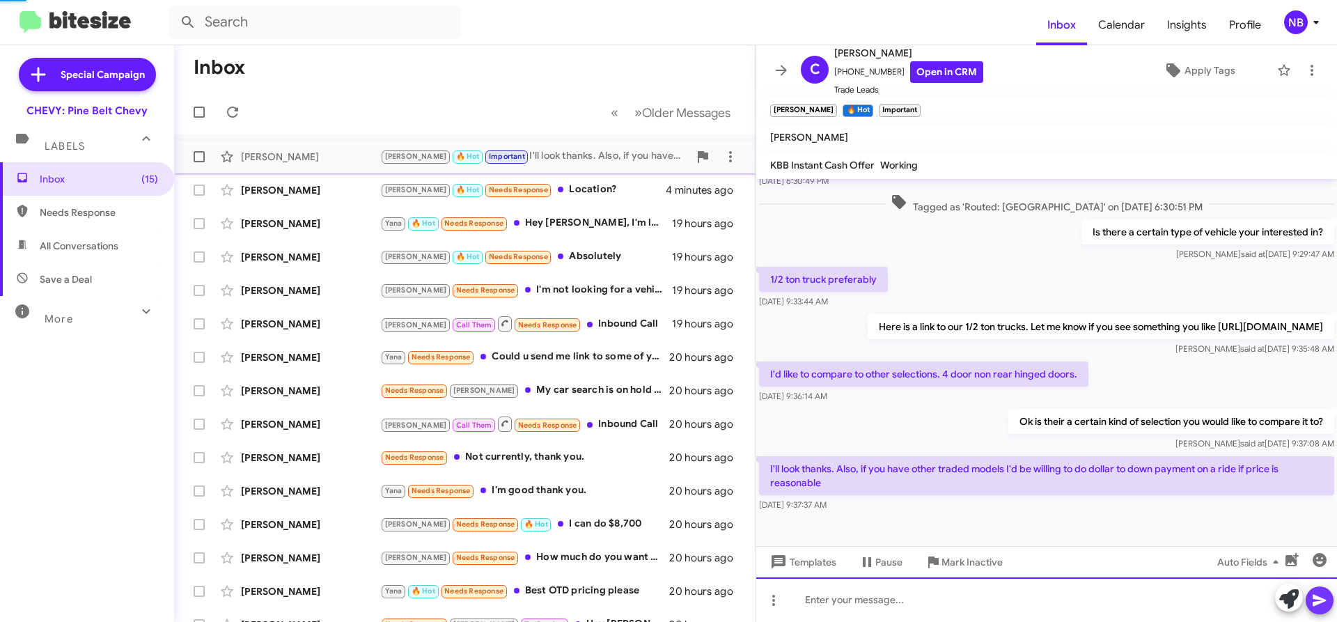
scroll to position [0, 0]
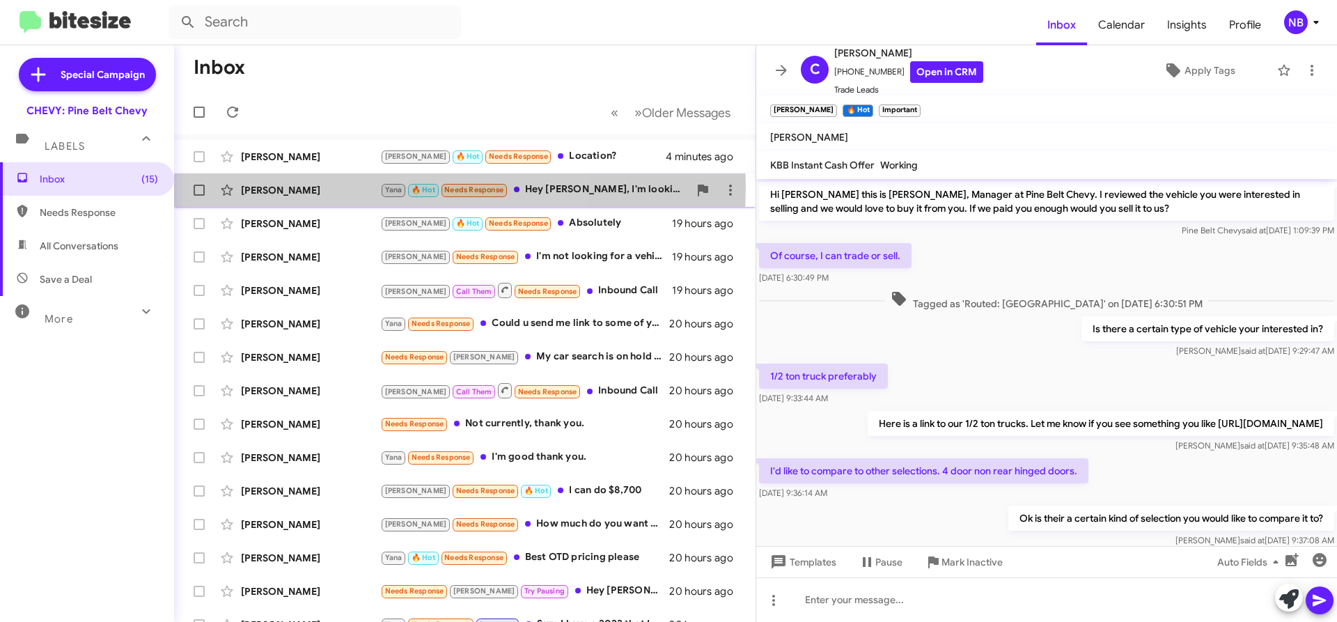
click at [313, 186] on div "[PERSON_NAME]" at bounding box center [310, 190] width 139 height 14
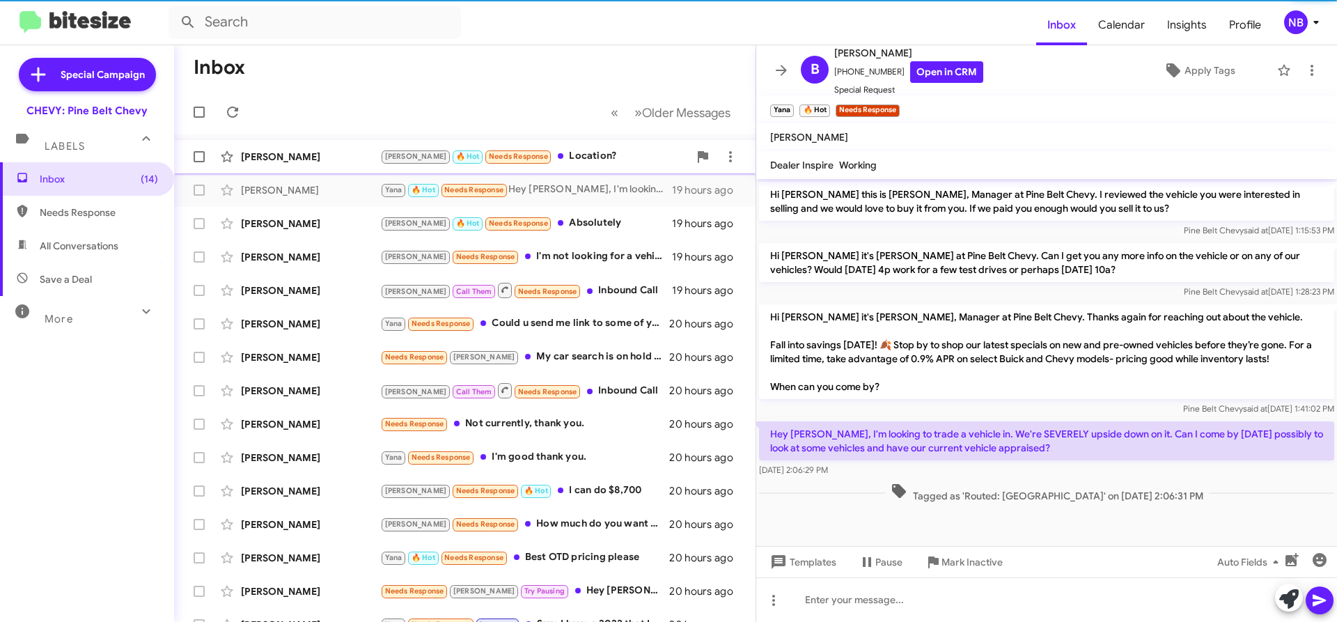
click at [308, 157] on div "[PERSON_NAME]" at bounding box center [310, 157] width 139 height 14
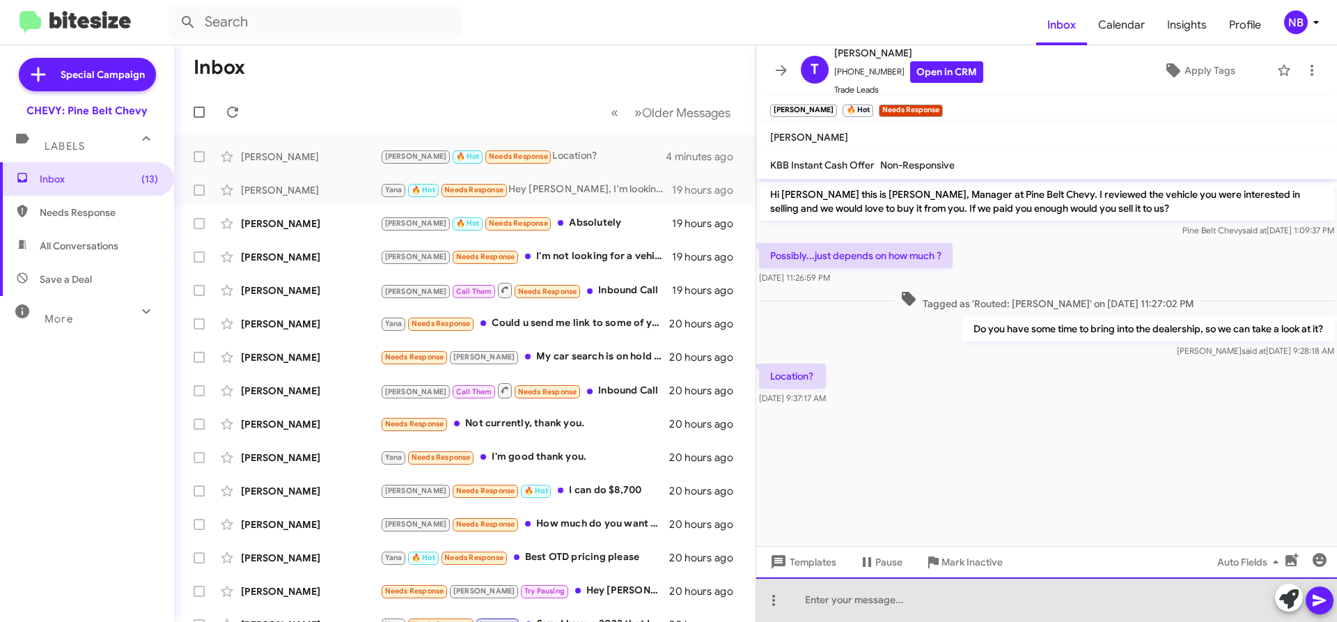
click at [930, 612] on div at bounding box center [1046, 599] width 581 height 45
click at [1135, 607] on div "Pine belt Chevrolet 7300 US 98 Hattiesburg MS 39402" at bounding box center [1046, 599] width 581 height 45
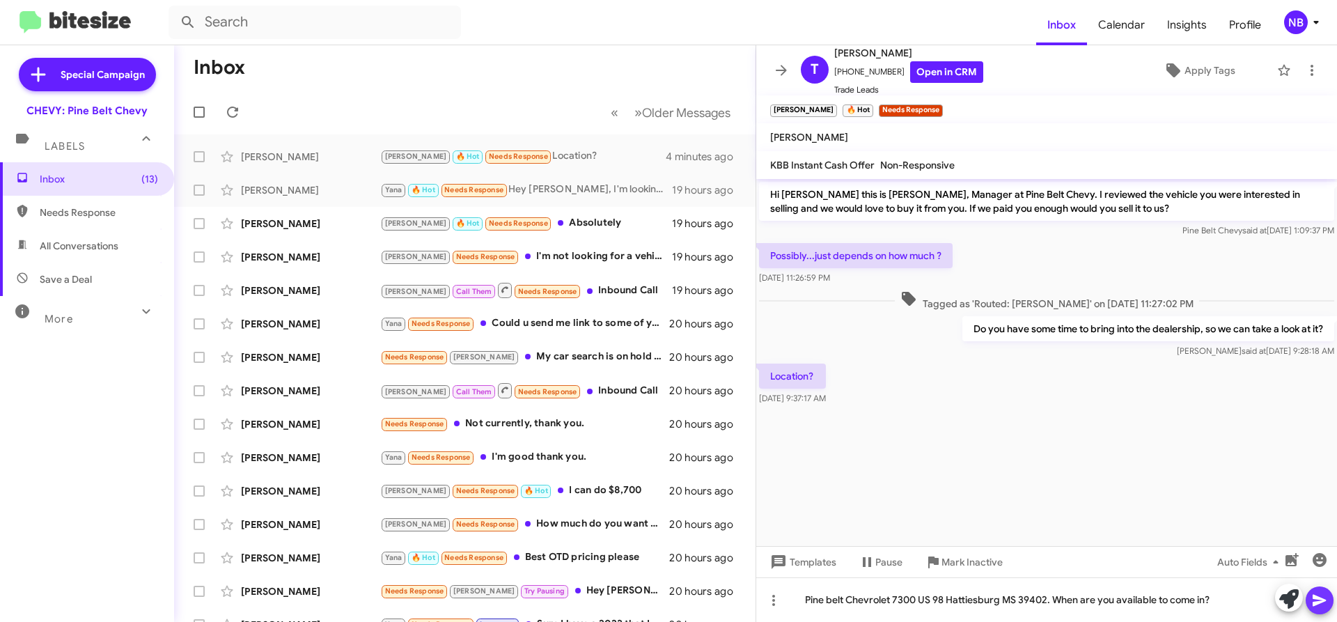
click at [1313, 594] on icon at bounding box center [1320, 600] width 17 height 17
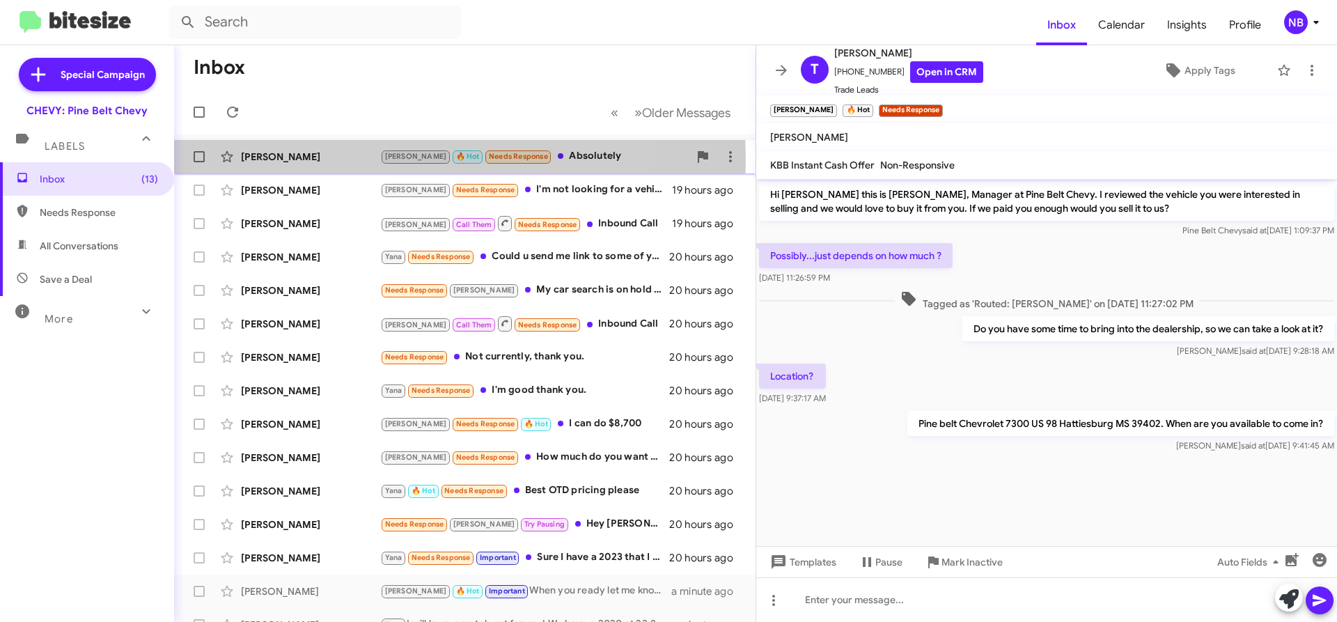
click at [258, 160] on div "[PERSON_NAME]" at bounding box center [310, 157] width 139 height 14
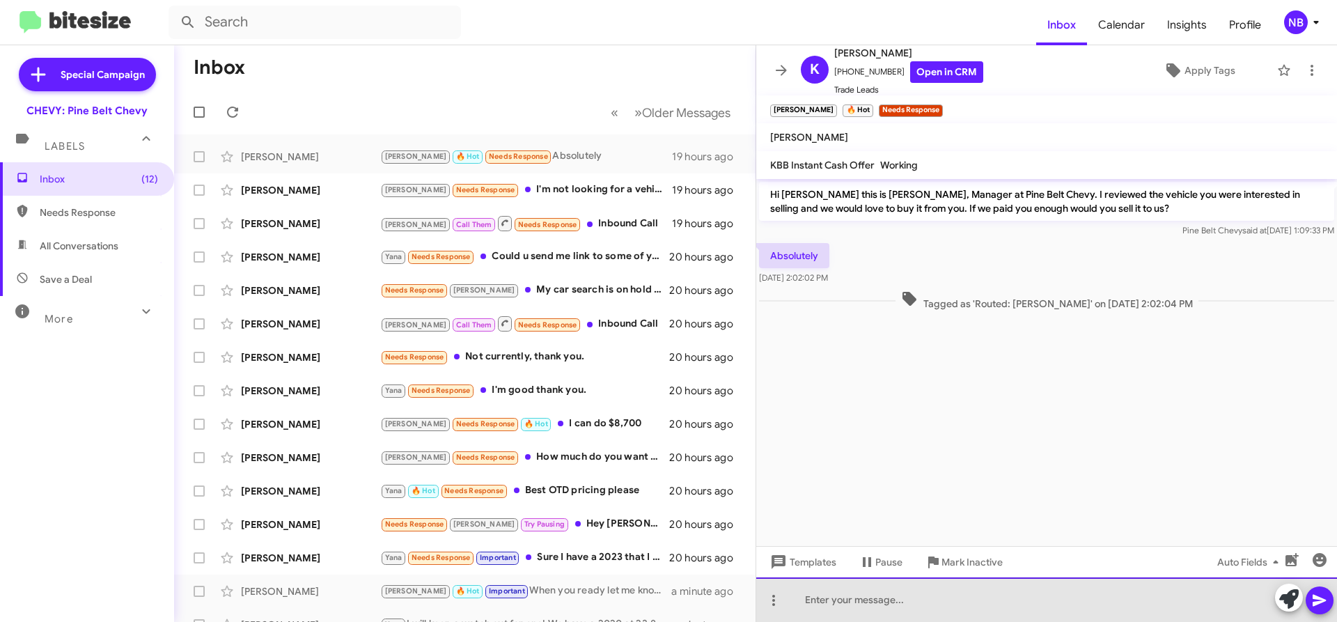
click at [908, 601] on div at bounding box center [1046, 599] width 581 height 45
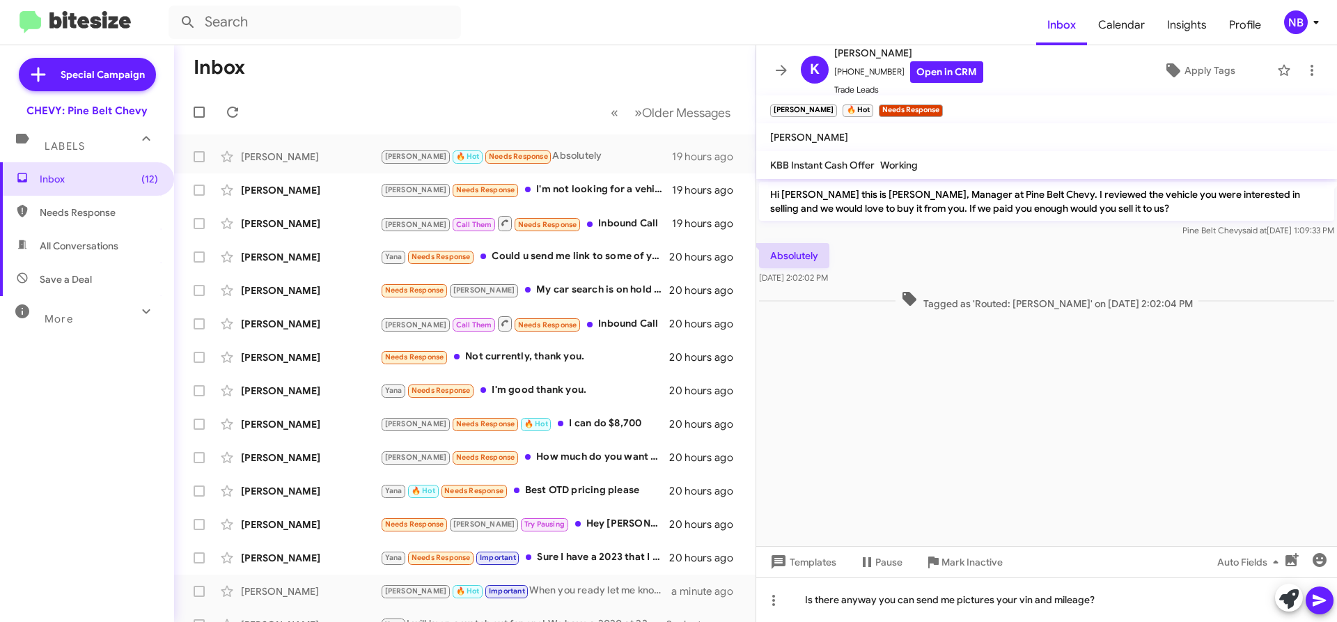
click at [1330, 600] on button at bounding box center [1320, 600] width 28 height 28
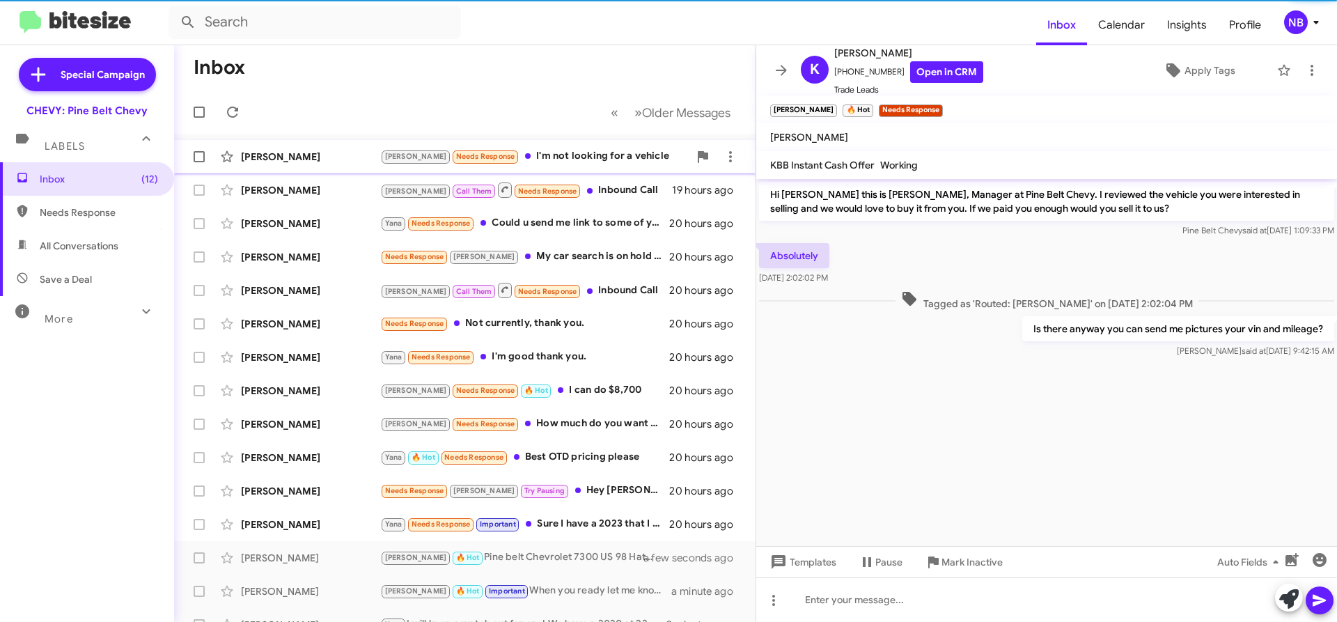
click at [295, 162] on div "[PERSON_NAME]" at bounding box center [310, 157] width 139 height 14
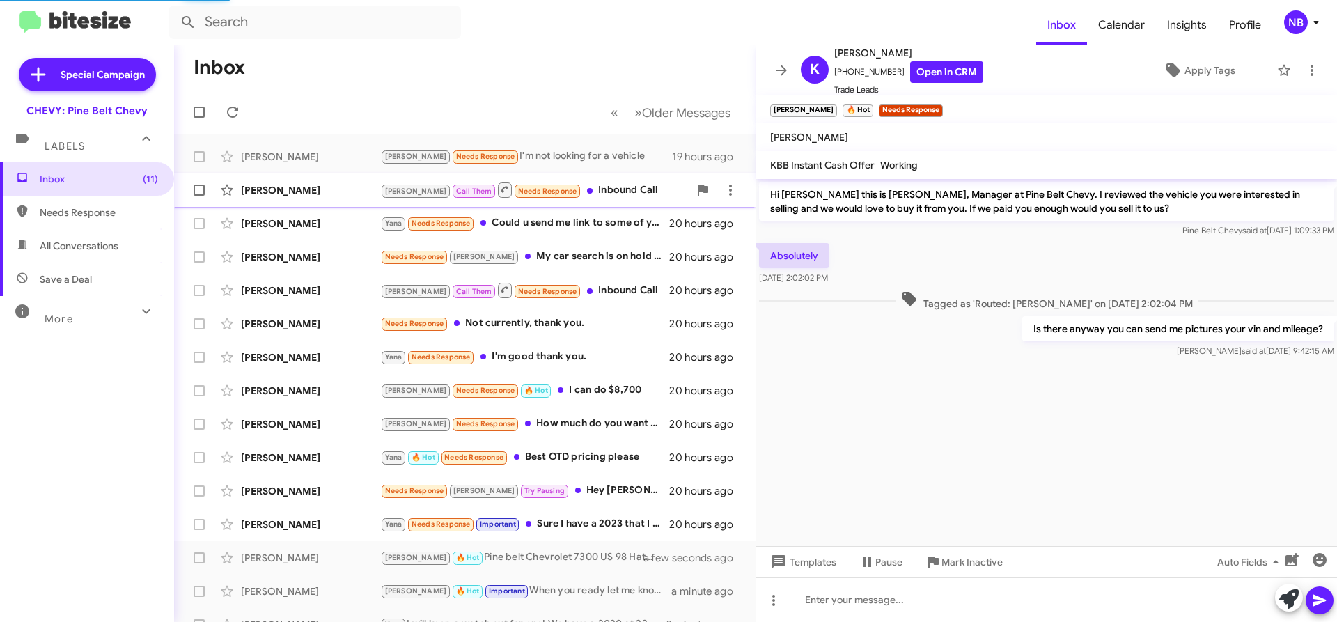
scroll to position [190, 0]
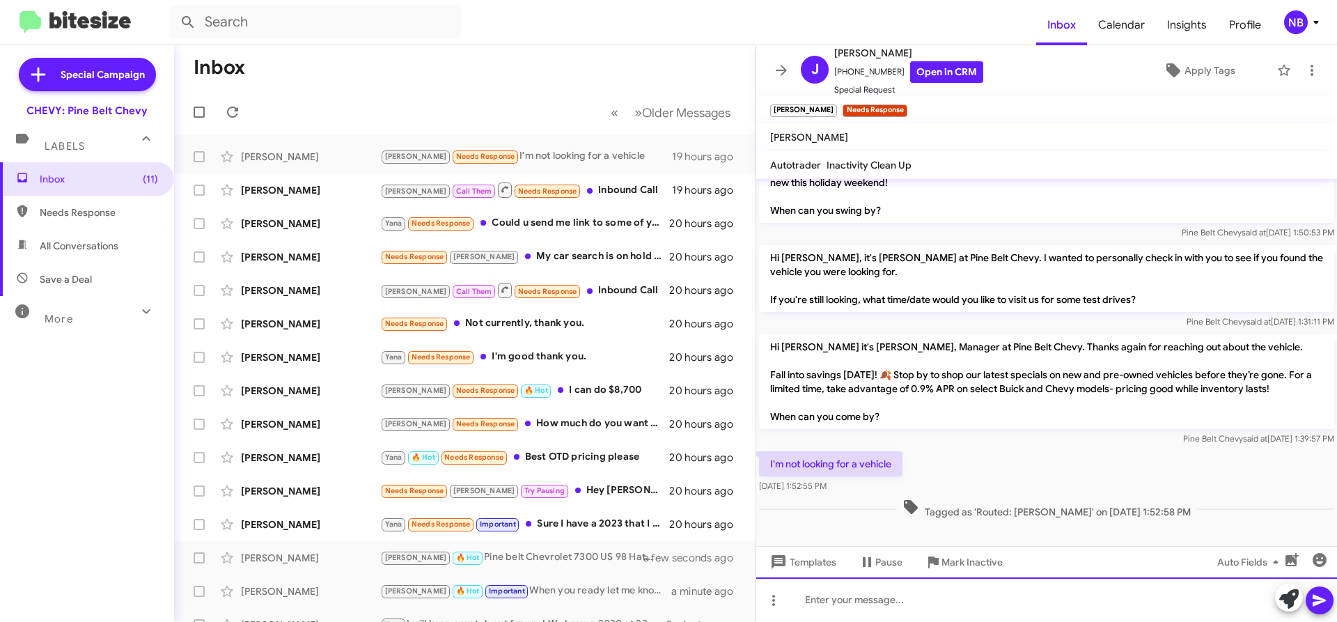
drag, startPoint x: 861, startPoint y: 603, endPoint x: 873, endPoint y: 592, distance: 15.8
click at [864, 598] on div at bounding box center [1046, 599] width 581 height 45
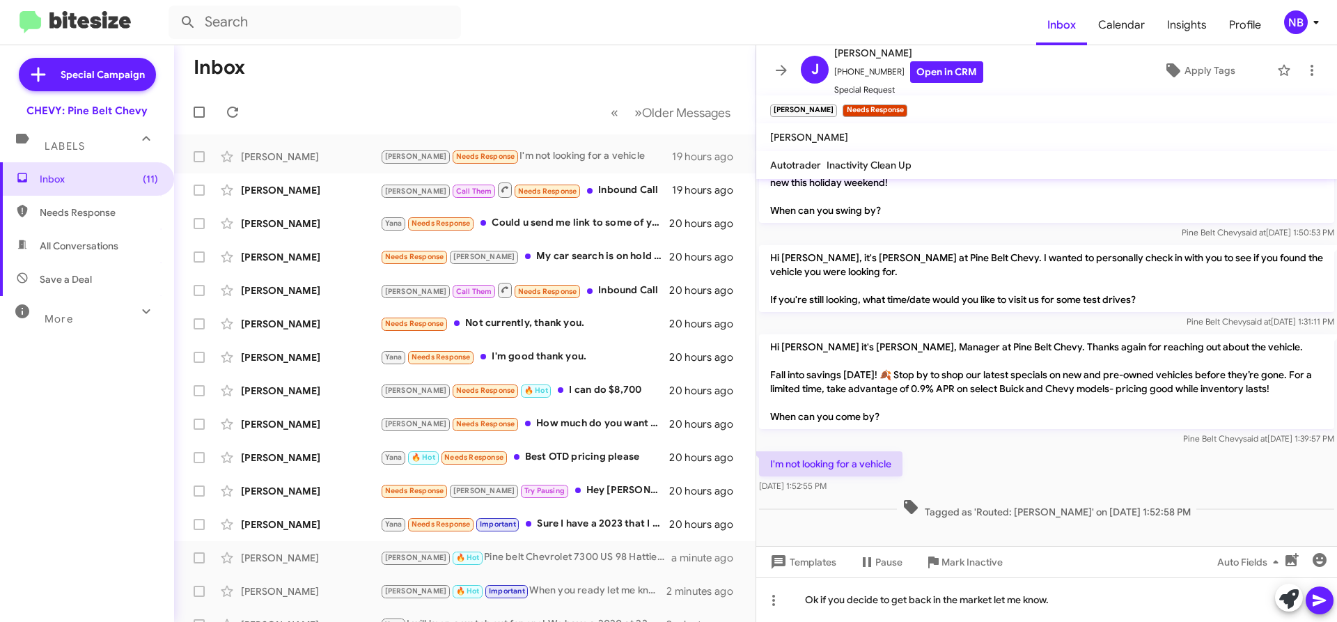
click at [1319, 599] on icon at bounding box center [1319, 601] width 13 height 12
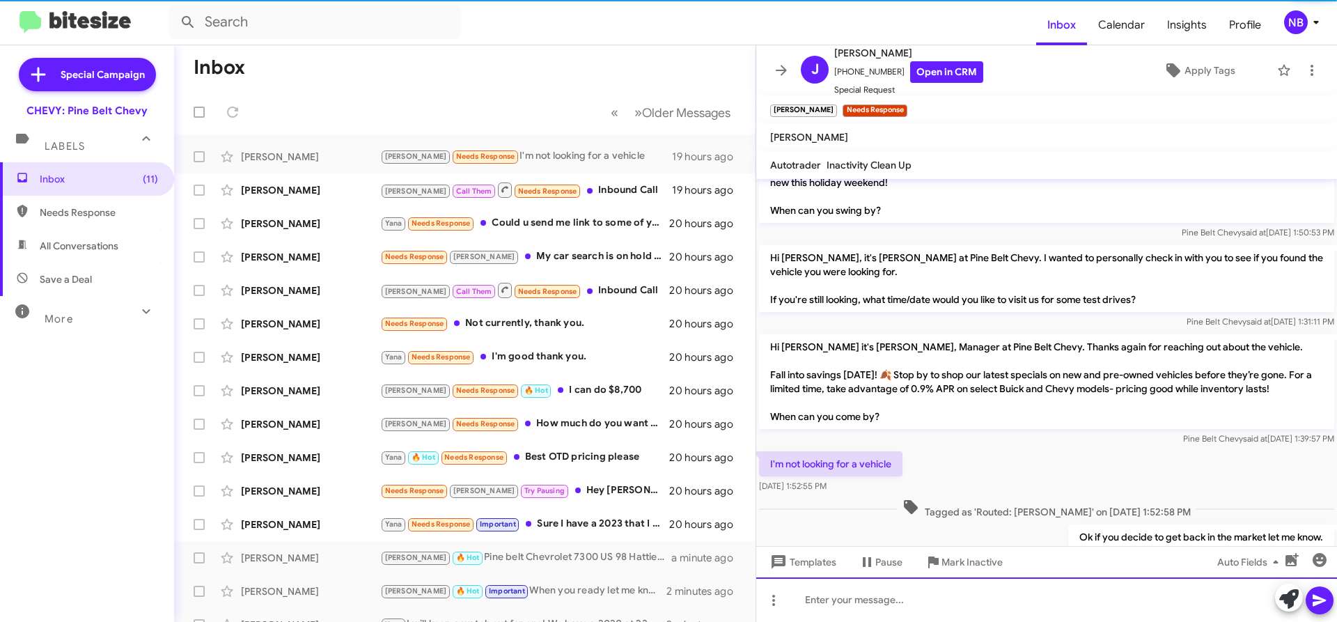
scroll to position [0, 0]
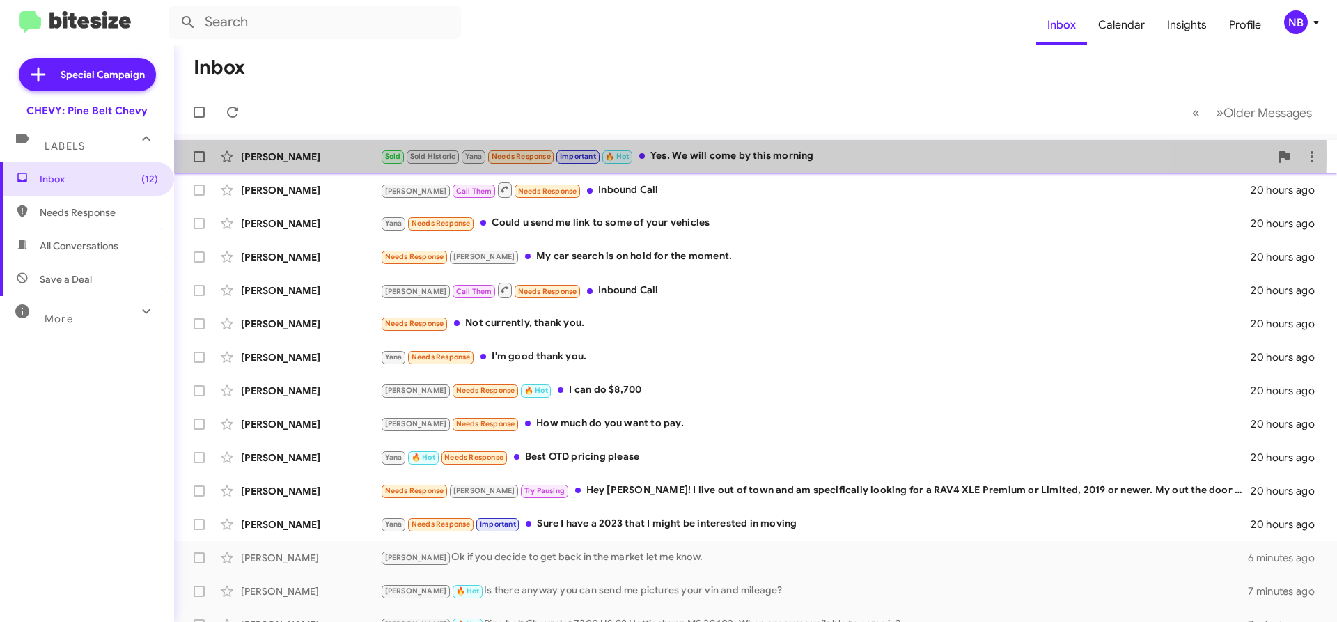
click at [275, 153] on div "[PERSON_NAME]" at bounding box center [310, 157] width 139 height 14
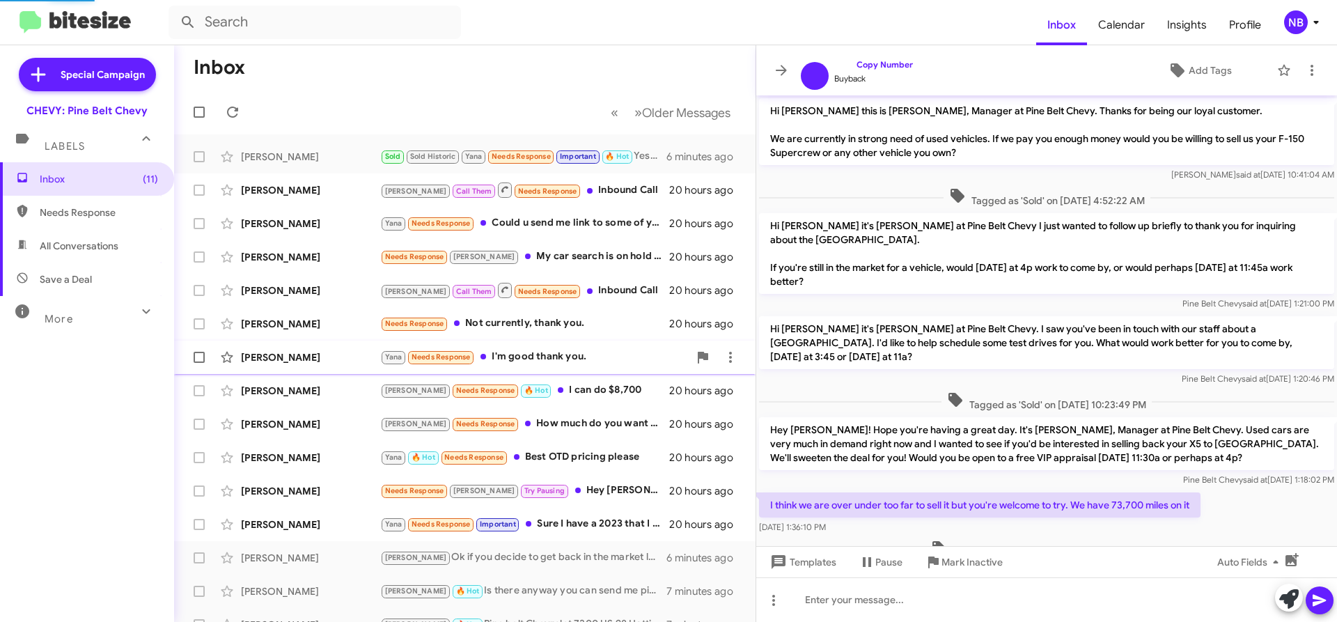
scroll to position [183, 0]
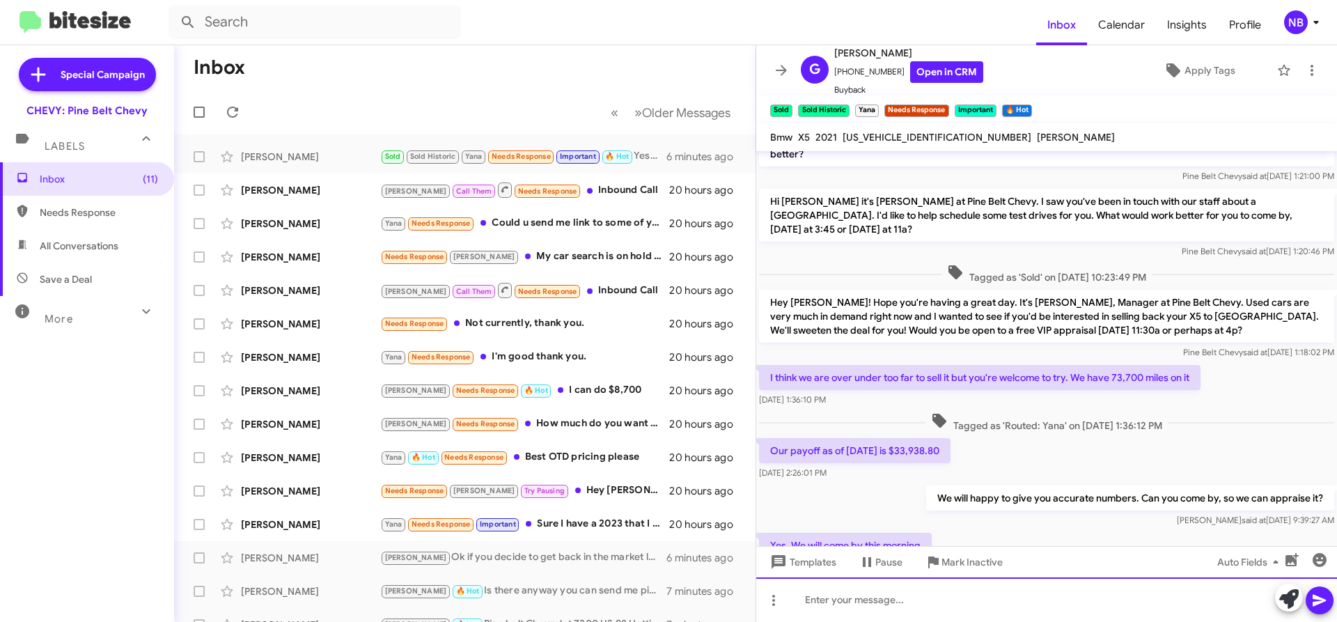
click at [915, 608] on div at bounding box center [1046, 599] width 581 height 45
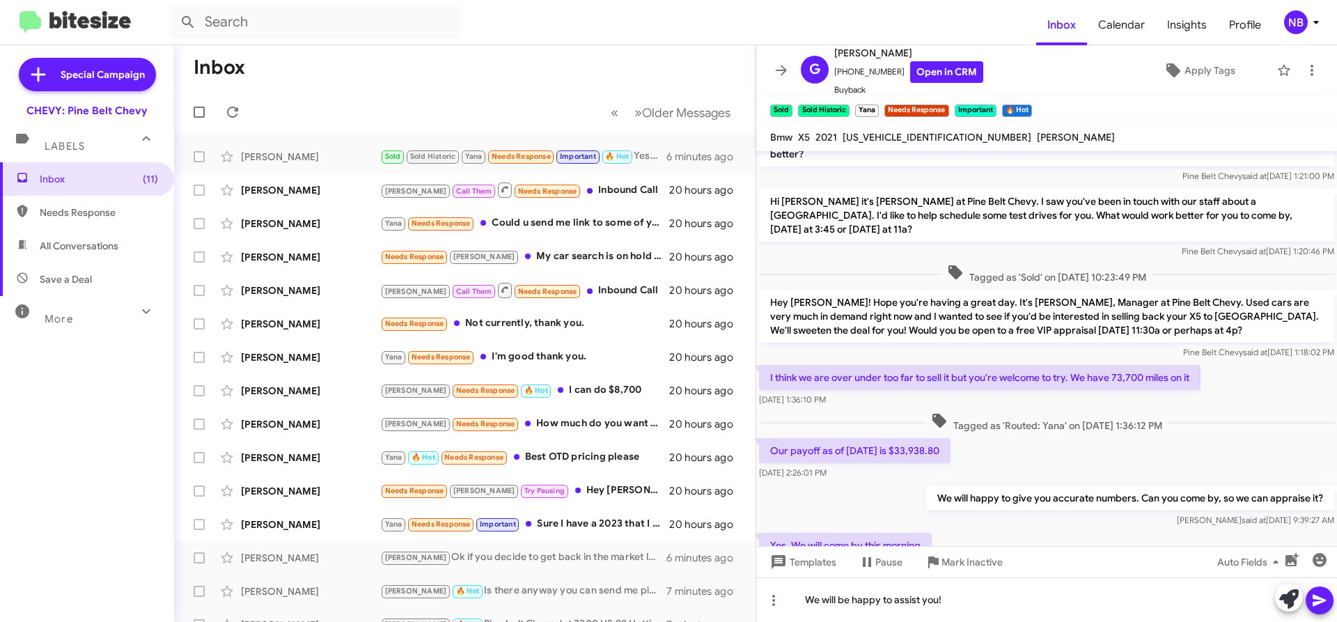
click at [1311, 591] on button at bounding box center [1320, 600] width 28 height 28
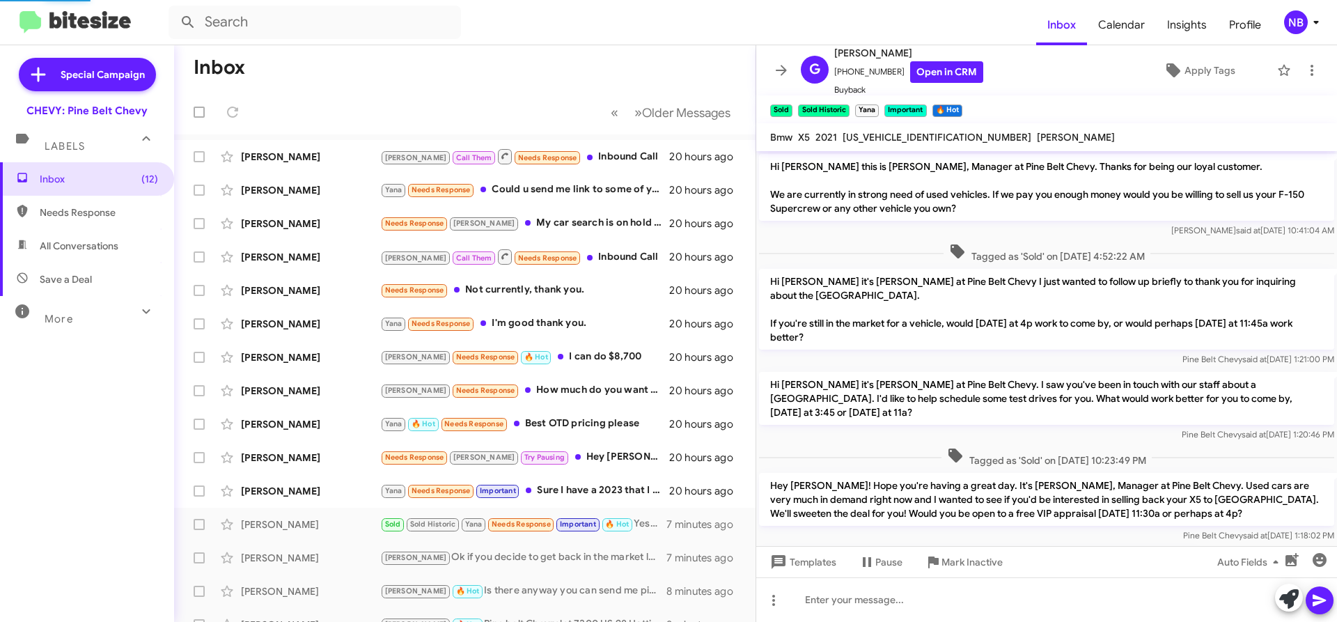
scroll to position [341, 0]
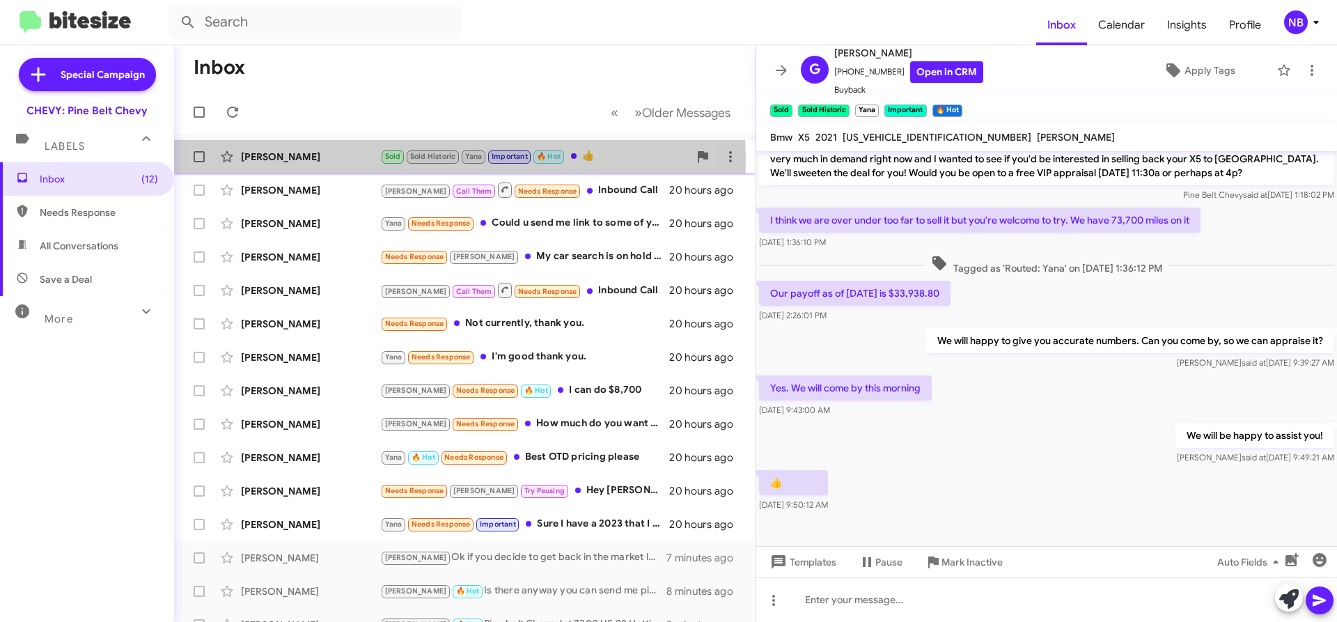
click at [289, 159] on div "[PERSON_NAME]" at bounding box center [310, 157] width 139 height 14
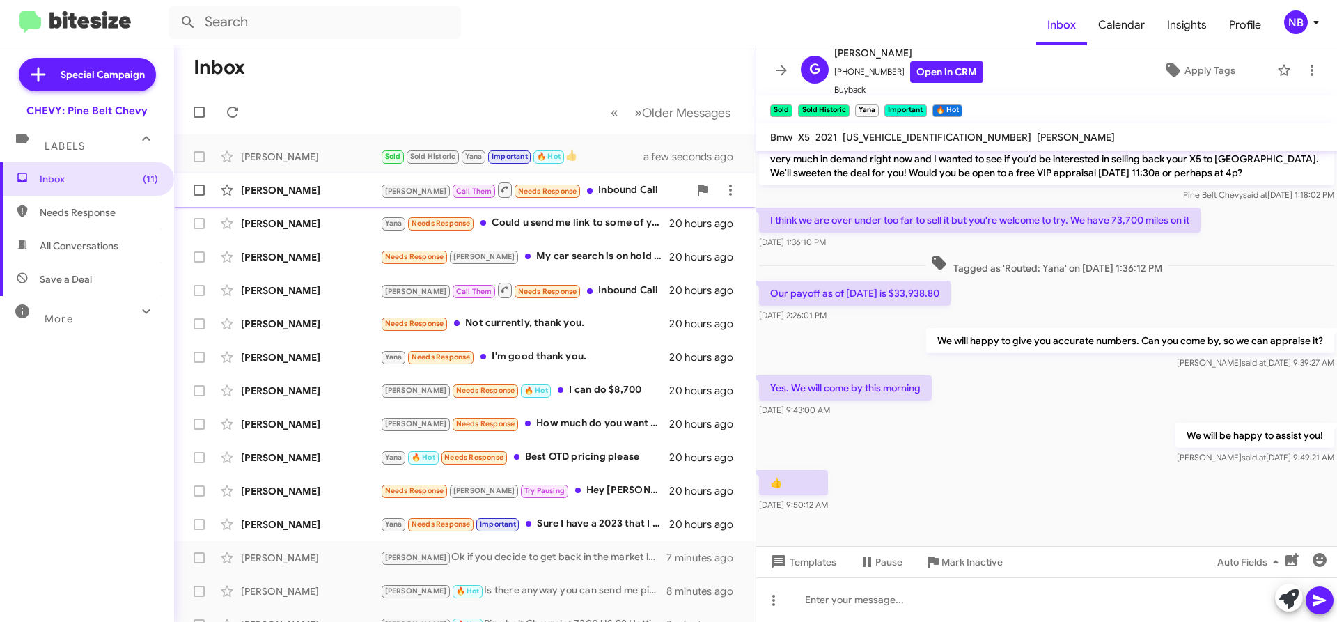
click at [260, 194] on div "[PERSON_NAME]" at bounding box center [310, 190] width 139 height 14
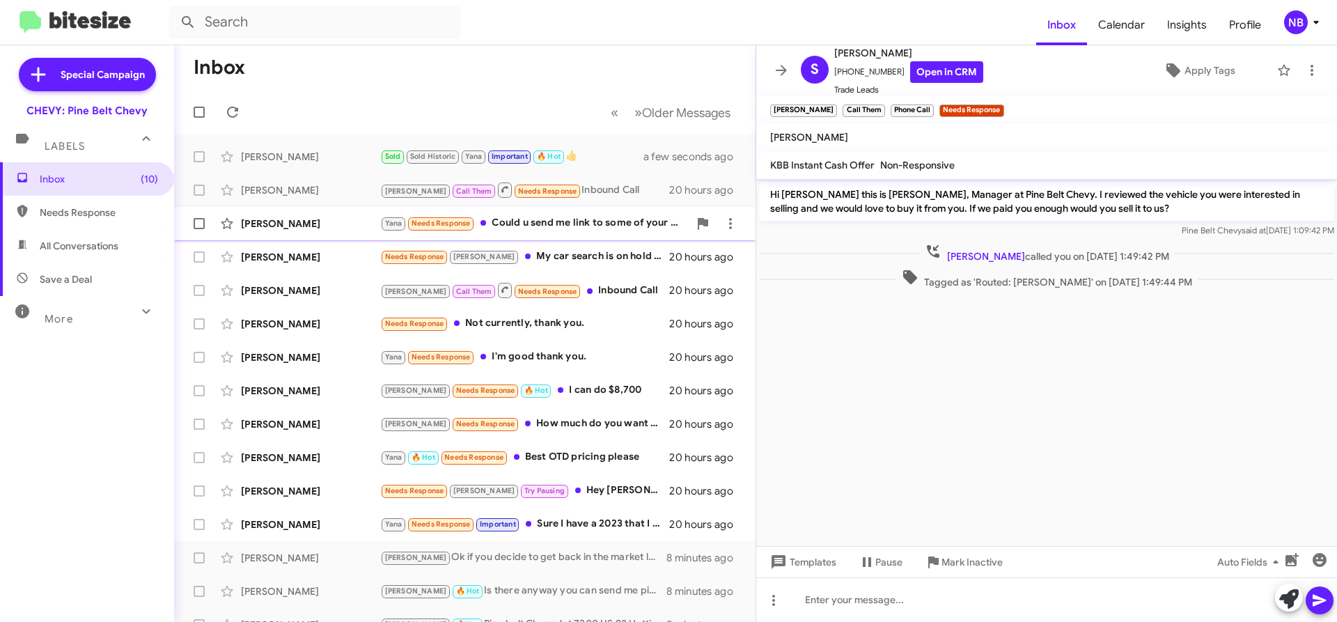
click at [268, 221] on div "[PERSON_NAME]" at bounding box center [310, 224] width 139 height 14
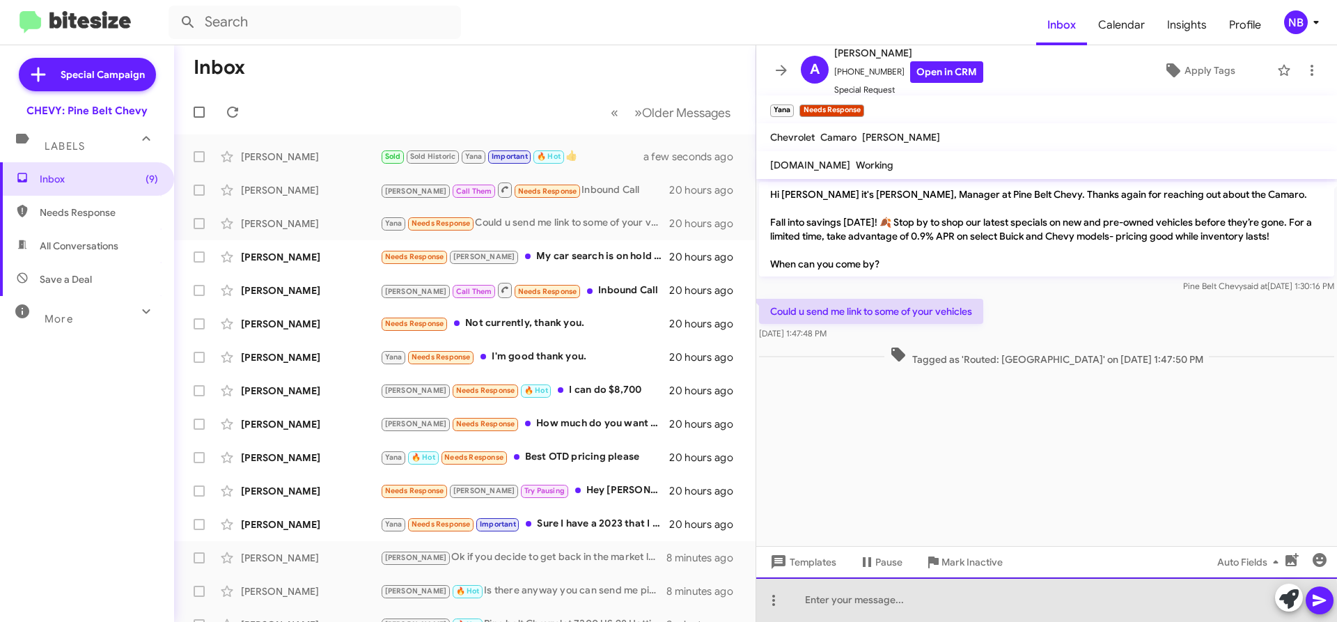
click at [912, 607] on div at bounding box center [1046, 599] width 581 height 45
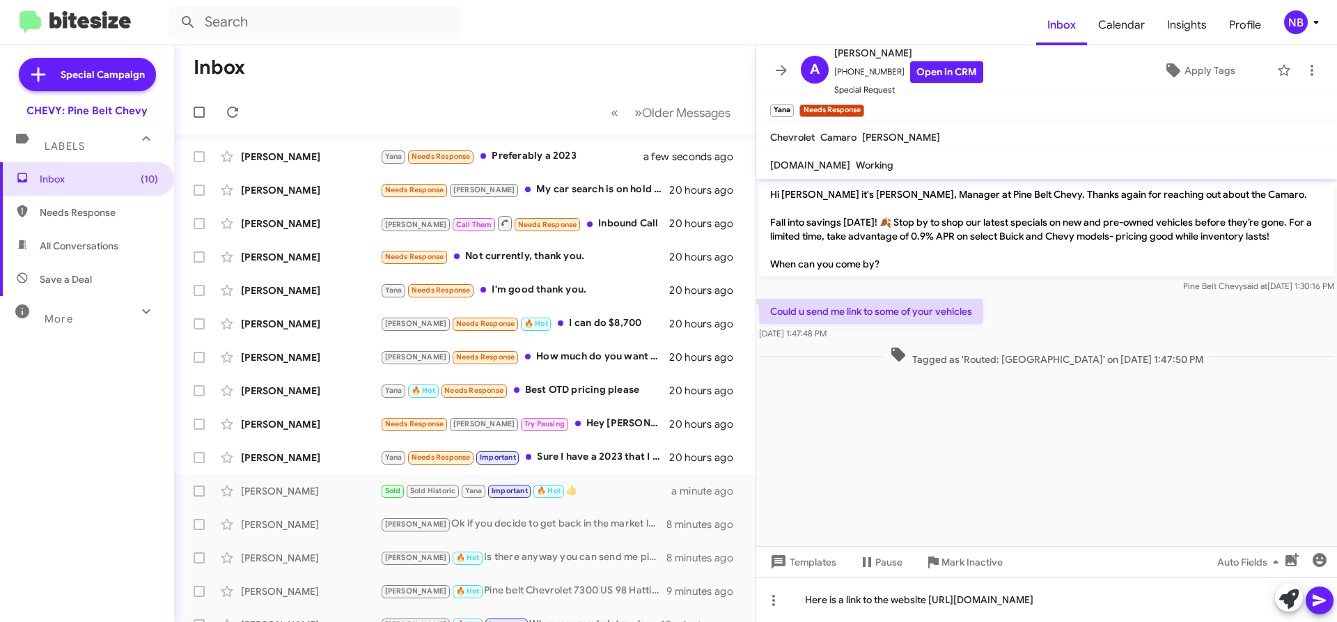
click at [1325, 603] on icon at bounding box center [1320, 600] width 17 height 17
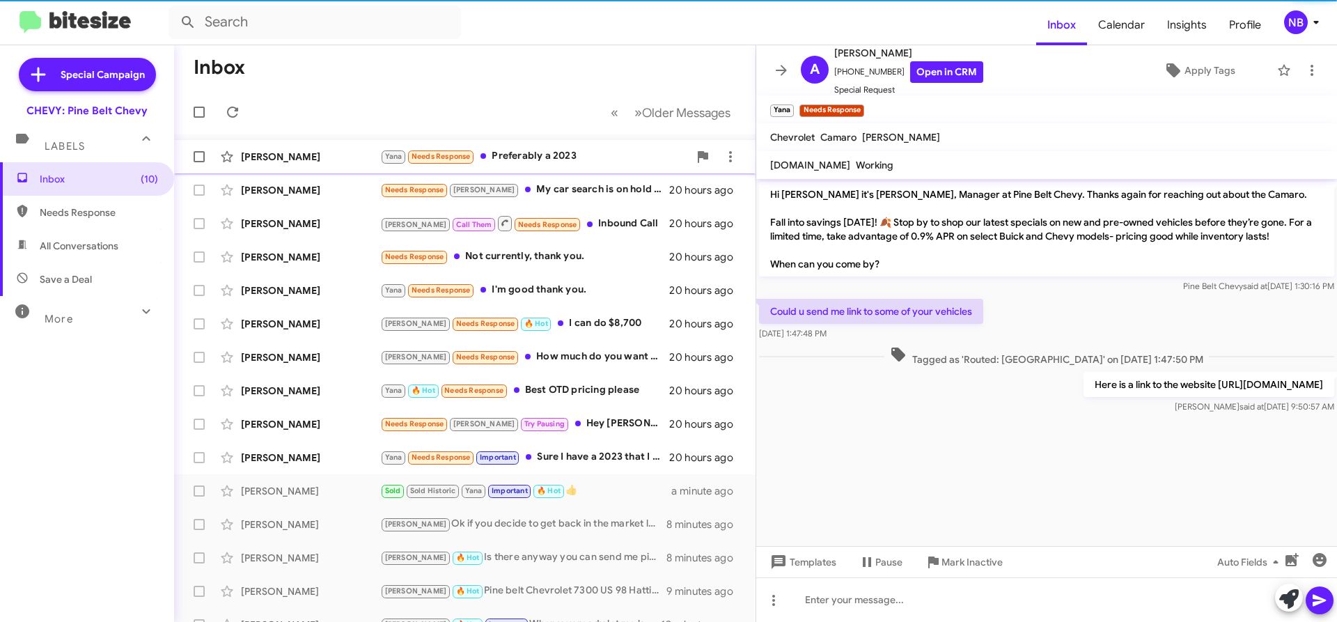
click at [284, 161] on div "[PERSON_NAME]" at bounding box center [310, 157] width 139 height 14
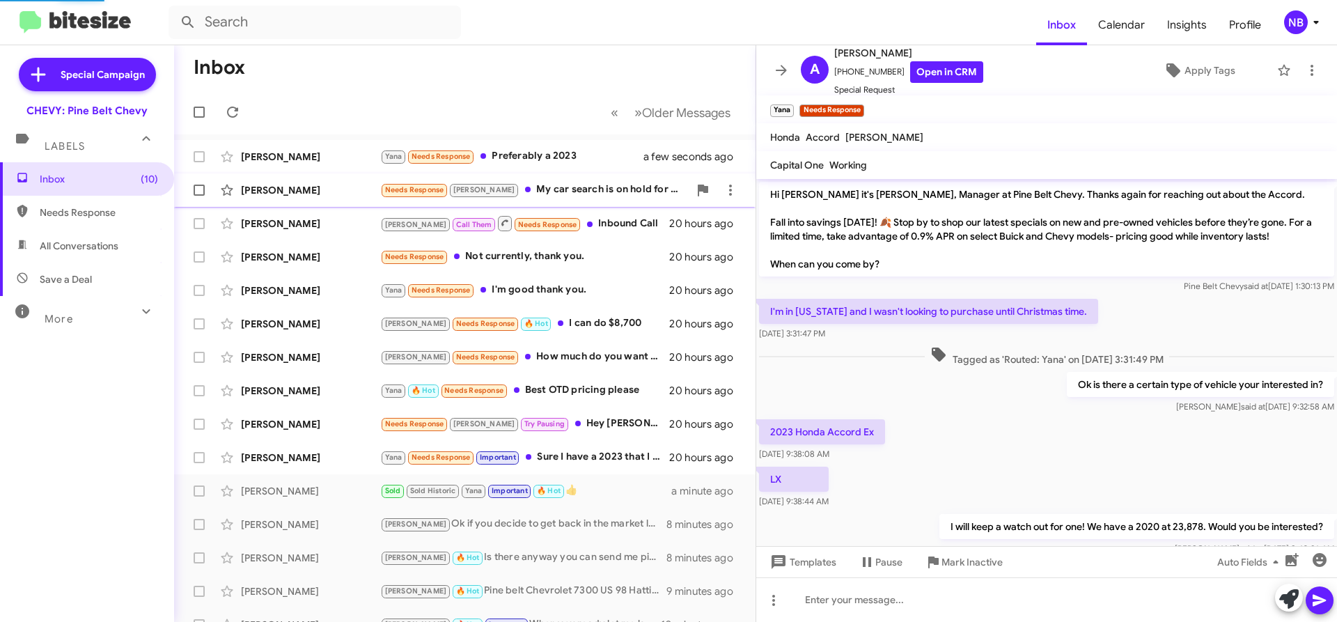
scroll to position [88, 0]
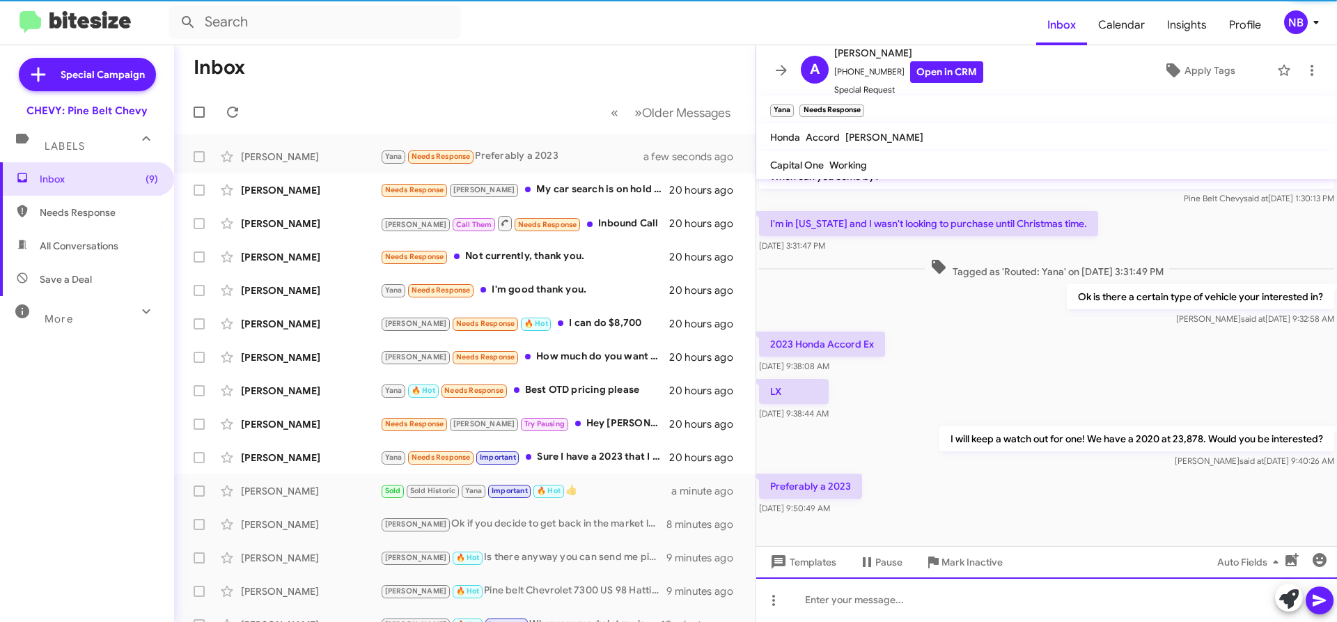
click at [885, 597] on div at bounding box center [1046, 599] width 581 height 45
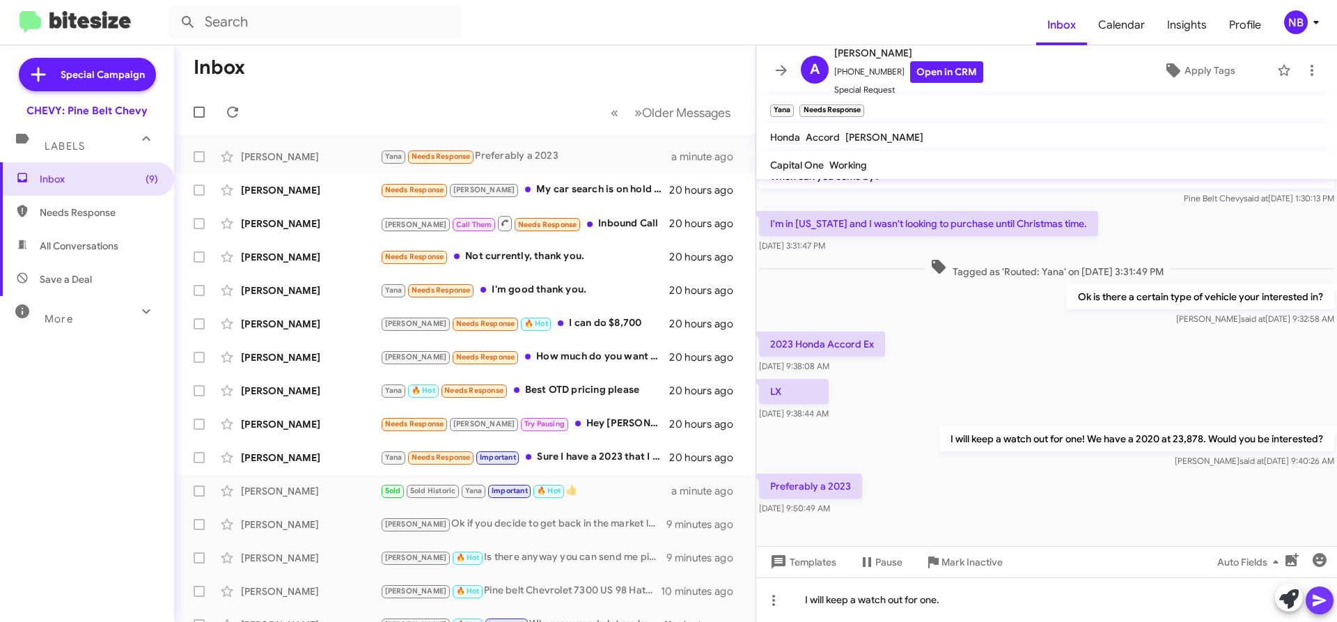
click at [1321, 607] on icon at bounding box center [1320, 600] width 17 height 17
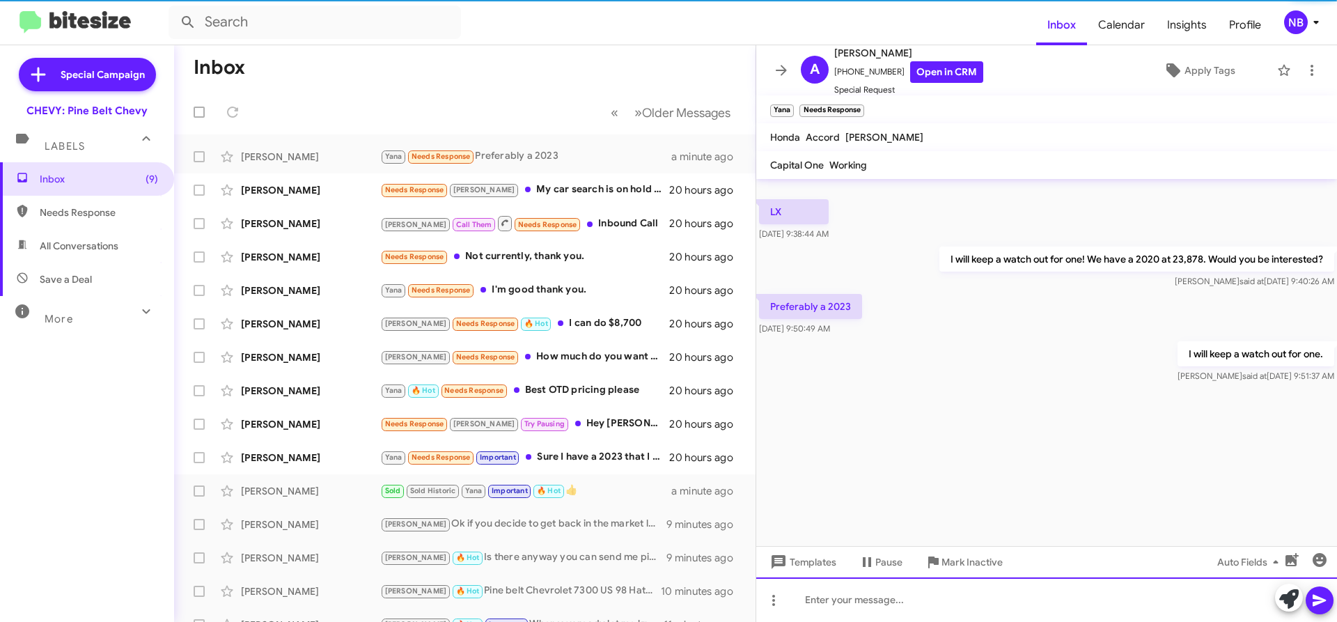
scroll to position [0, 0]
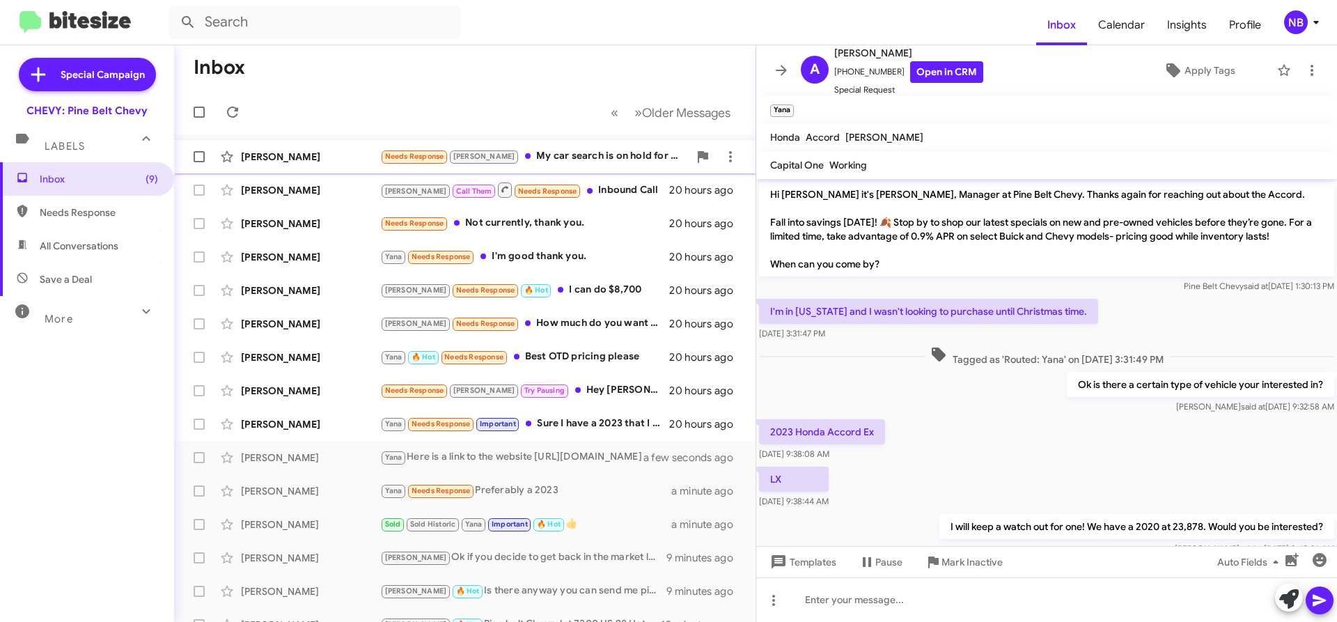
click at [284, 163] on div "[PERSON_NAME]" at bounding box center [310, 157] width 139 height 14
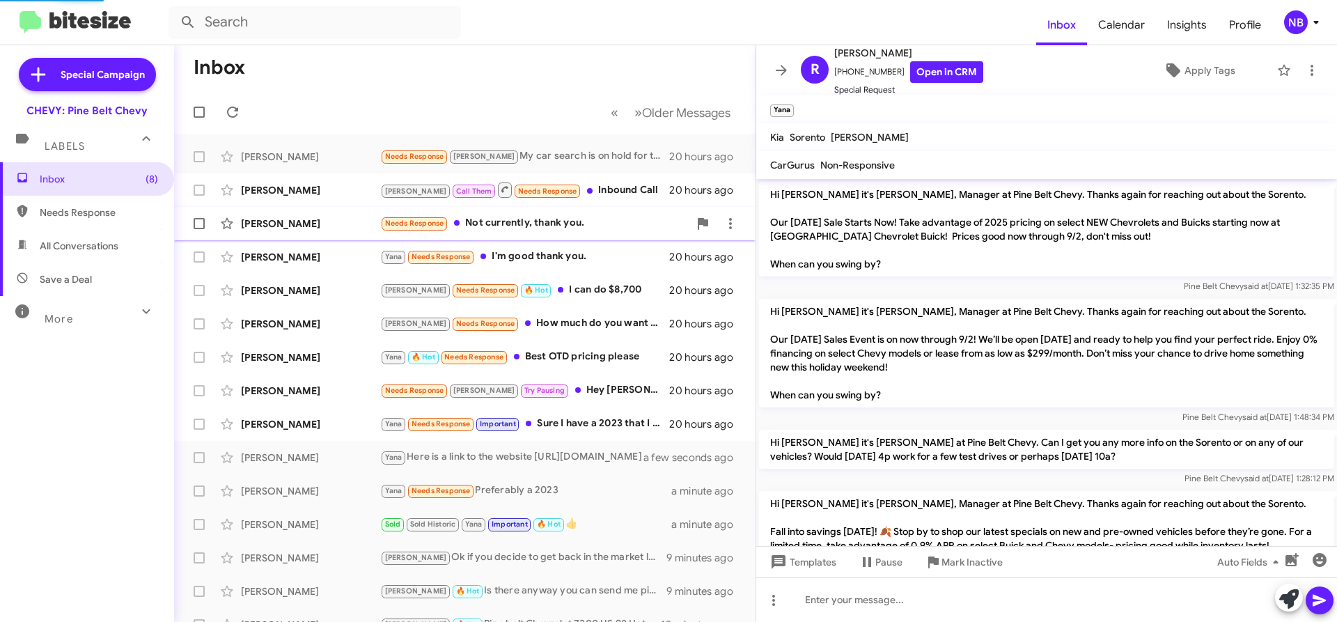
scroll to position [153, 0]
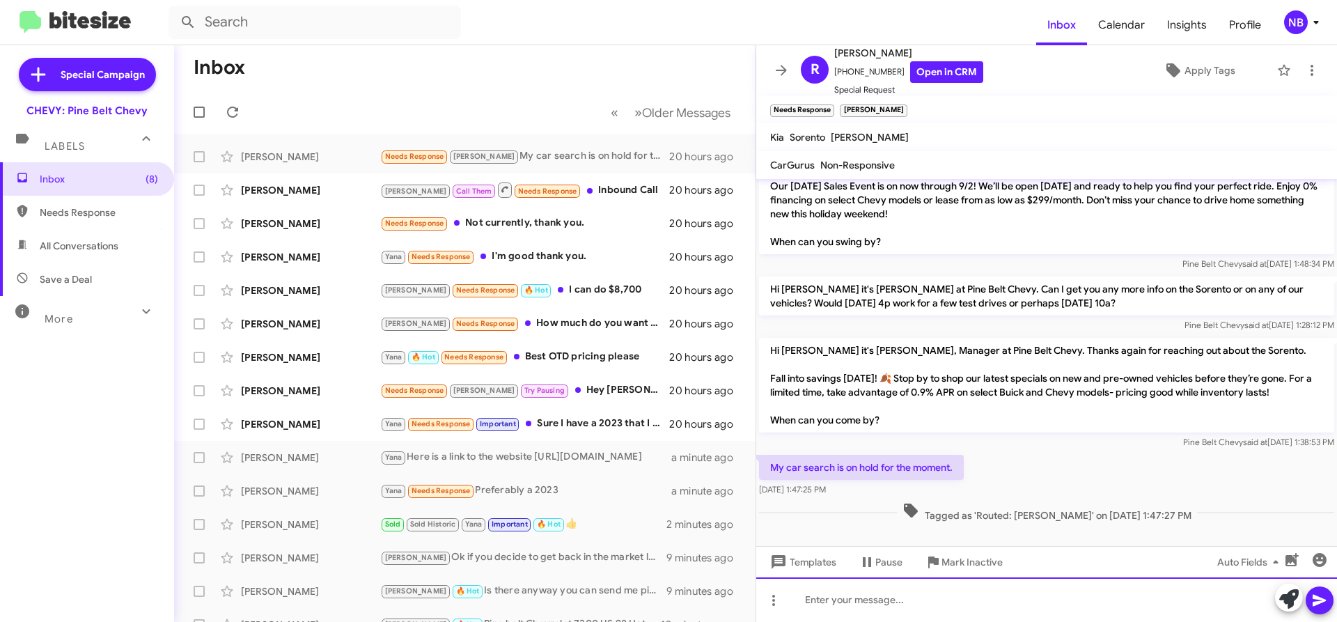
drag, startPoint x: 898, startPoint y: 604, endPoint x: 890, endPoint y: 603, distance: 7.7
click at [891, 604] on div at bounding box center [1046, 599] width 581 height 45
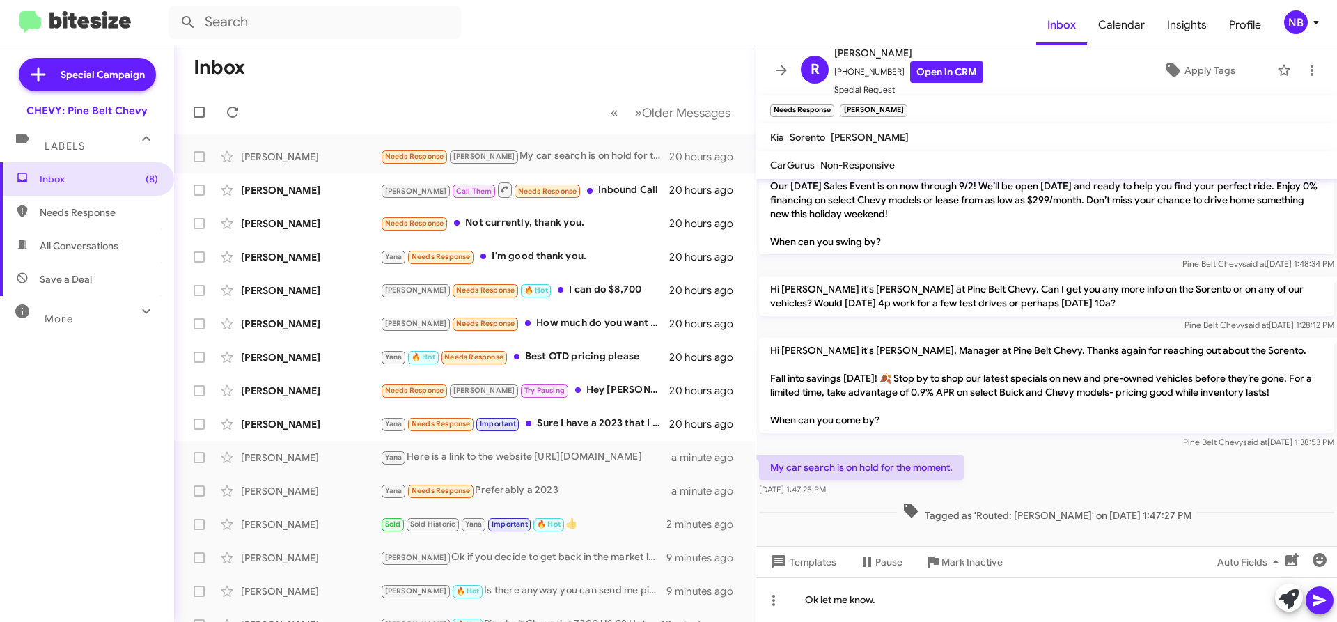
click at [1312, 605] on icon at bounding box center [1320, 600] width 17 height 17
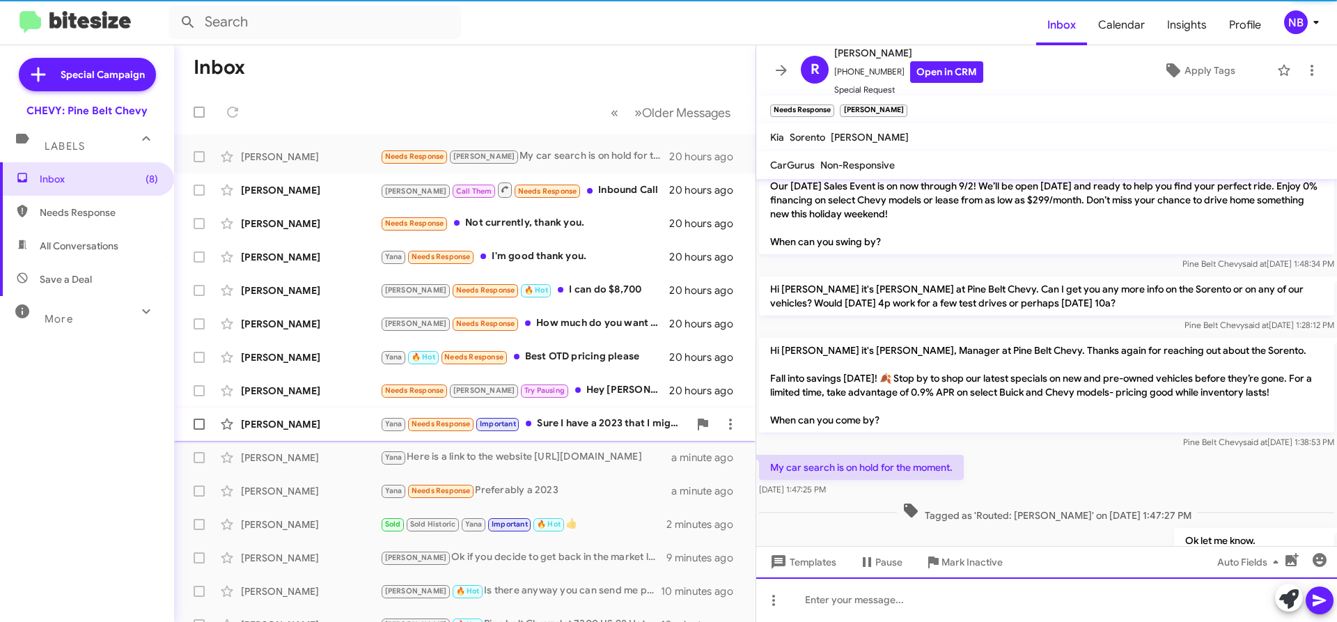
scroll to position [0, 0]
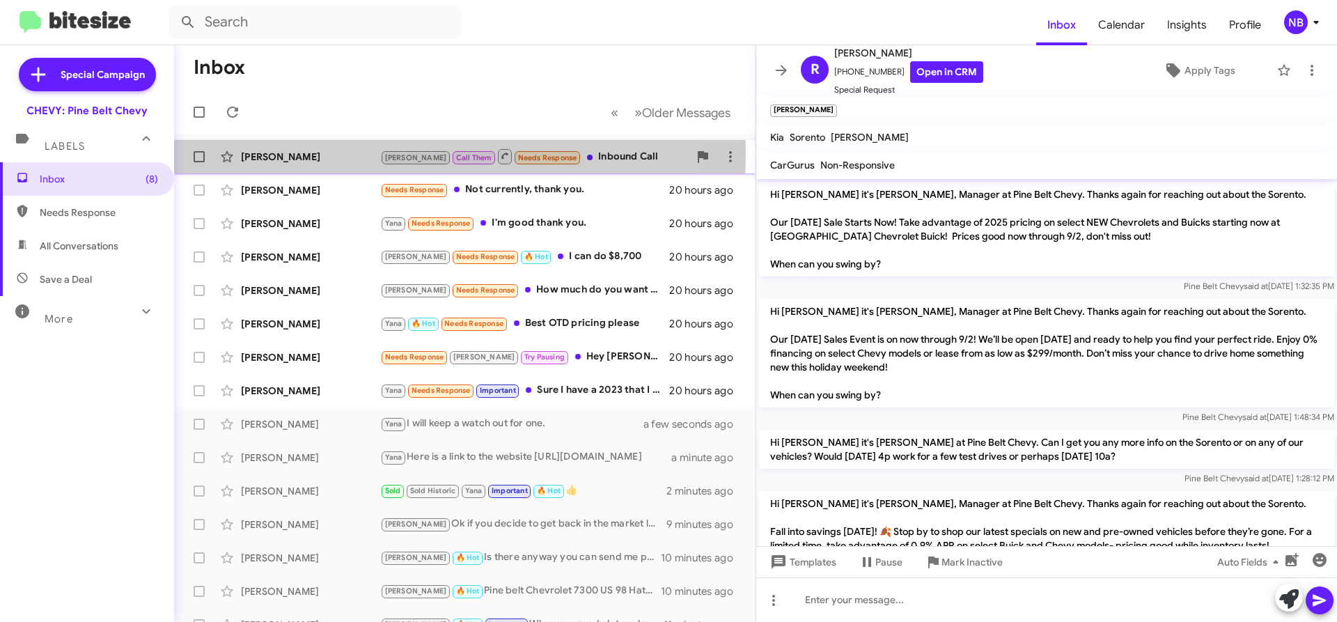
click at [281, 153] on div "[PERSON_NAME]" at bounding box center [310, 157] width 139 height 14
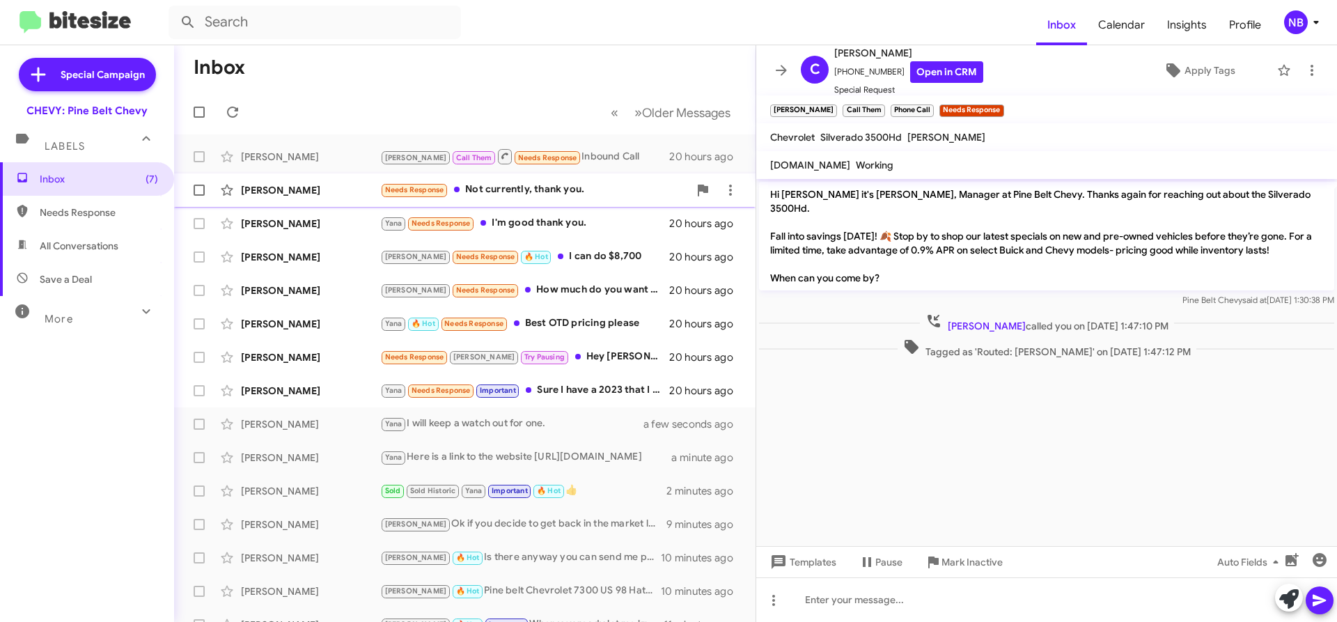
click at [254, 194] on div "[PERSON_NAME]" at bounding box center [310, 190] width 139 height 14
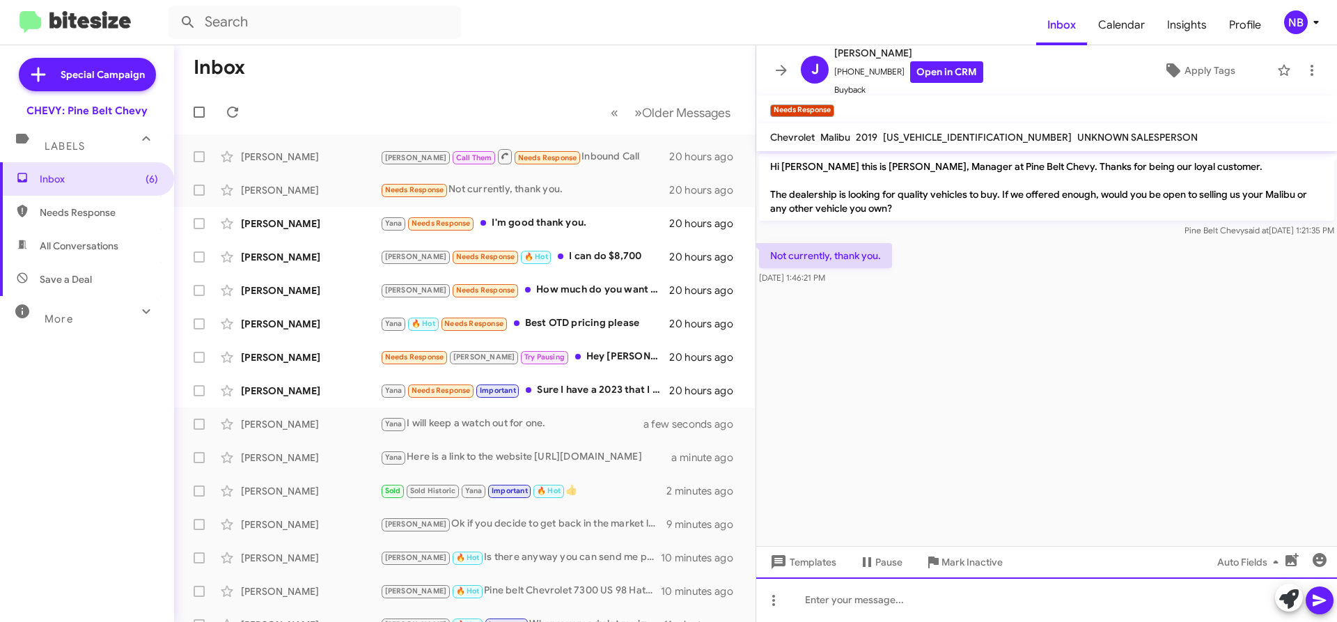
click at [888, 591] on div at bounding box center [1046, 599] width 581 height 45
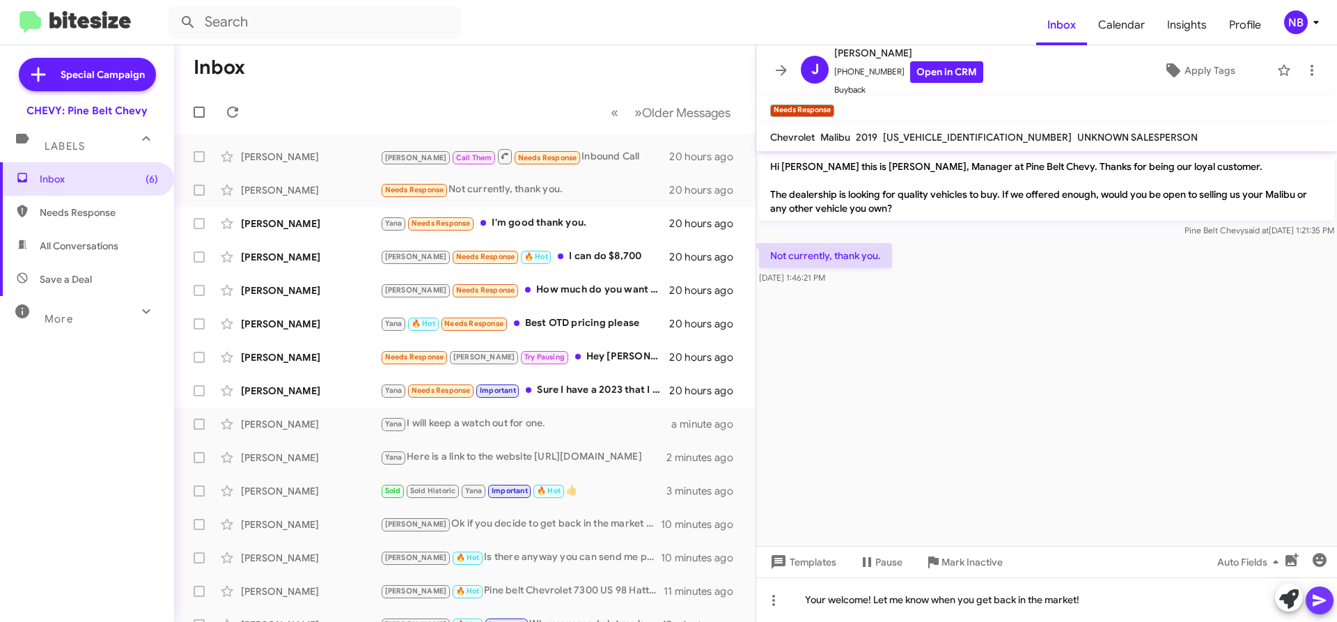
click at [1316, 599] on icon at bounding box center [1320, 600] width 17 height 17
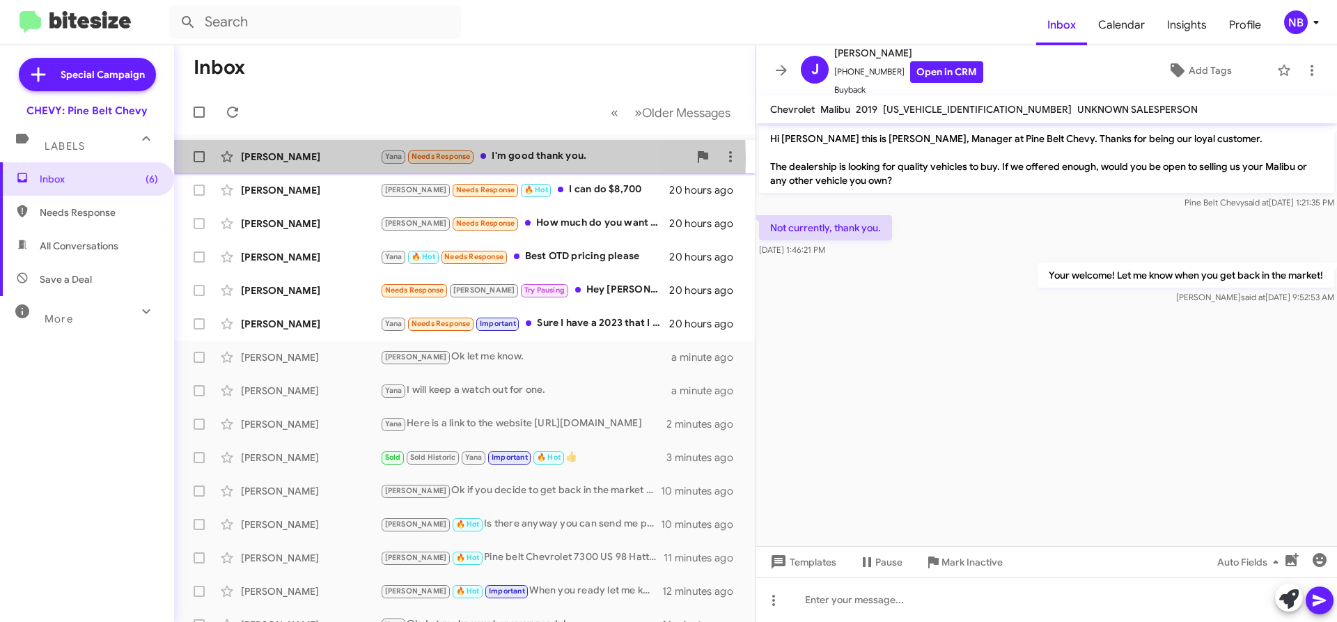
click at [261, 159] on div "[PERSON_NAME]" at bounding box center [310, 157] width 139 height 14
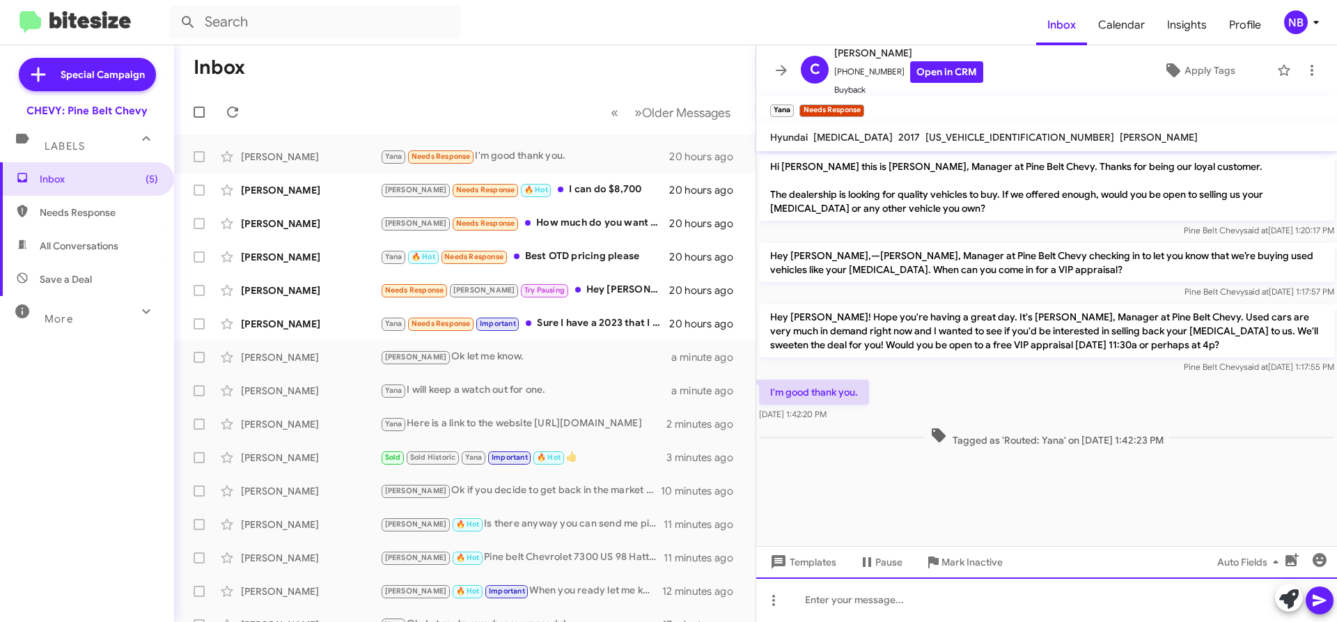
drag, startPoint x: 866, startPoint y: 603, endPoint x: 882, endPoint y: 603, distance: 16.0
click at [873, 603] on div at bounding box center [1046, 599] width 581 height 45
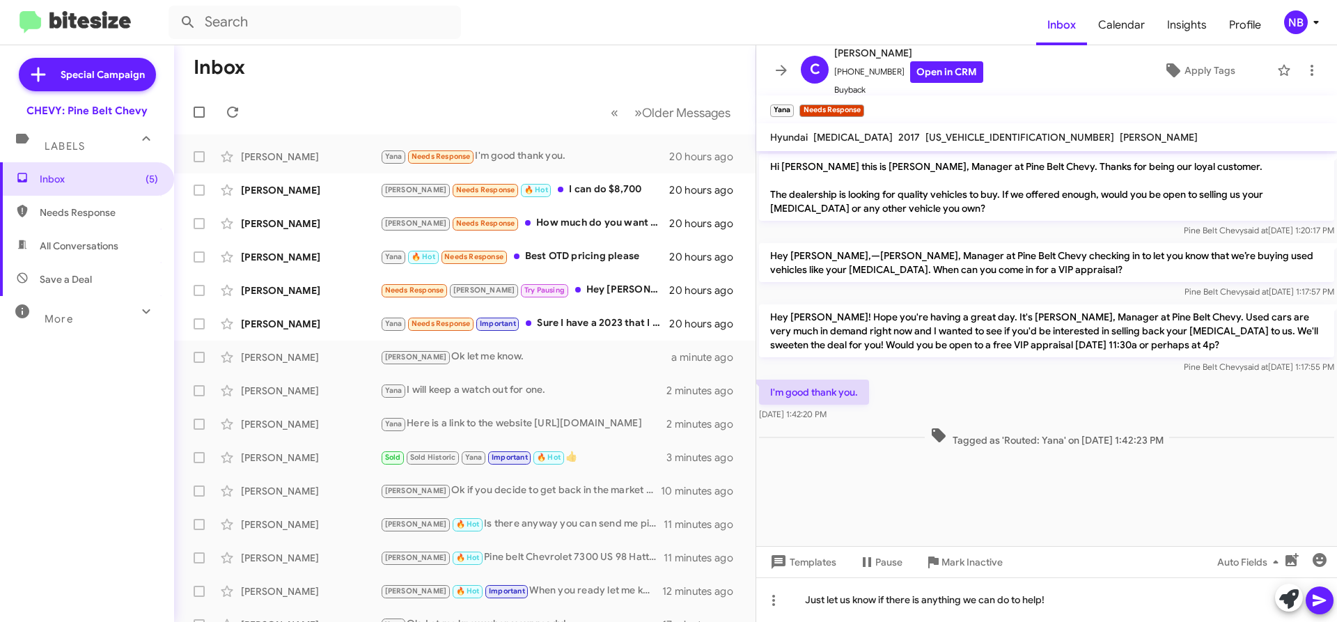
click at [1321, 599] on icon at bounding box center [1319, 601] width 13 height 12
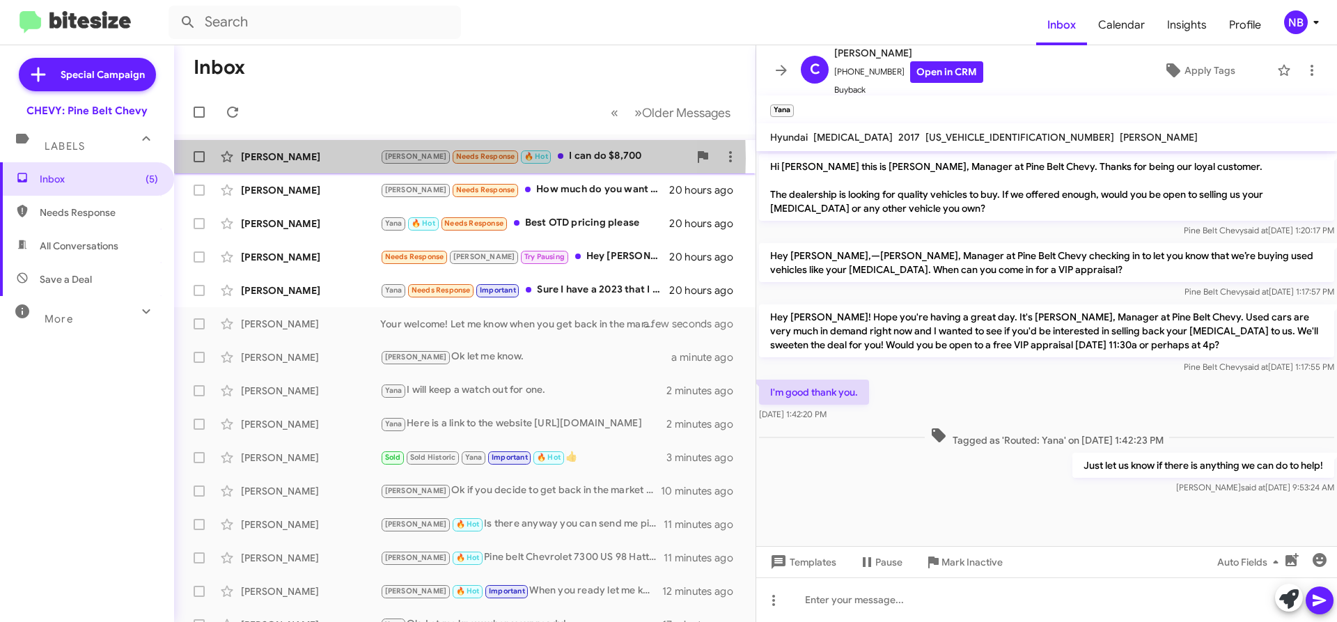
click at [279, 158] on div "[PERSON_NAME]" at bounding box center [310, 157] width 139 height 14
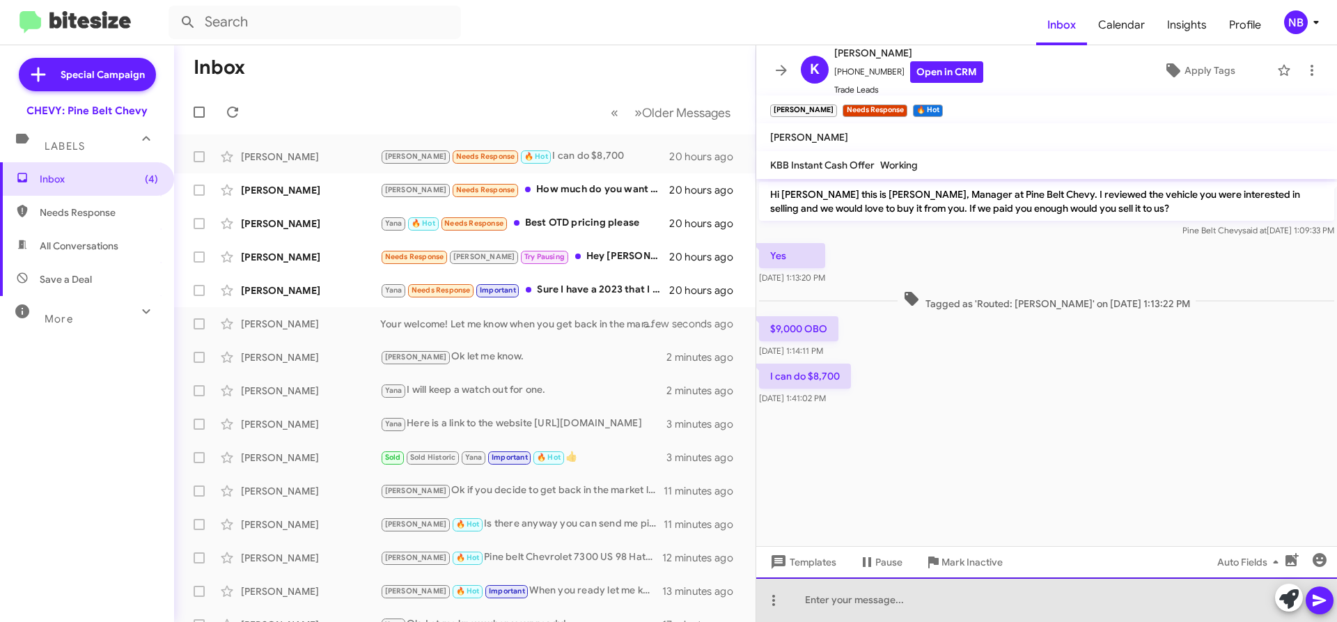
click at [982, 603] on div at bounding box center [1046, 599] width 581 height 45
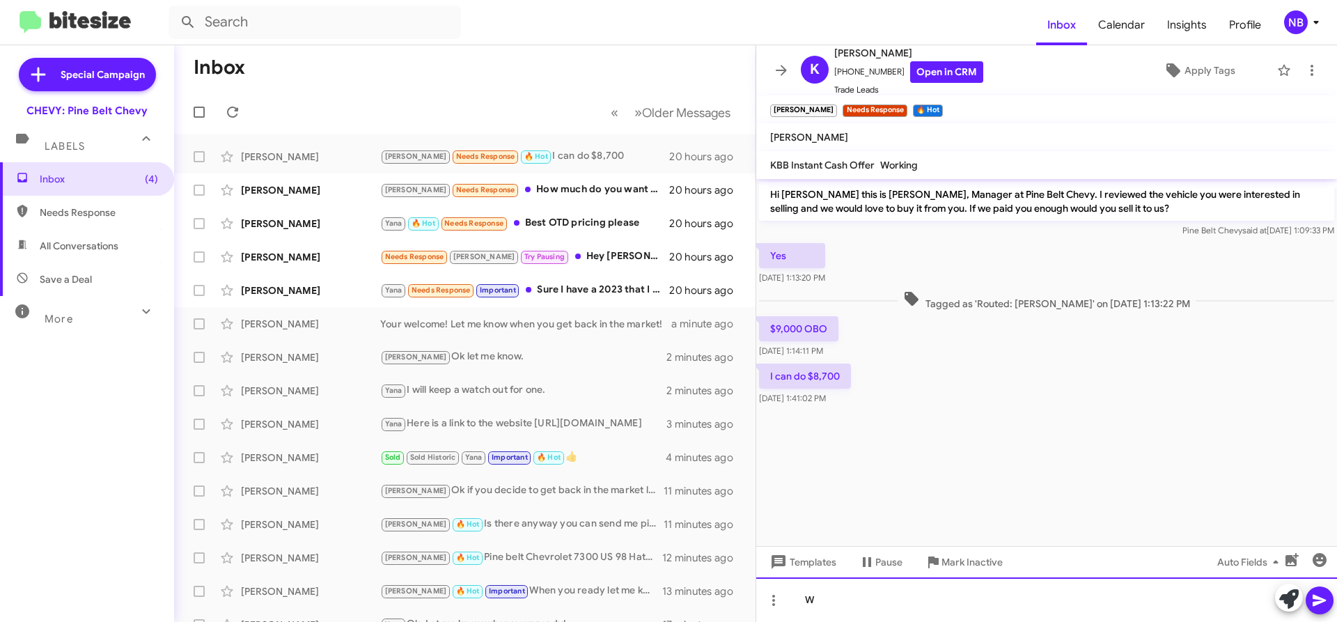
click at [1029, 612] on div "W" at bounding box center [1046, 599] width 581 height 45
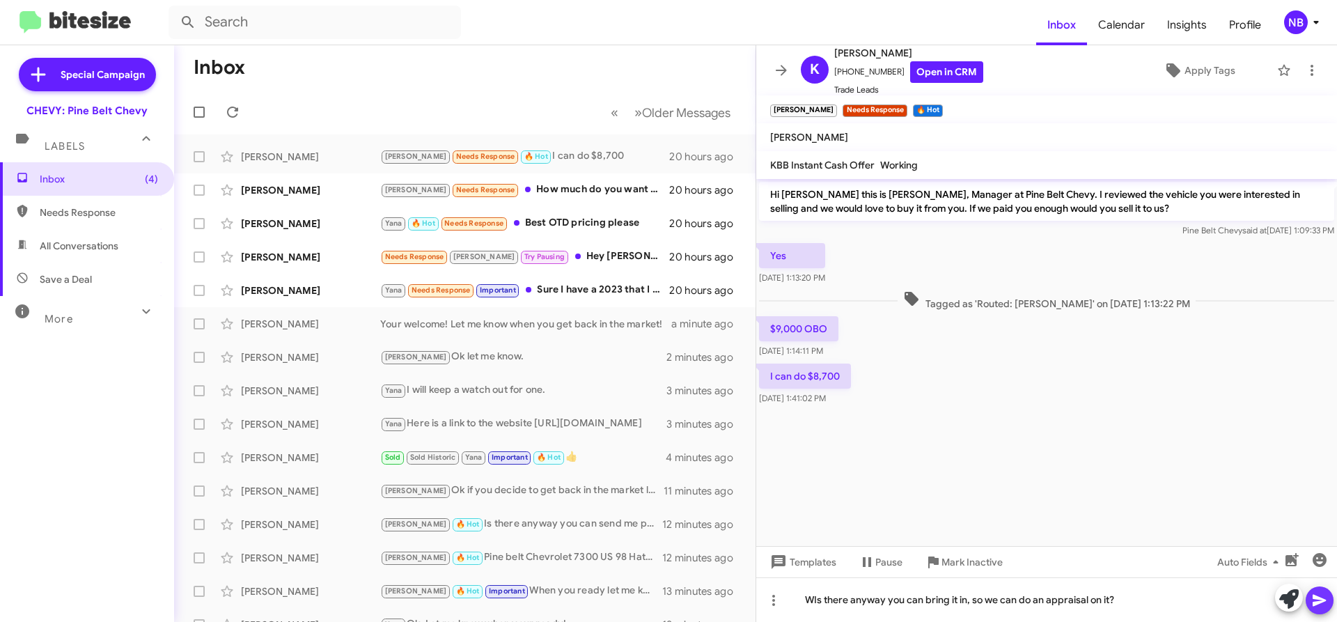
click at [1322, 603] on icon at bounding box center [1320, 600] width 17 height 17
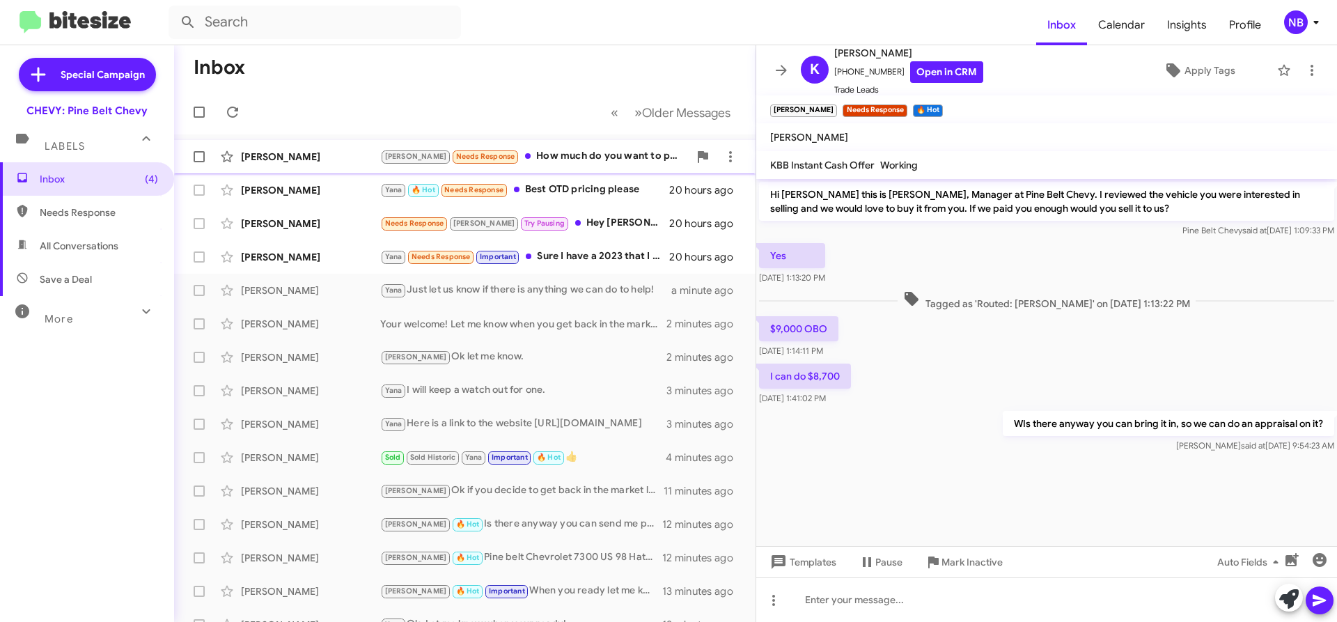
click at [267, 156] on div "[PERSON_NAME]" at bounding box center [310, 157] width 139 height 14
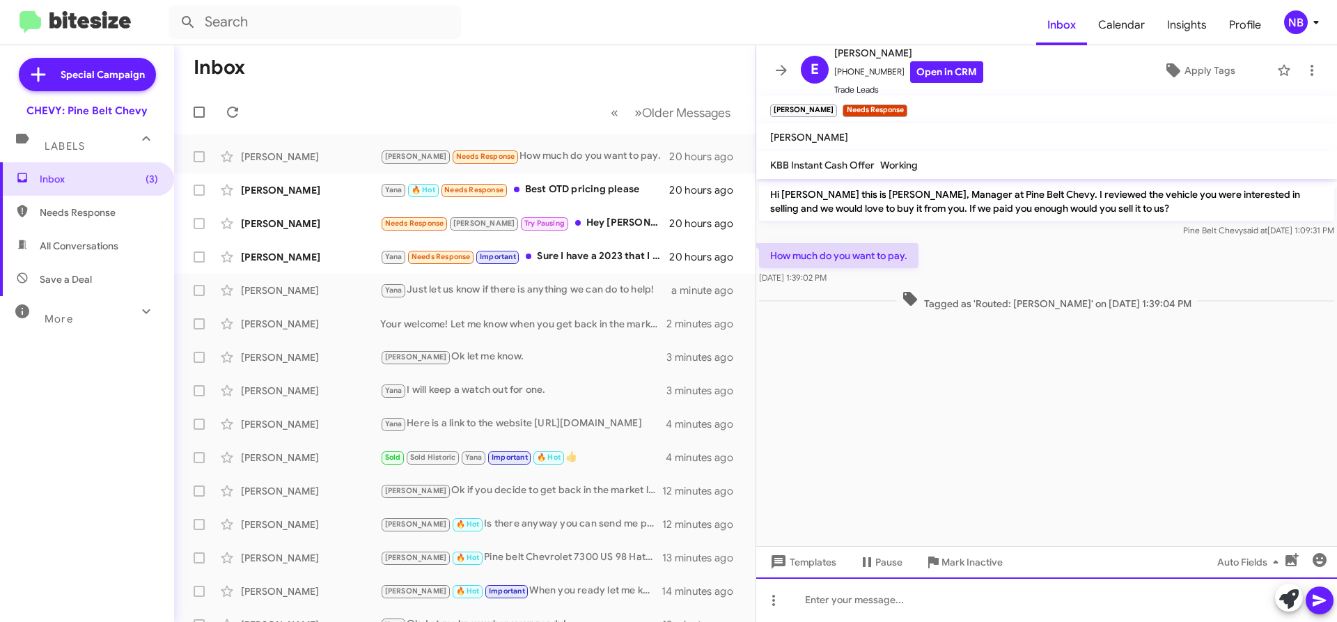
click at [981, 600] on div at bounding box center [1046, 599] width 581 height 45
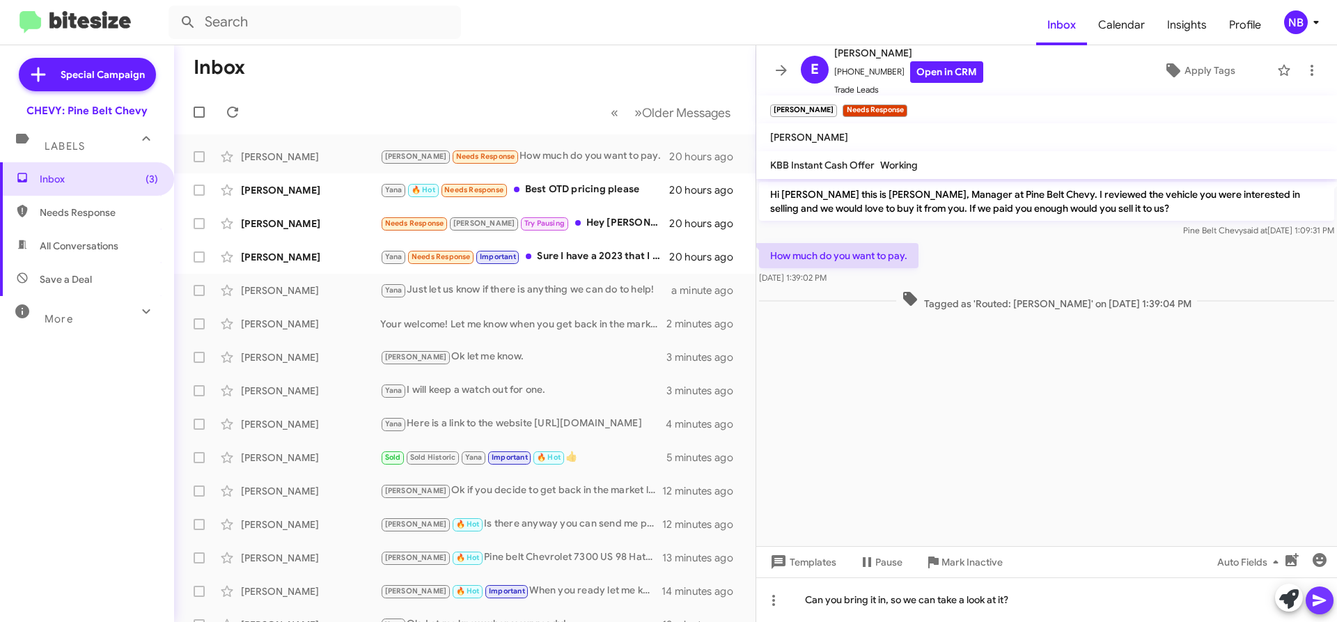
click at [1326, 596] on icon at bounding box center [1320, 600] width 17 height 17
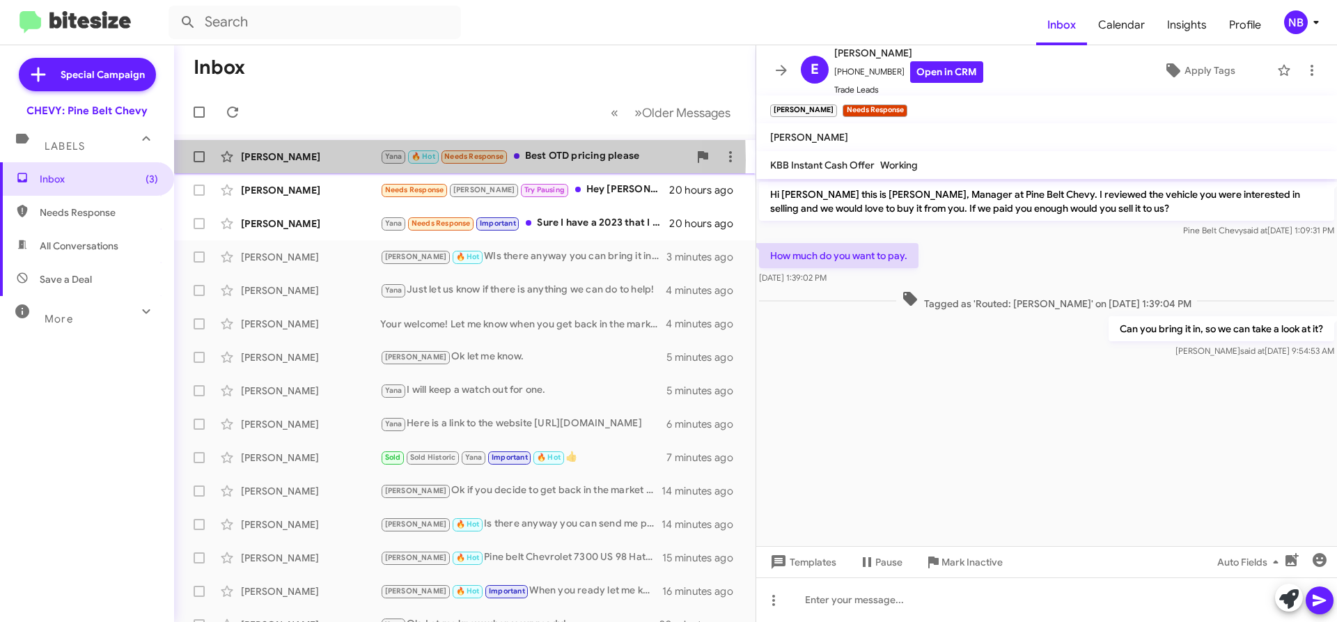
click at [281, 160] on div "[PERSON_NAME]" at bounding box center [310, 157] width 139 height 14
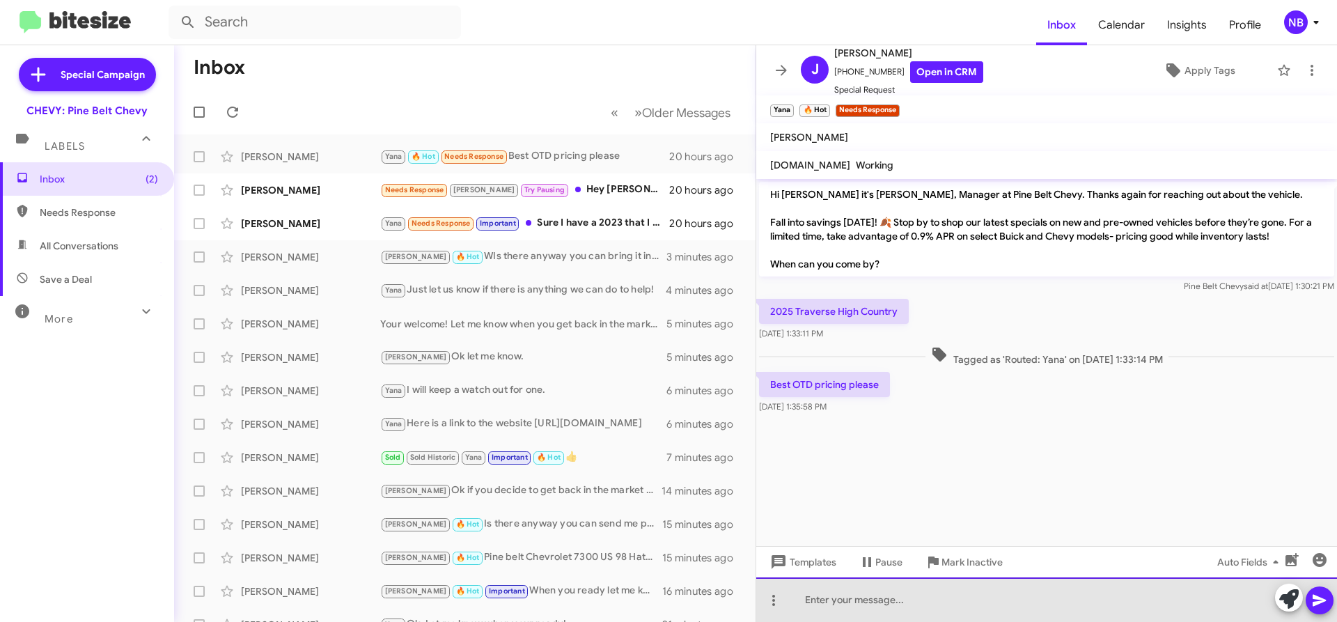
click at [1007, 610] on div at bounding box center [1046, 599] width 581 height 45
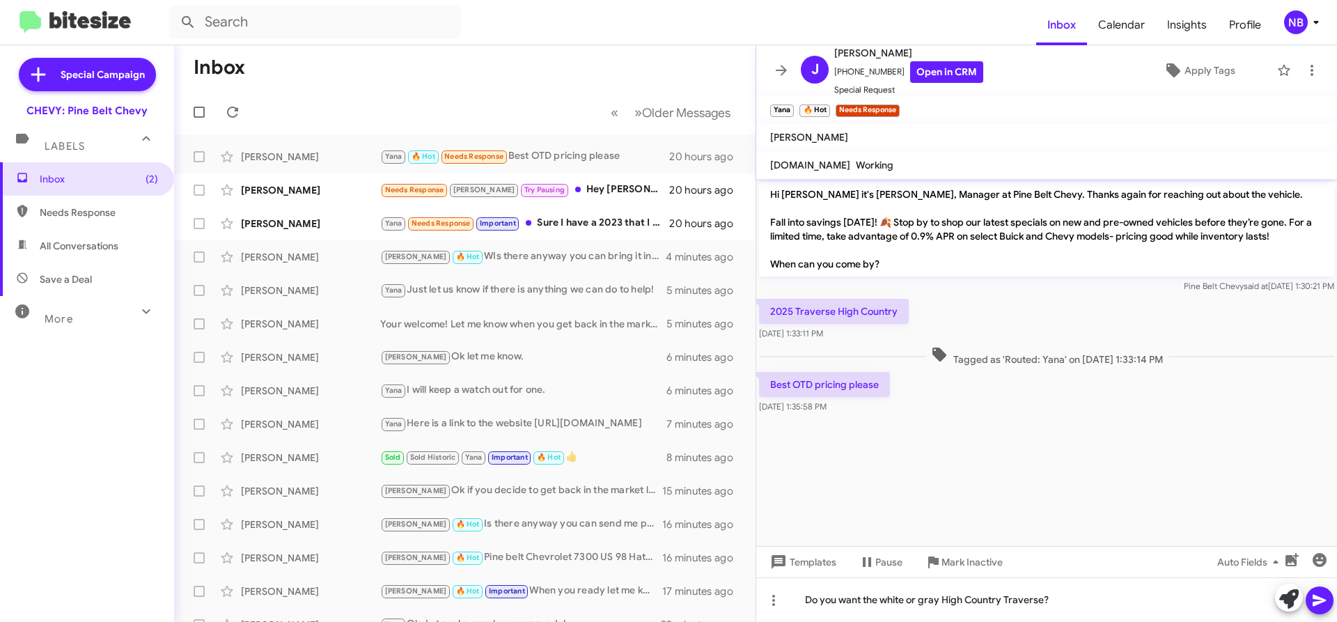
drag, startPoint x: 1325, startPoint y: 608, endPoint x: 1312, endPoint y: 600, distance: 15.7
click at [1324, 607] on icon at bounding box center [1320, 600] width 17 height 17
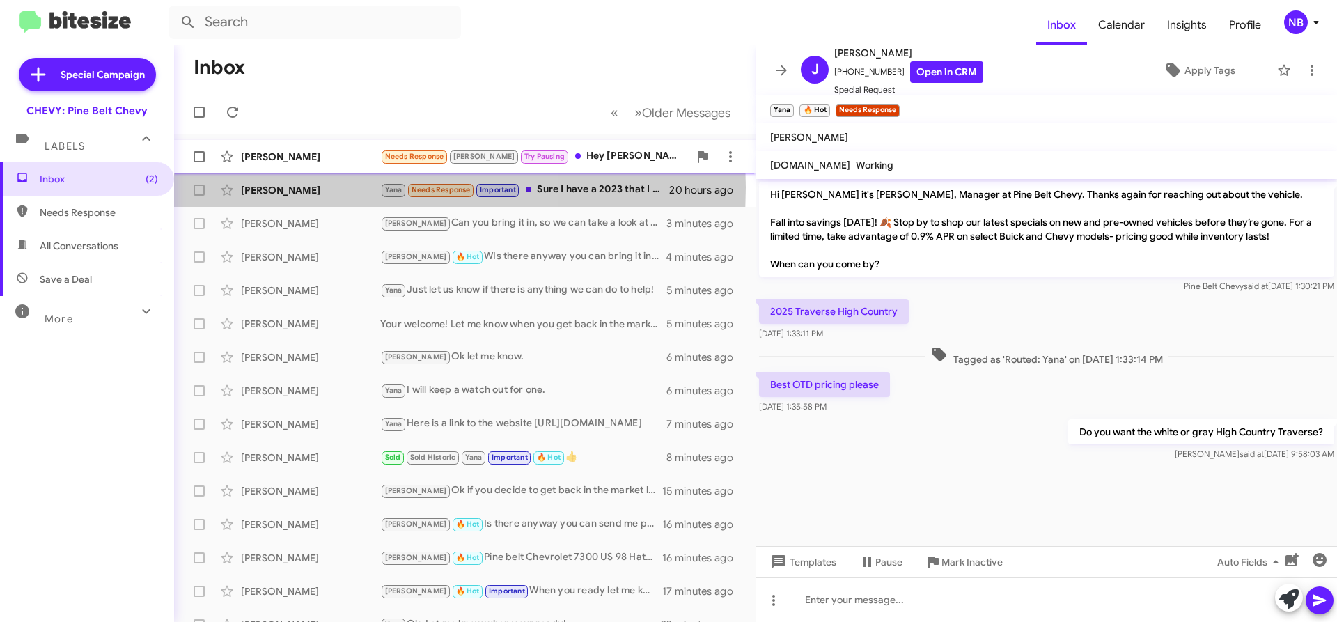
click at [298, 187] on div "[PERSON_NAME]" at bounding box center [310, 190] width 139 height 14
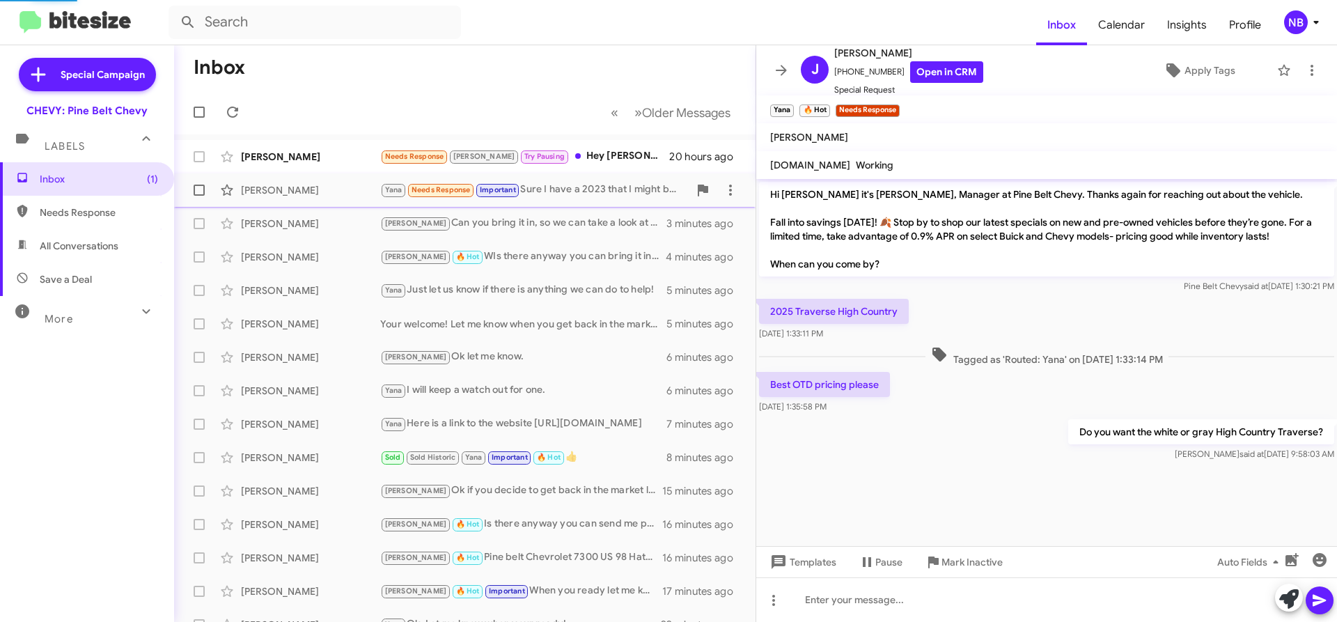
scroll to position [52, 0]
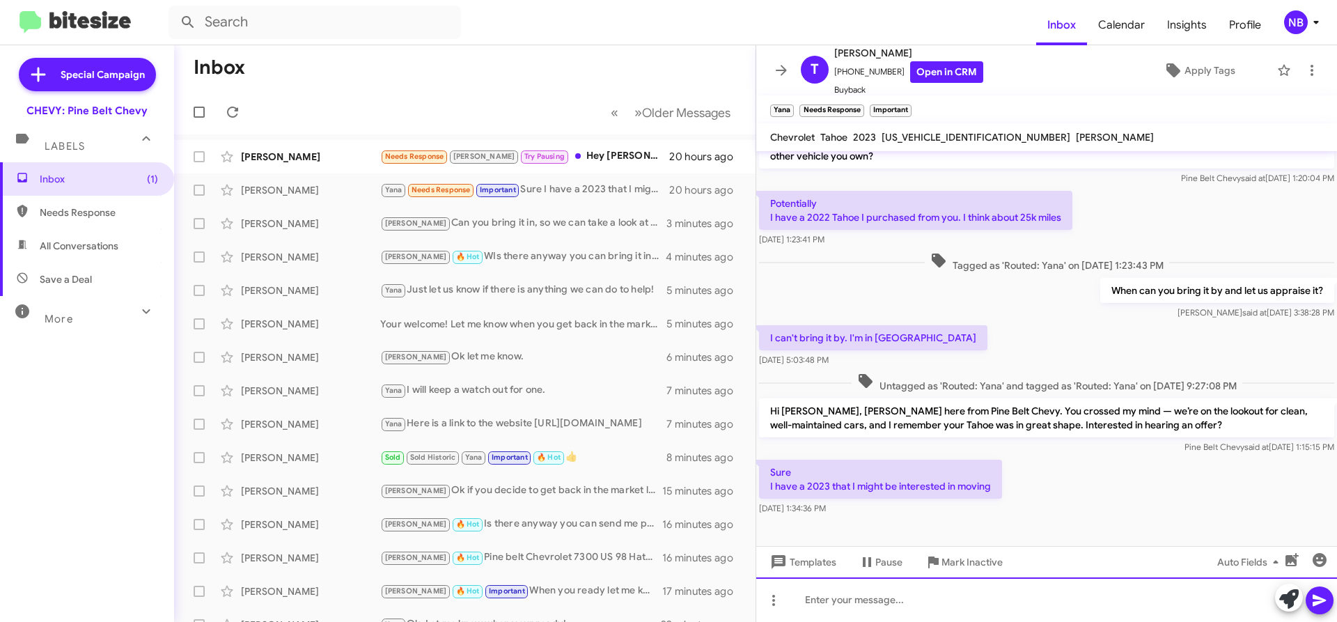
click at [924, 603] on div at bounding box center [1046, 599] width 581 height 45
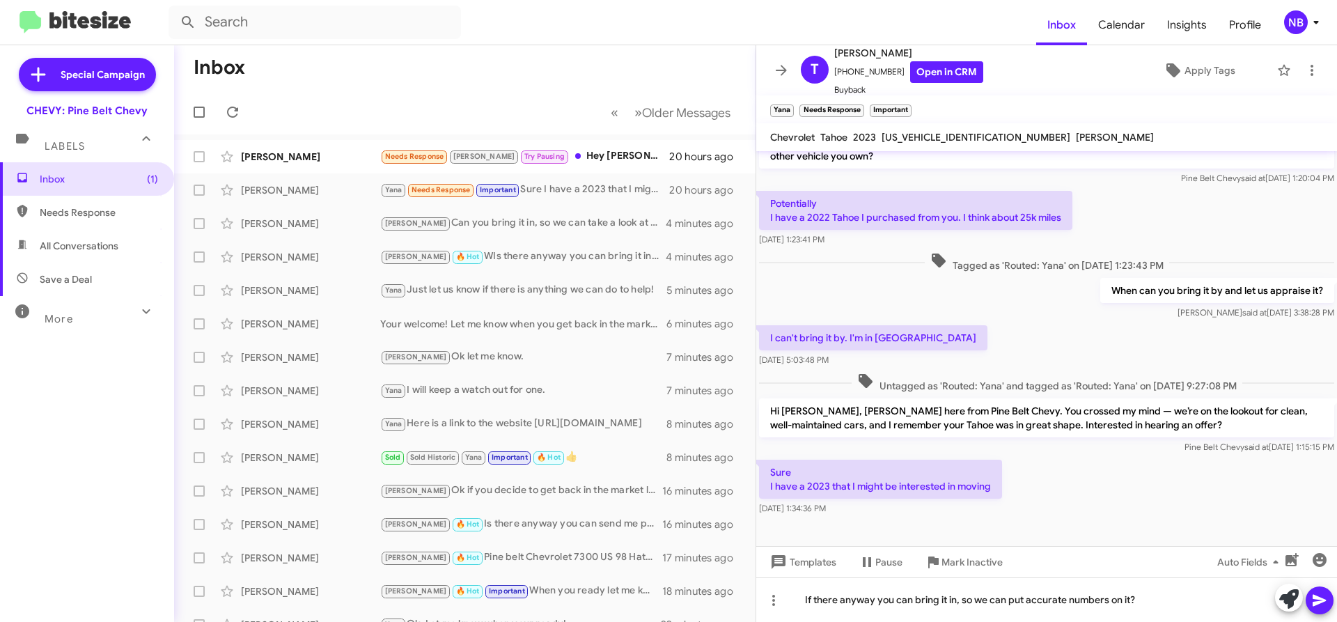
click at [1309, 598] on button at bounding box center [1320, 600] width 28 height 28
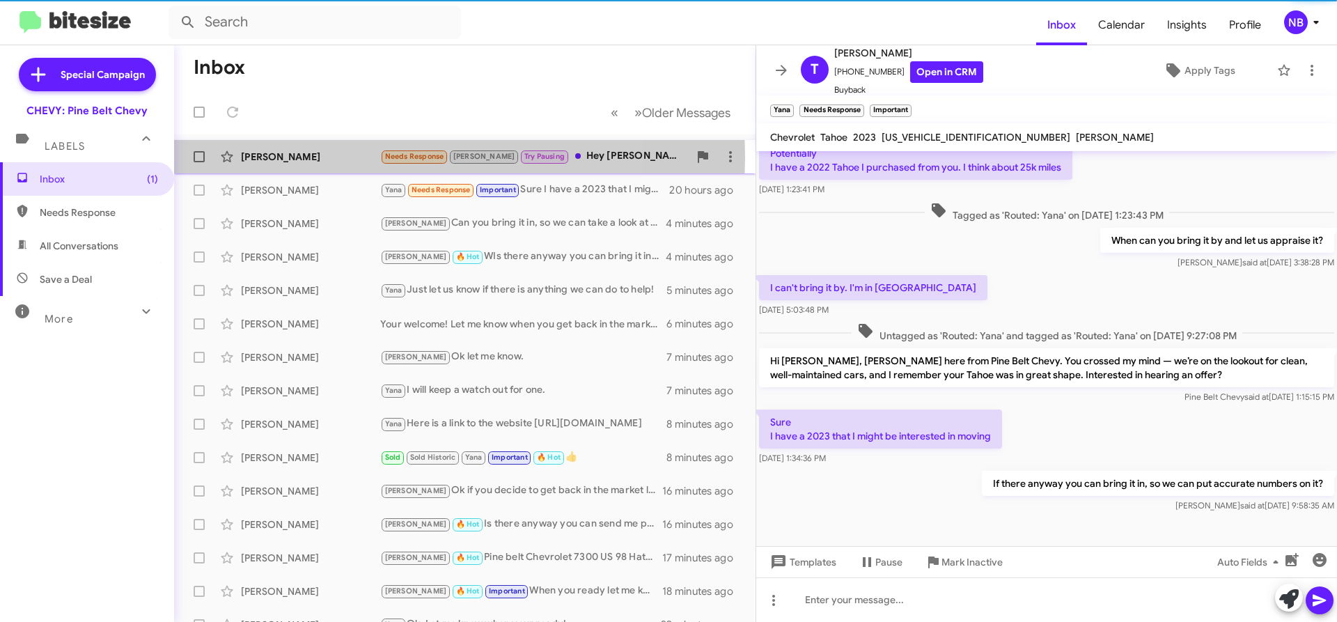
scroll to position [103, 0]
click at [251, 156] on div "[PERSON_NAME]" at bounding box center [310, 157] width 139 height 14
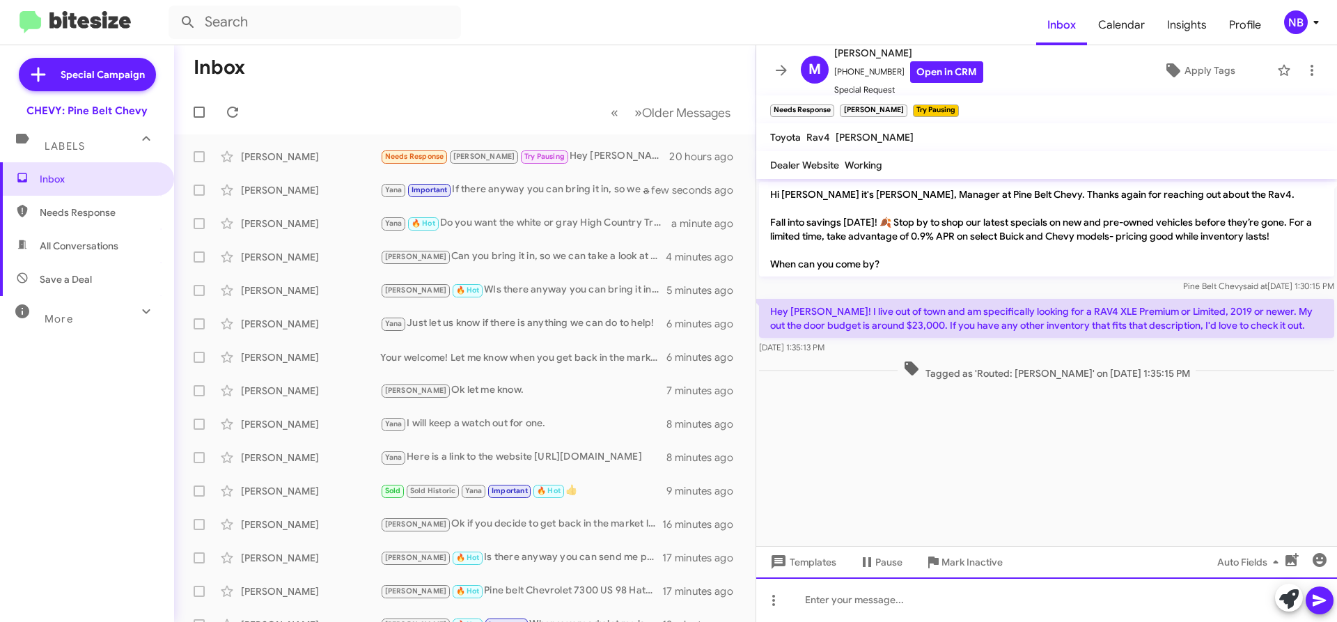
click at [969, 607] on div at bounding box center [1046, 599] width 581 height 45
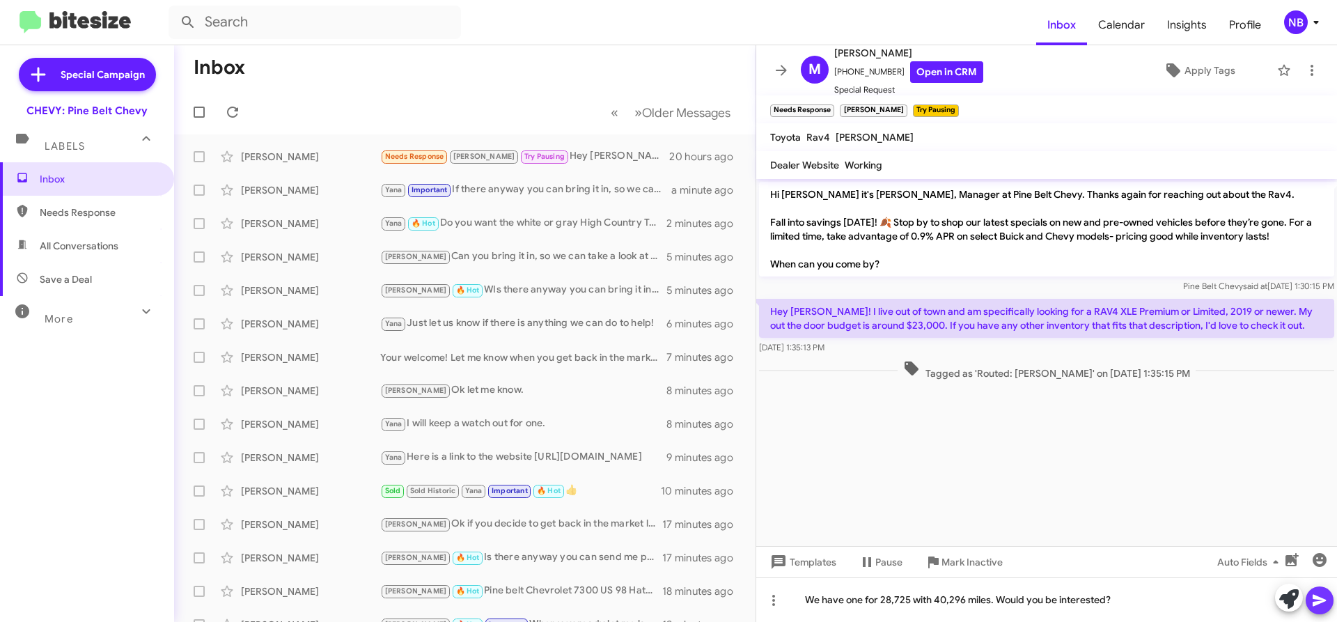
drag, startPoint x: 1321, startPoint y: 596, endPoint x: 1334, endPoint y: 569, distance: 29.9
click at [1321, 595] on icon at bounding box center [1320, 600] width 17 height 17
